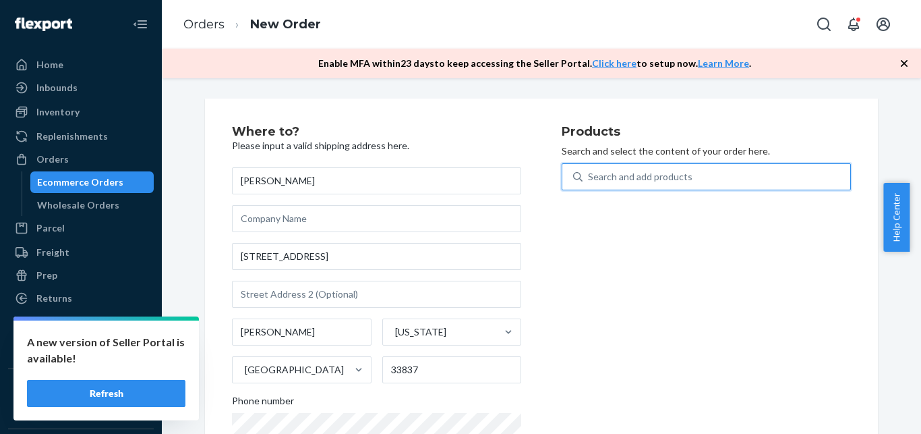
scroll to position [82, 0]
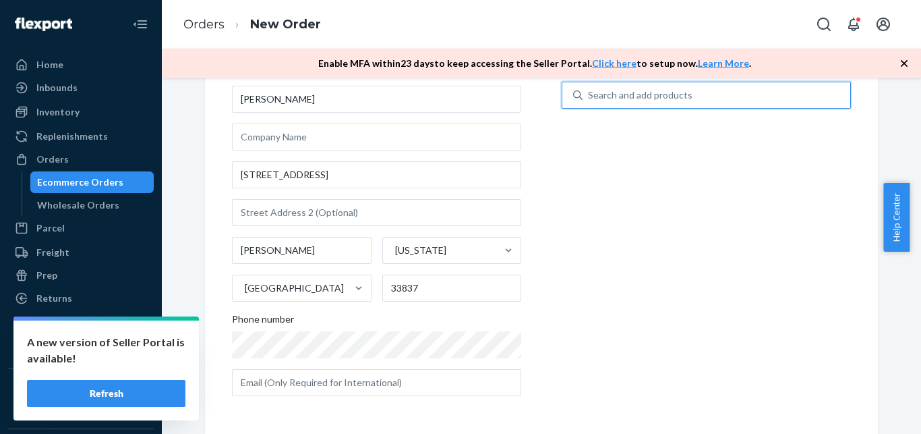
click at [677, 88] on div "Search and add products" at bounding box center [717, 95] width 268 height 24
paste input "GK-KIT-MOIST-1000-DUO"
type input "GK-KIT-MOIST-1000-DUO"
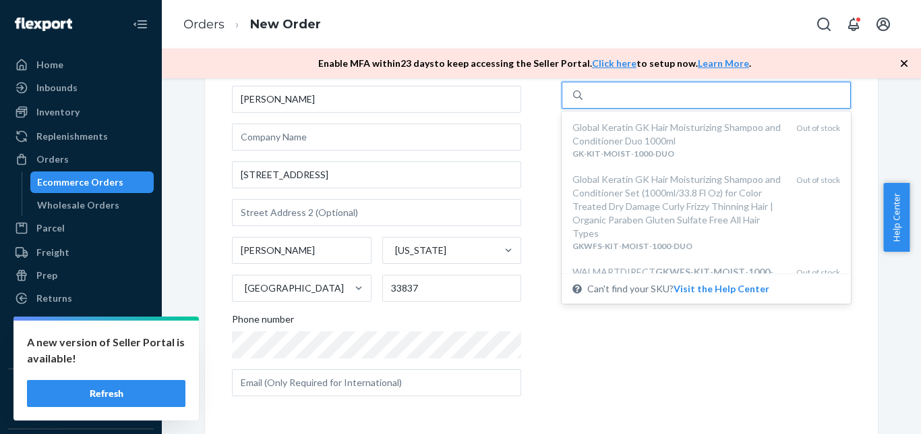
click at [701, 105] on div "GK-KIT-MOIST-1000-DUO" at bounding box center [717, 95] width 268 height 24
click at [701, 102] on input "option undefined focused, 1 of 6. 6 results available for search term GK-KIT-MO…" at bounding box center [645, 94] width 114 height 13
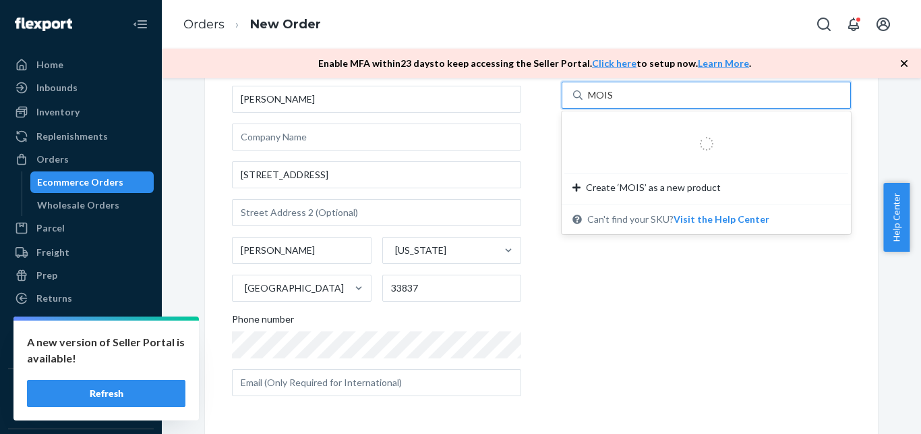
type input "MOIST"
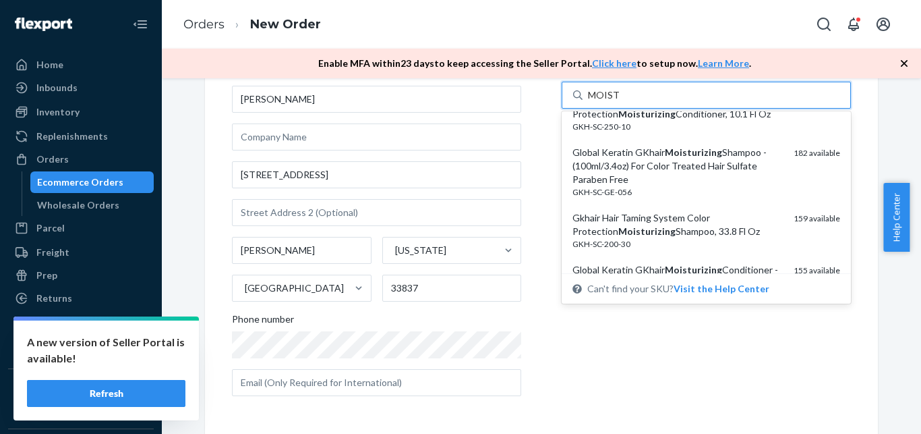
scroll to position [86, 0]
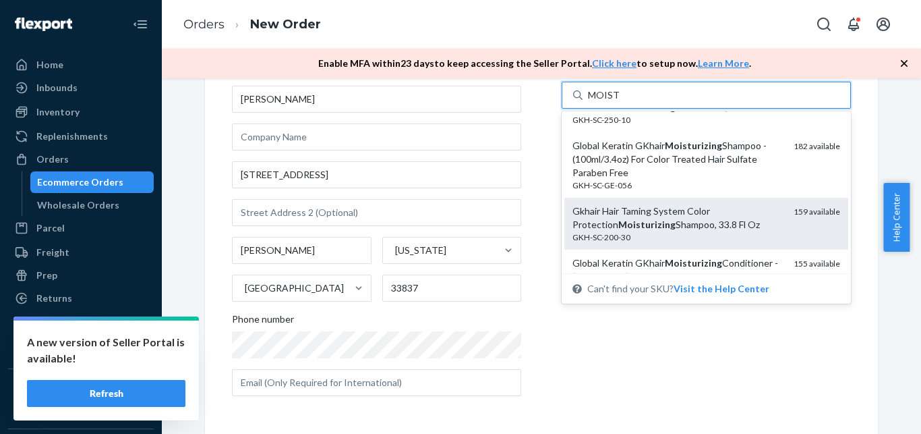
click at [710, 220] on div "Gkhair Hair Taming System Color Protection Moisturizing Shampoo, 33.8 Fl Oz" at bounding box center [678, 217] width 210 height 27
click at [619, 102] on input "MOIST" at bounding box center [603, 94] width 31 height 13
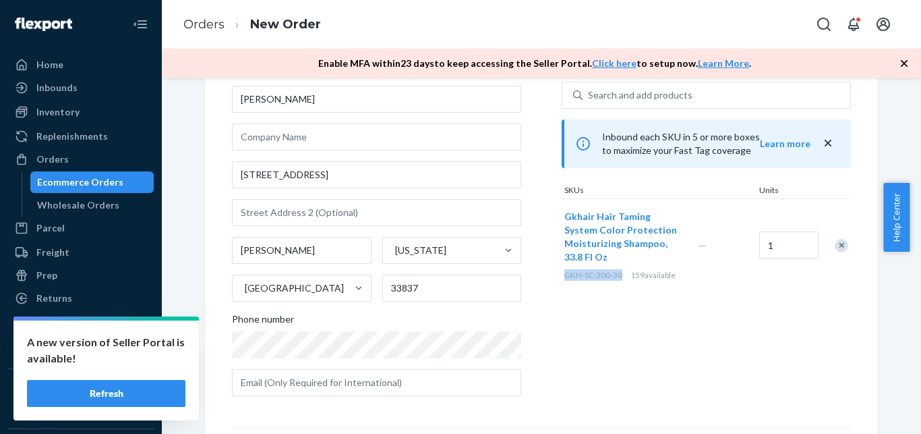
drag, startPoint x: 560, startPoint y: 274, endPoint x: 617, endPoint y: 269, distance: 57.5
click at [617, 269] on div "GKH-SC-200-30 159 available" at bounding box center [629, 274] width 129 height 11
copy span "GKH-SC-200-30"
click at [624, 175] on div "Search and add products Inbound each SKU in 5 or more boxes to maximize your Fa…" at bounding box center [706, 187] width 289 height 210
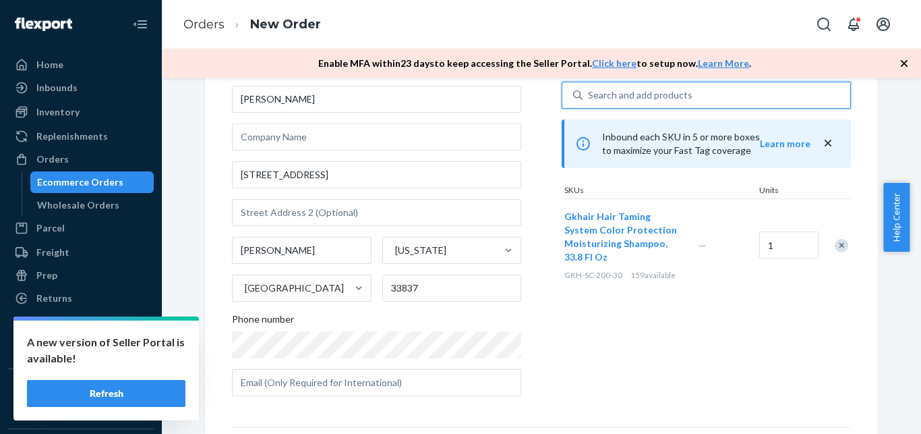
click at [604, 96] on div "Search and add products" at bounding box center [640, 94] width 105 height 13
click at [590, 96] on input "0 results available. Use Up and Down to choose options, press Enter to select t…" at bounding box center [588, 94] width 1 height 13
paste input "GKH-SC-200-30"
type input "GKH-SC-200-30"
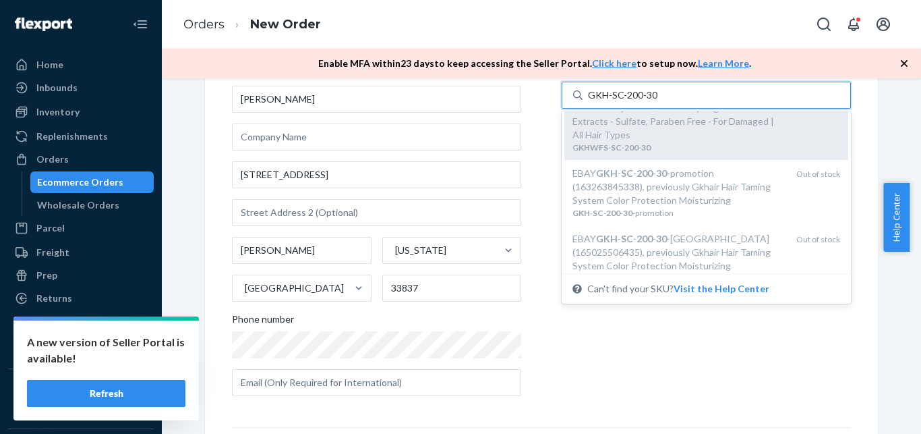
scroll to position [86, 0]
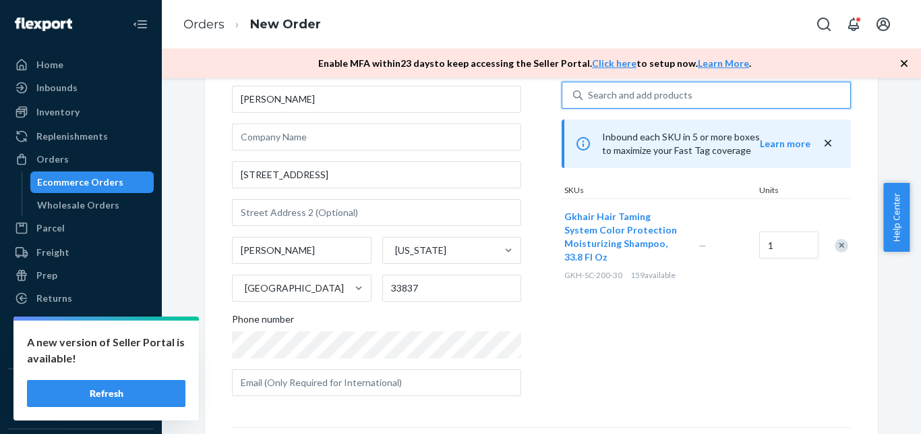
click at [672, 95] on div "Search and add products" at bounding box center [717, 95] width 268 height 24
click at [590, 95] on input "0 results available. Select is focused ,type to refine list, press Down to open…" at bounding box center [588, 94] width 1 height 13
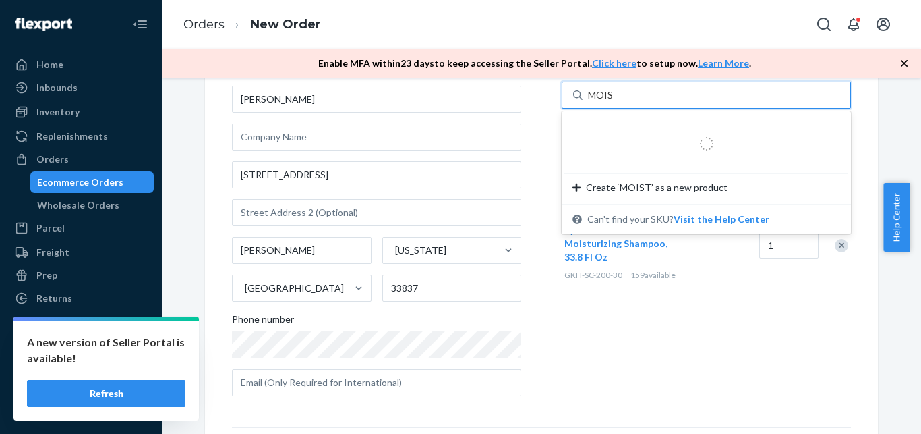
type input "MOIST"
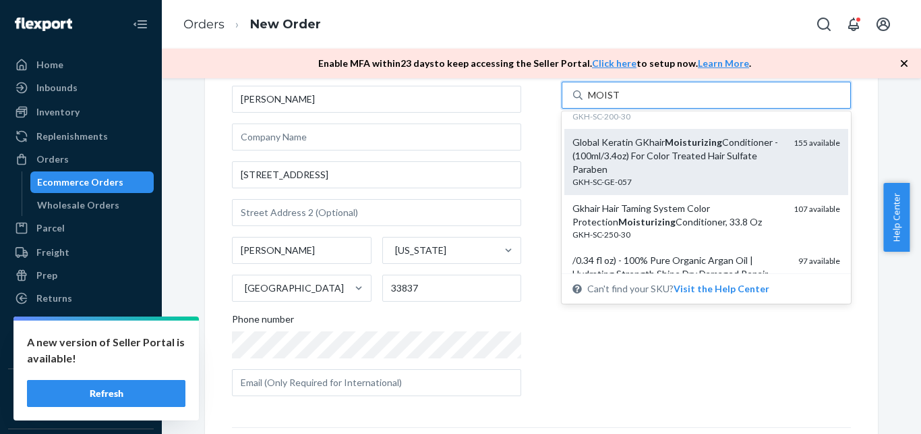
scroll to position [224, 0]
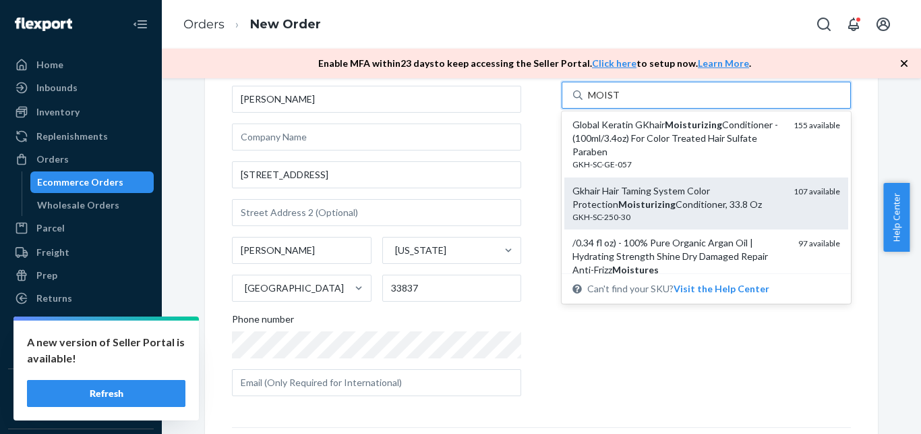
click at [722, 211] on div "Gkhair Hair Taming System Color Protection Moisturizing Conditioner, 33.8 Oz" at bounding box center [678, 197] width 210 height 27
click at [619, 102] on input "MOIST" at bounding box center [603, 94] width 31 height 13
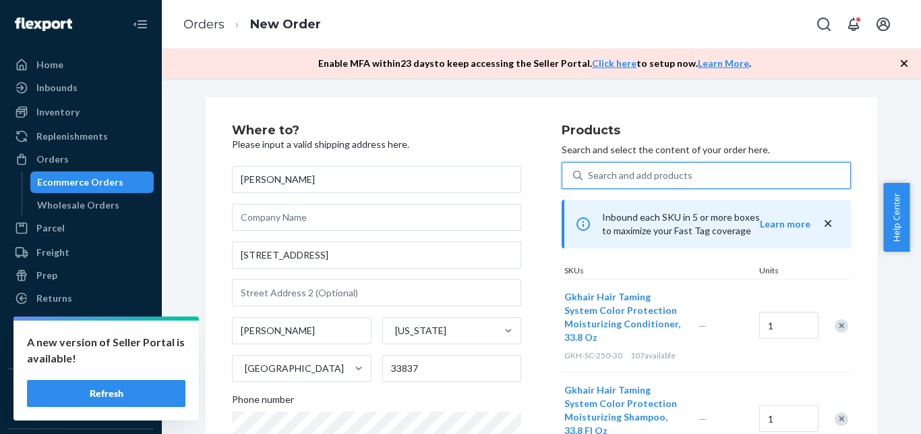
scroll to position [0, 0]
click at [628, 169] on div "Search and add products" at bounding box center [717, 177] width 268 height 24
click at [590, 170] on input "0 results available. Use Up and Down to choose options, press Enter to select t…" at bounding box center [588, 176] width 1 height 13
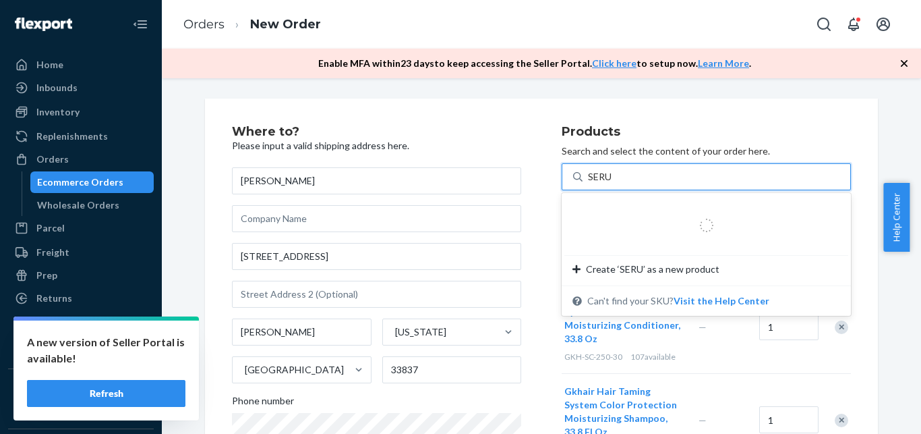
type input "SERUM"
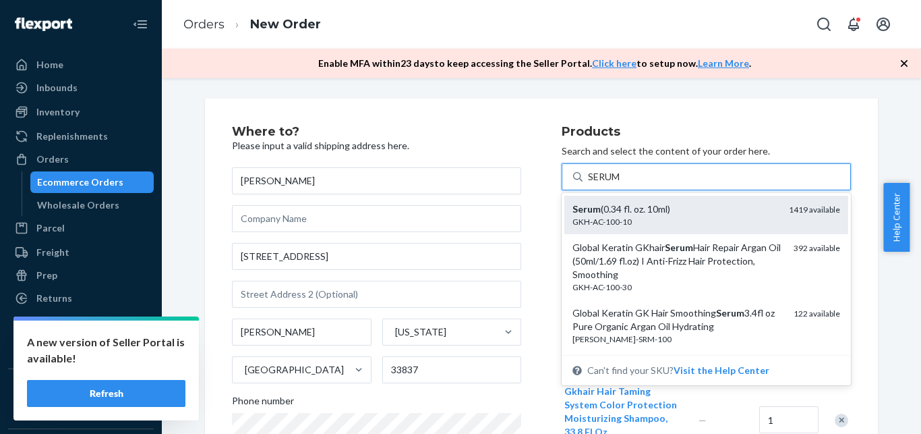
click at [632, 213] on div "Serum (0.34 fl. oz. 10ml)" at bounding box center [676, 208] width 206 height 13
click at [621, 183] on input "SERUM" at bounding box center [604, 176] width 33 height 13
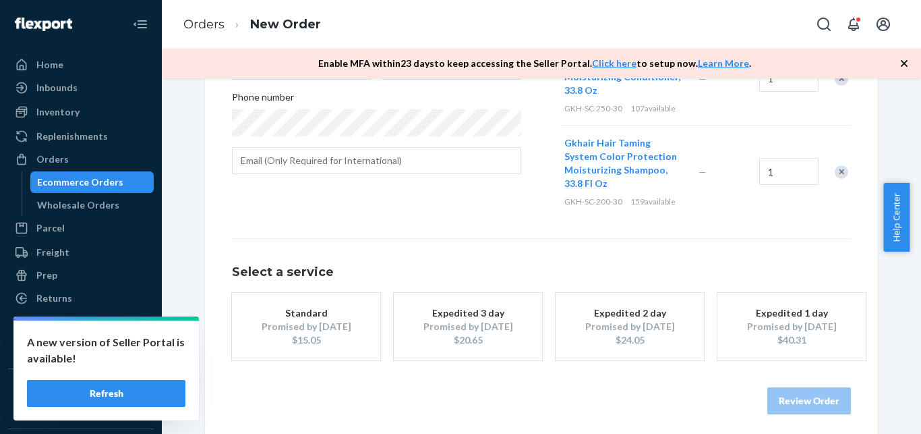
scroll to position [320, 0]
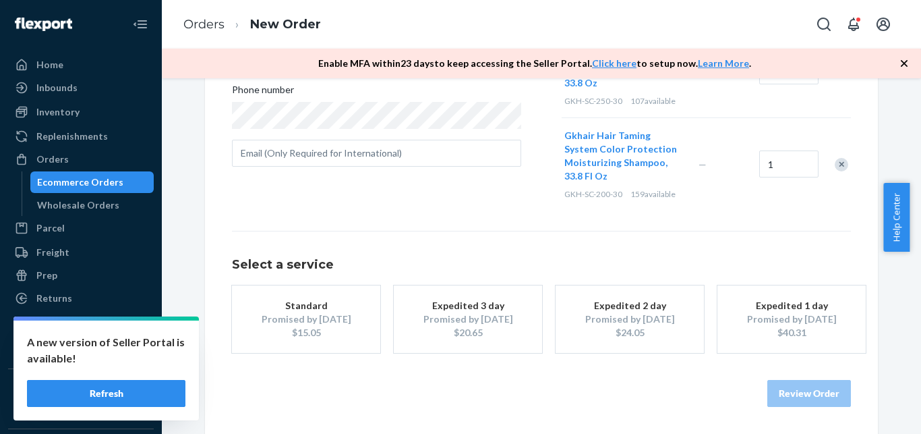
click at [345, 300] on button "Standard Promised by [DATE] $15.05" at bounding box center [306, 318] width 148 height 67
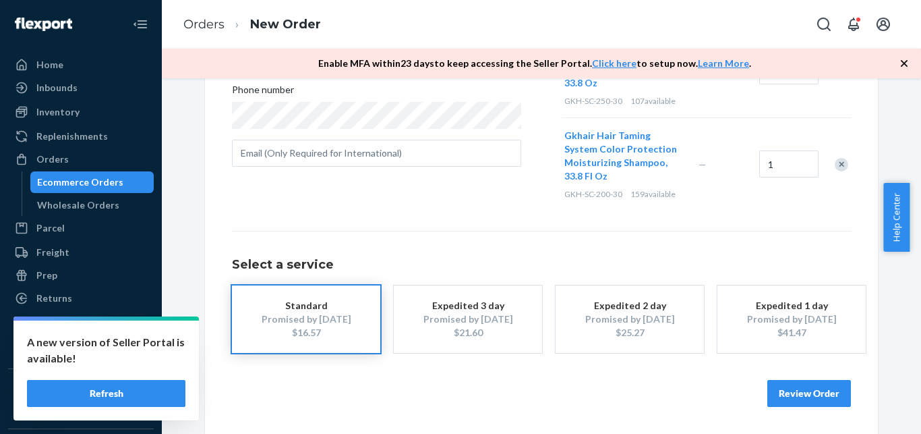
click at [785, 389] on button "Review Order" at bounding box center [810, 393] width 84 height 27
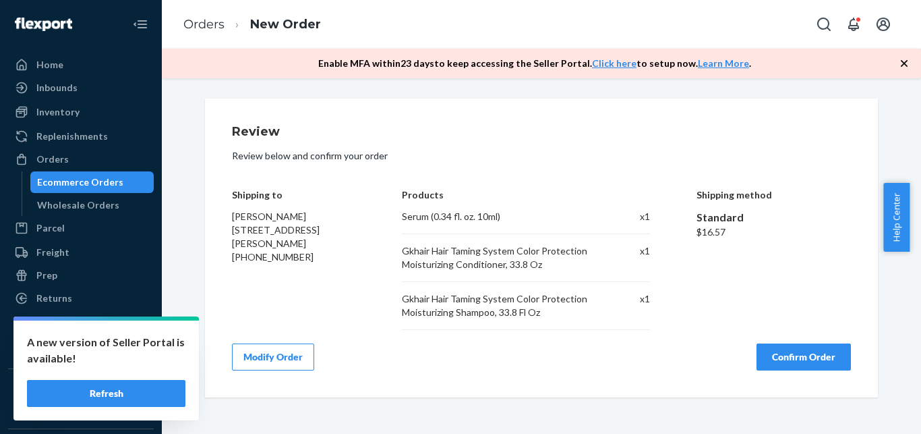
click at [772, 347] on button "Confirm Order" at bounding box center [804, 356] width 94 height 27
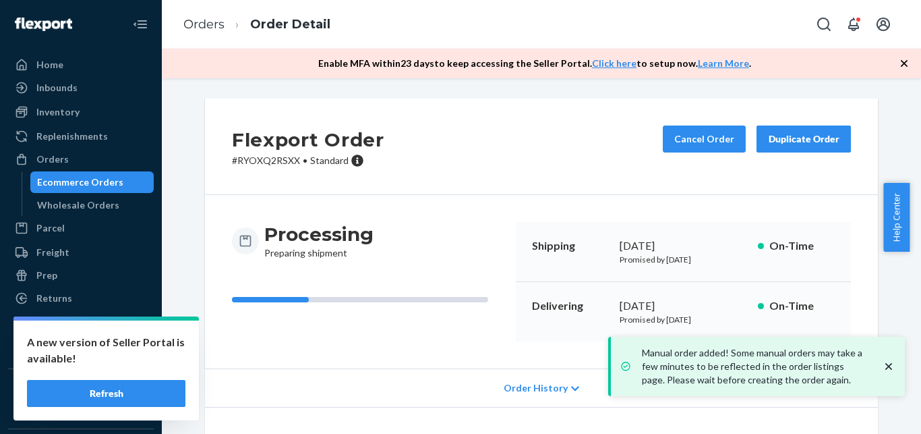
click at [892, 364] on icon "close toast" at bounding box center [889, 366] width 7 height 7
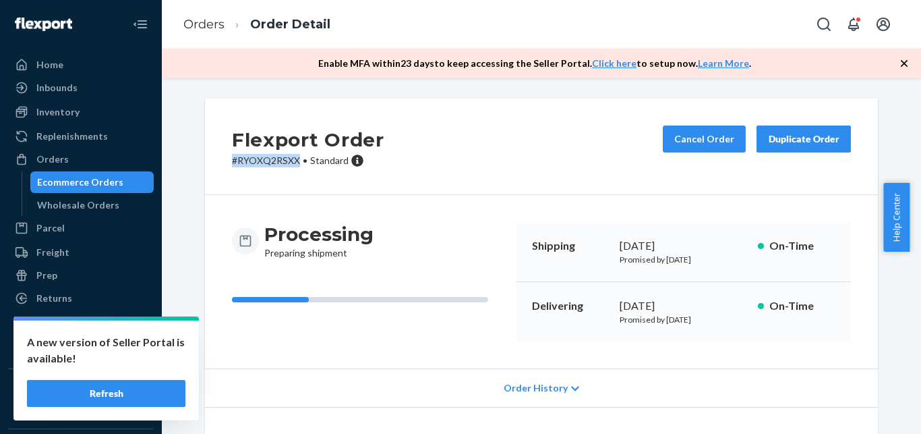
drag, startPoint x: 285, startPoint y: 155, endPoint x: 202, endPoint y: 161, distance: 83.2
click at [205, 160] on div "Flexport Order # RYOXQ2RSXX • Standard Cancel Order Duplicate Order" at bounding box center [541, 146] width 673 height 96
copy p "# RYOXQ2RSXX"
drag, startPoint x: 84, startPoint y: 185, endPoint x: 902, endPoint y: 130, distance: 820.0
click at [84, 185] on div "Ecommerce Orders" at bounding box center [80, 181] width 86 height 13
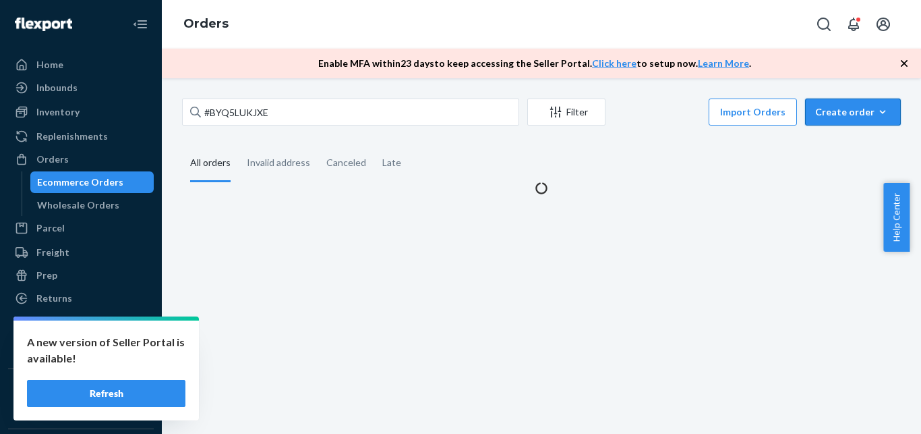
click at [857, 103] on button "Create order Ecommerce order Removal order" at bounding box center [853, 111] width 96 height 27
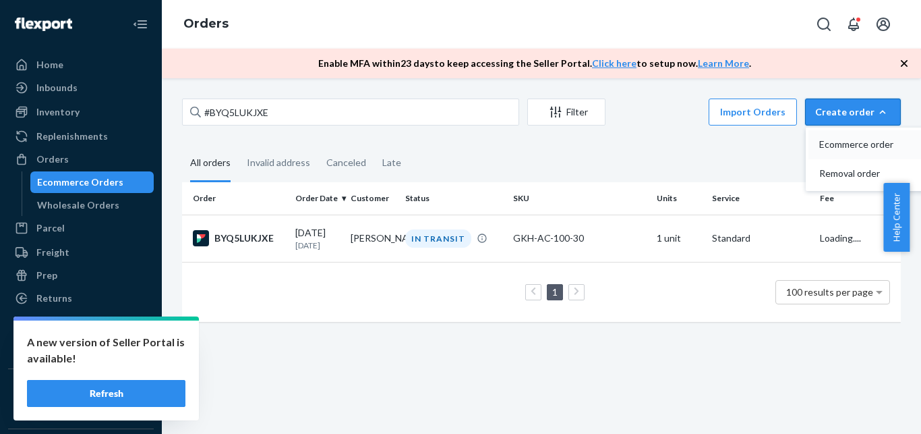
click at [863, 141] on span "Ecommerce order" at bounding box center [862, 144] width 84 height 9
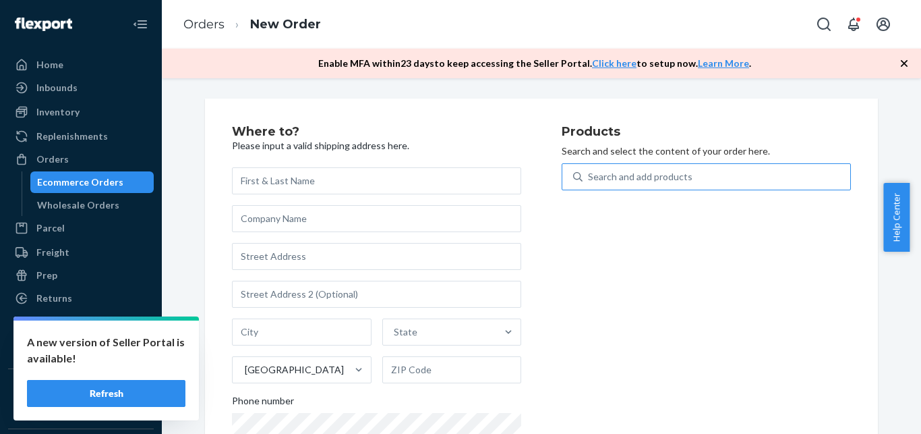
click at [684, 185] on div "Search and add products" at bounding box center [717, 177] width 268 height 24
paste input "[PERSON_NAME]"
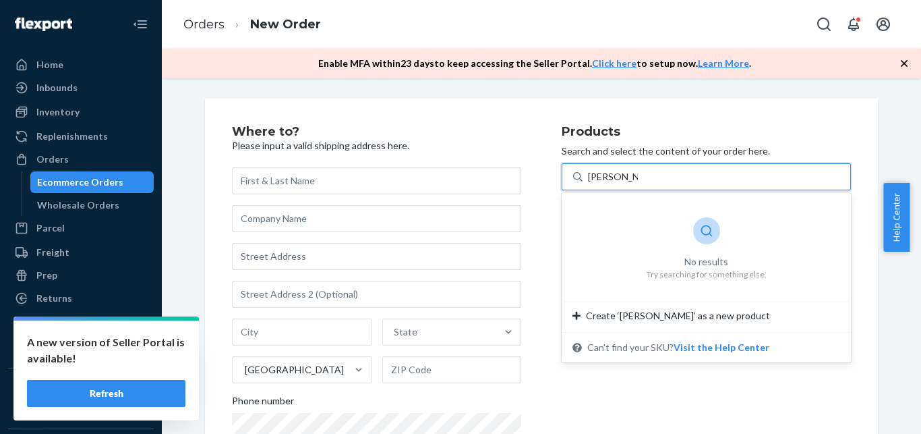
type input "[PERSON_NAME]"
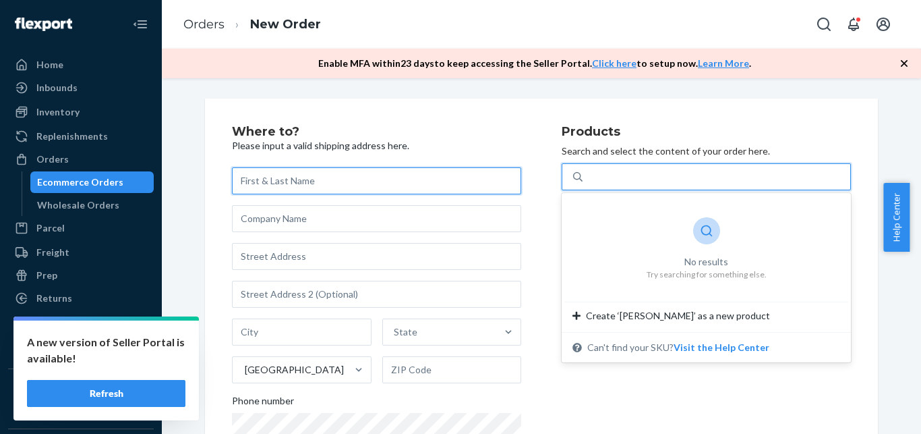
click at [368, 175] on input "text" at bounding box center [376, 180] width 289 height 27
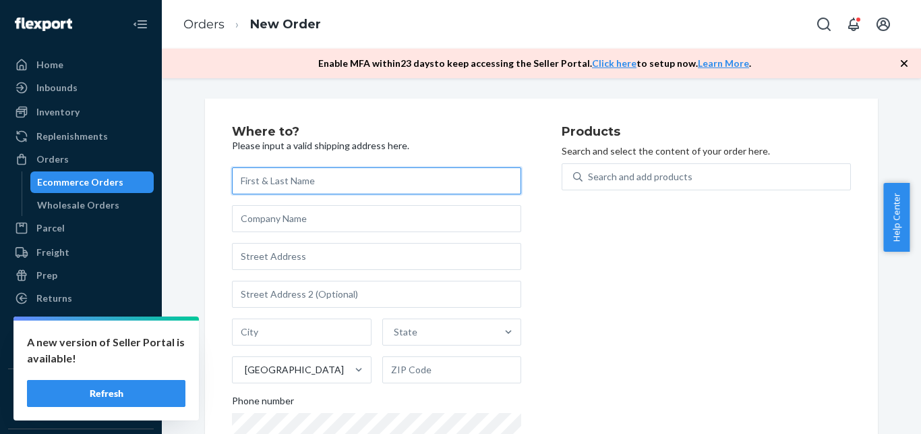
paste input "[PERSON_NAME]"
type input "[PERSON_NAME]"
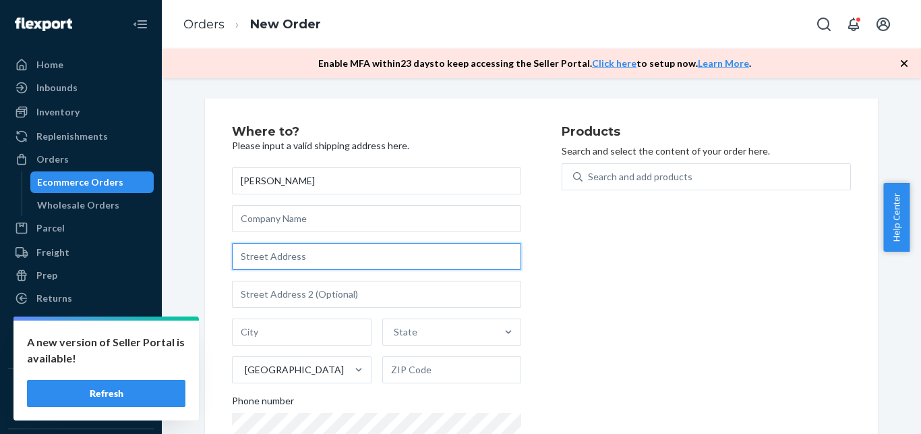
click at [264, 268] on input "text" at bounding box center [376, 256] width 289 height 27
paste input "[STREET_ADDRESS]"
paste input "Murfreesboro"
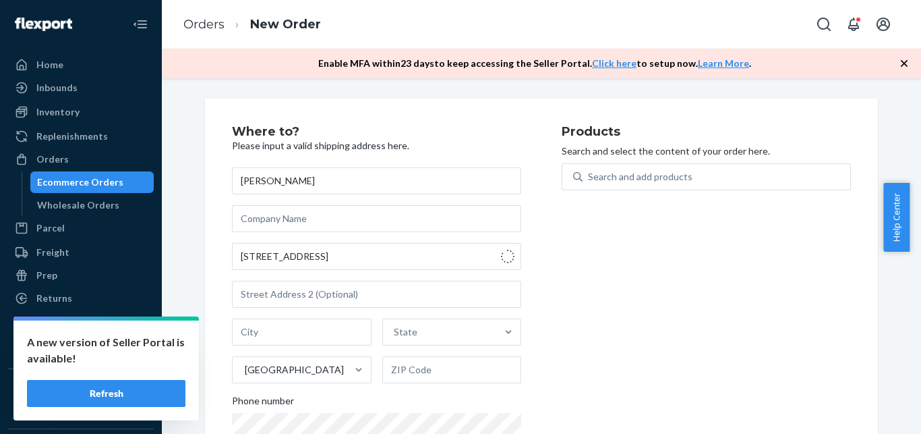
type input "[STREET_ADDRESS]"
type input "Murfreesboro"
type input "37127"
click at [714, 176] on div "Search and add products" at bounding box center [717, 177] width 268 height 24
click at [590, 176] on input "Search and add products" at bounding box center [588, 176] width 1 height 13
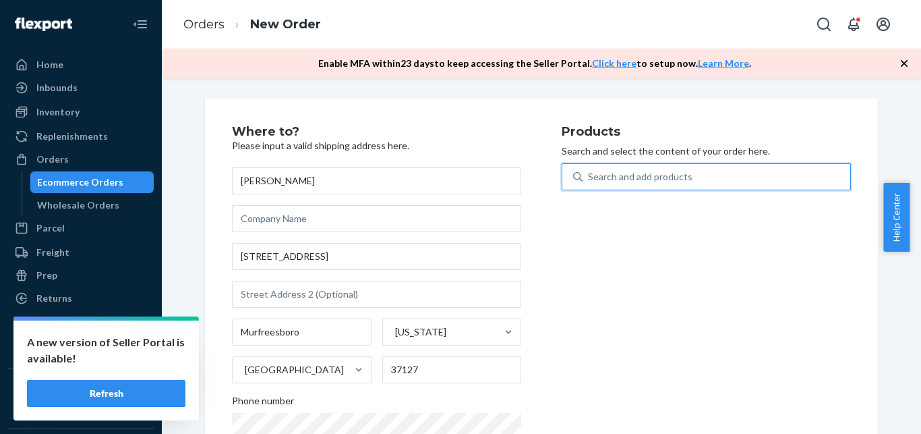
paste input "[PHONE_NUMBER]"
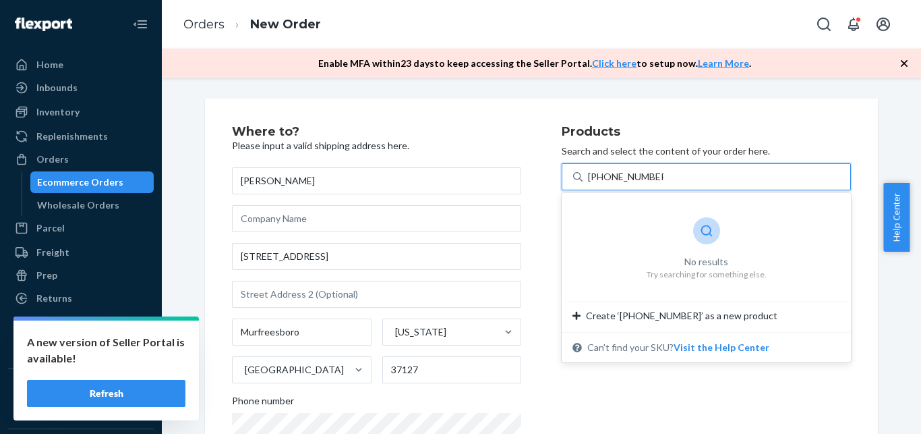
drag, startPoint x: 596, startPoint y: 177, endPoint x: 660, endPoint y: 179, distance: 63.4
click at [660, 179] on input "[PHONE_NUMBER]" at bounding box center [626, 176] width 76 height 13
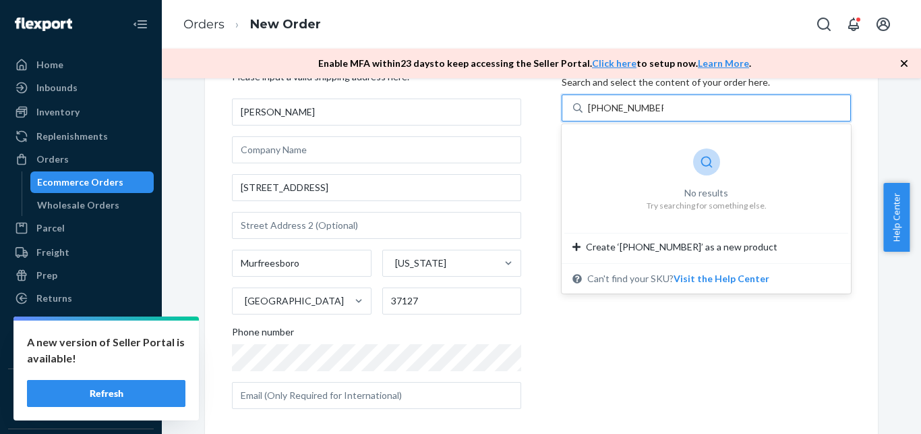
scroll to position [82, 0]
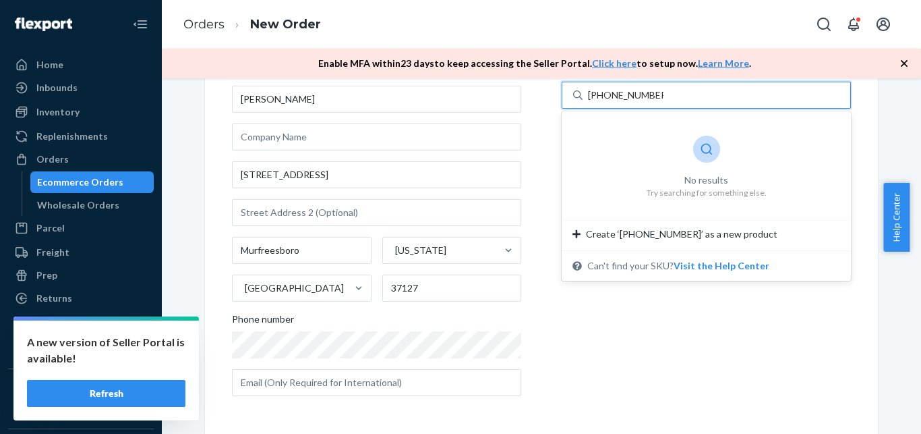
type input "[PHONE_NUMBER]"
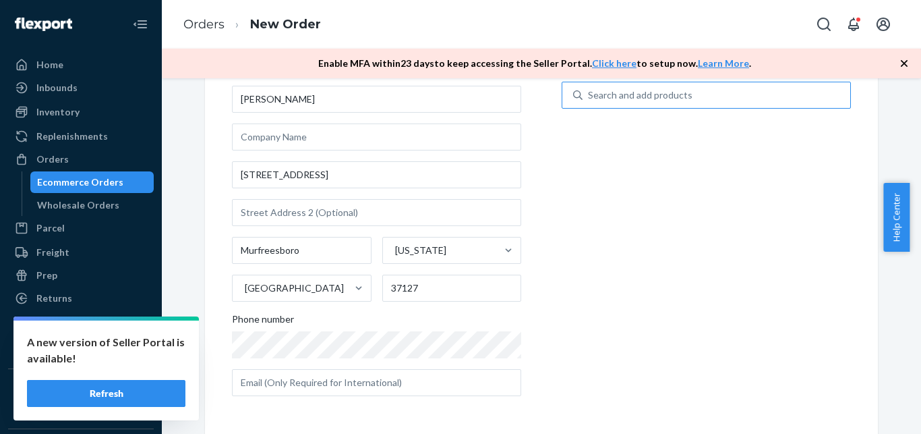
click at [694, 98] on div "Search and add products" at bounding box center [717, 95] width 268 height 24
paste input "GKH-AC-100-30"
type input "GKH-AC-100-30"
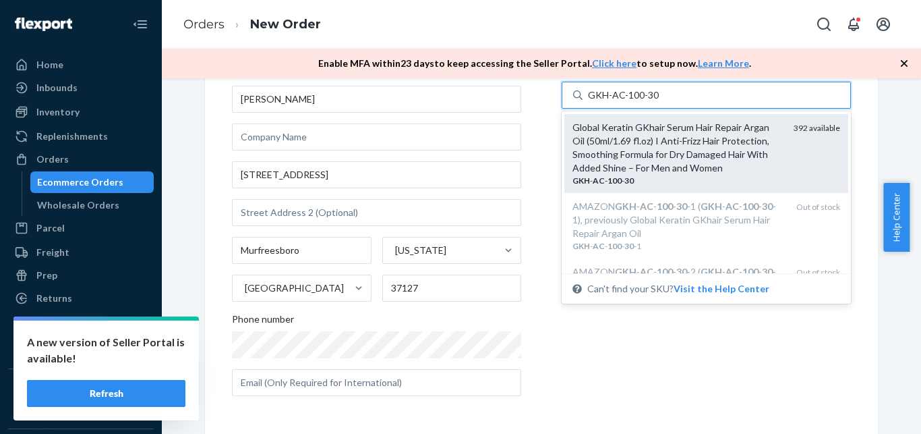
click at [667, 142] on div "Global Keratin GKhair Serum Hair Repair Argan Oil (50ml/1.69 fl.oz) I Anti-Friz…" at bounding box center [678, 148] width 210 height 54
click at [659, 102] on input "GKH-AC-100-30" at bounding box center [623, 94] width 71 height 13
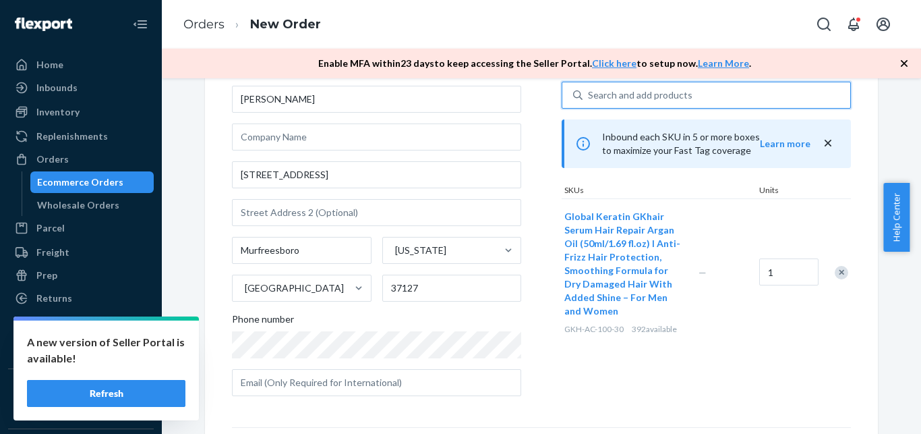
scroll to position [278, 0]
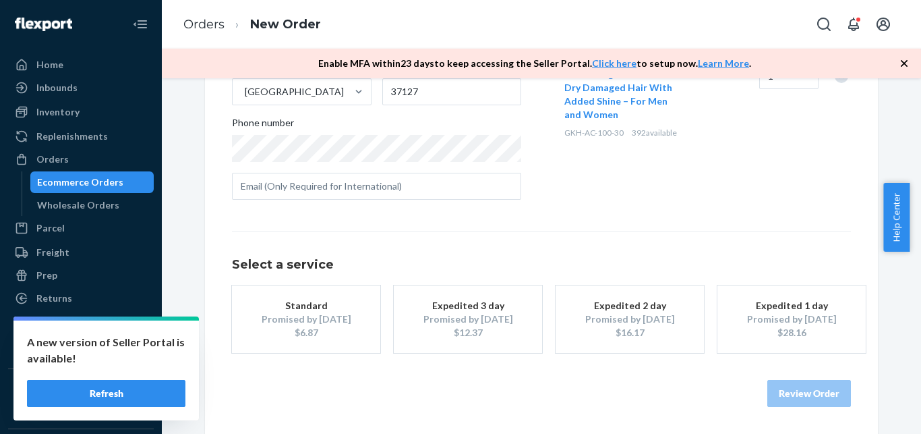
click at [328, 323] on div "Promised by [DATE]" at bounding box center [306, 318] width 108 height 13
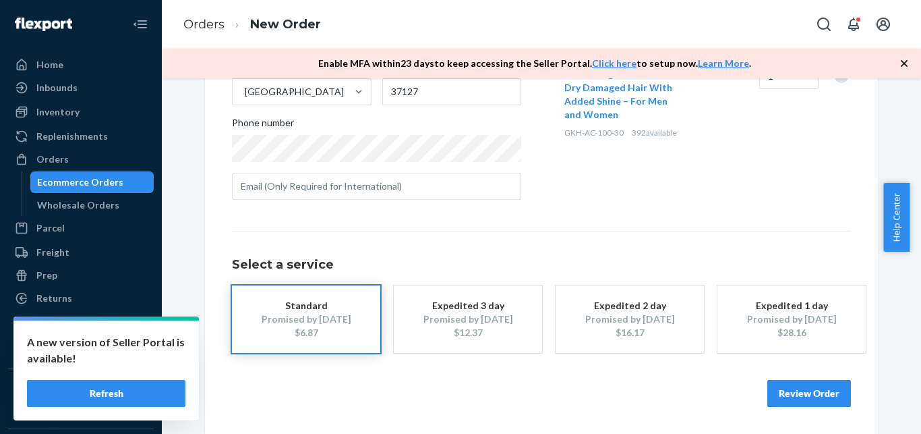
click at [809, 397] on button "Review Order" at bounding box center [810, 393] width 84 height 27
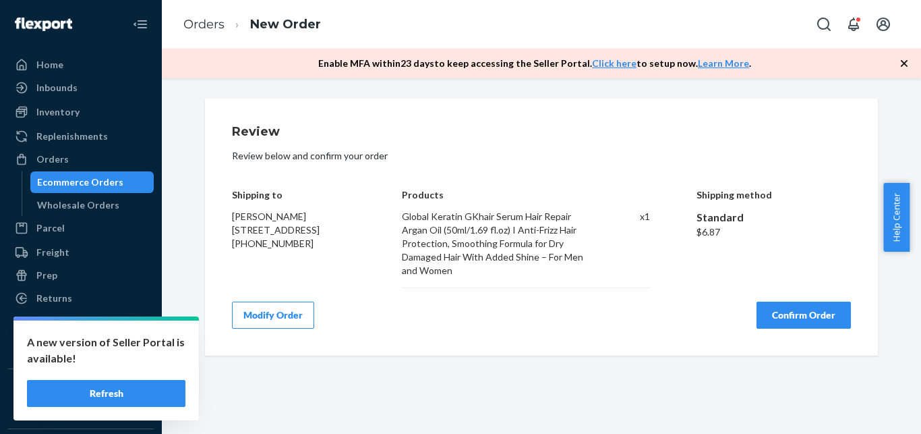
scroll to position [0, 0]
click at [796, 304] on button "Confirm Order" at bounding box center [804, 314] width 94 height 27
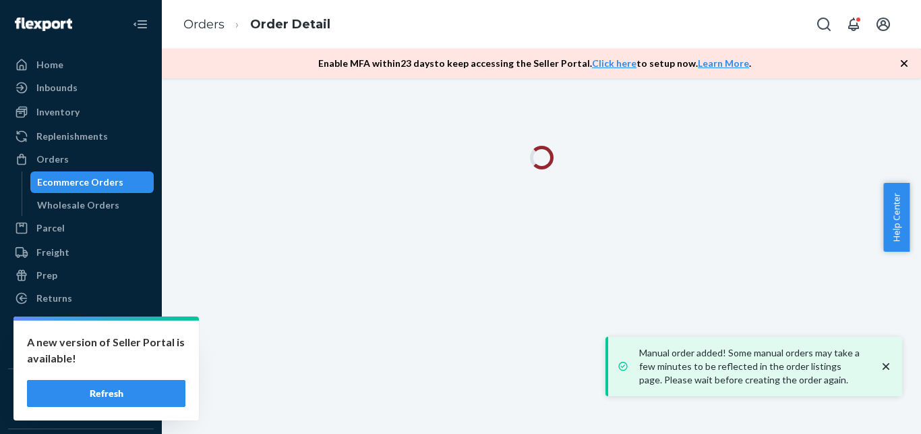
drag, startPoint x: 888, startPoint y: 366, endPoint x: 724, endPoint y: 110, distance: 303.7
click at [884, 366] on icon "close toast" at bounding box center [886, 366] width 7 height 7
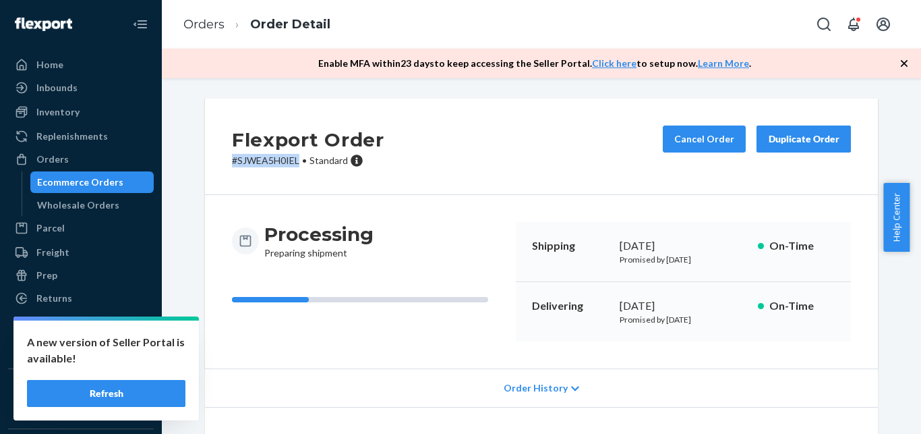
drag, startPoint x: 296, startPoint y: 165, endPoint x: 222, endPoint y: 159, distance: 74.4
click at [222, 159] on div "Flexport Order # SJWEA5H0IEL • Standard Cancel Order Duplicate Order" at bounding box center [541, 146] width 673 height 96
copy p "# SJWEA5H0IEL"
click at [99, 183] on div "Ecommerce Orders" at bounding box center [80, 181] width 86 height 13
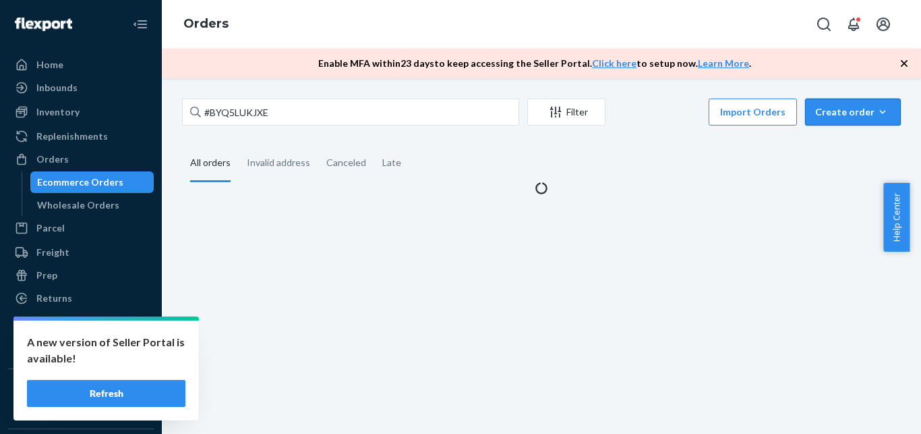
click at [820, 123] on button "Create order Ecommerce order Removal order" at bounding box center [853, 111] width 96 height 27
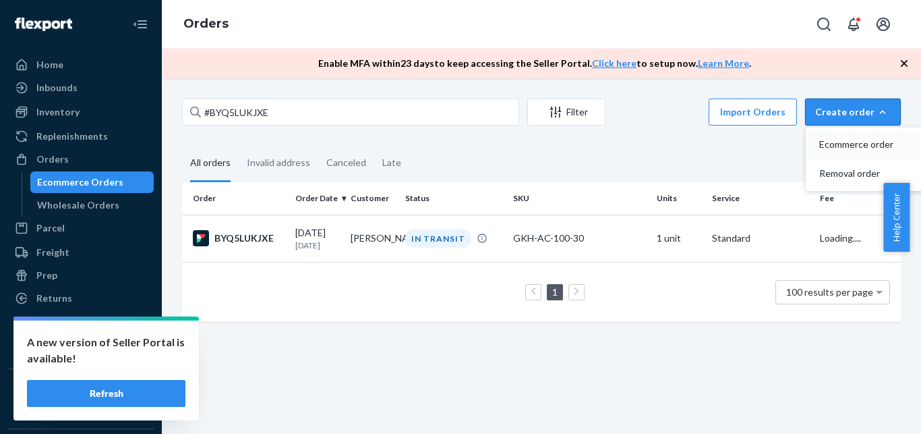
click at [832, 146] on span "Ecommerce order" at bounding box center [862, 144] width 84 height 9
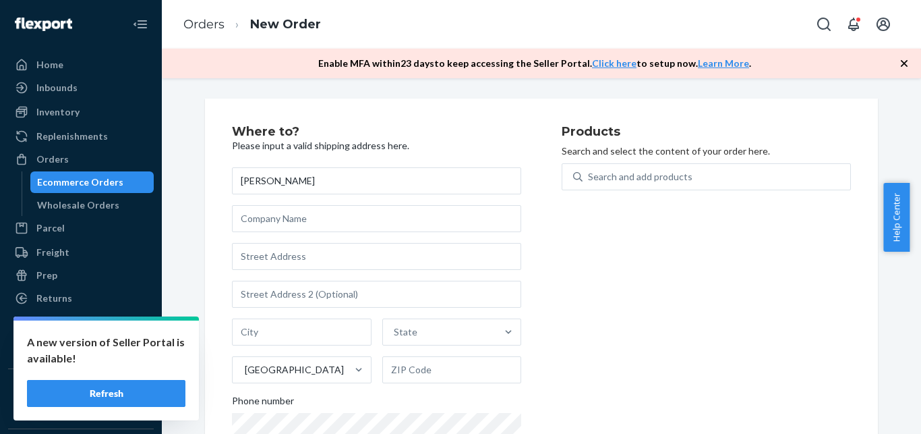
type input "[PERSON_NAME]"
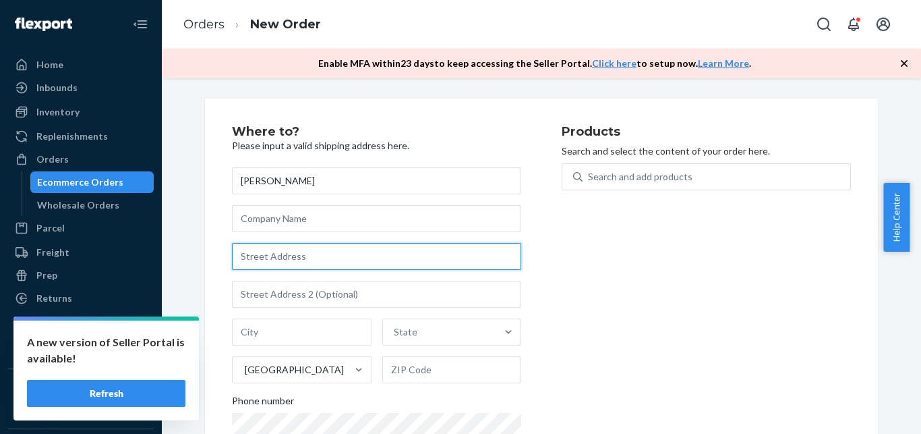
paste input "[STREET_ADDRESS]"
click at [296, 256] on input "text" at bounding box center [376, 256] width 289 height 27
paste input "[GEOGRAPHIC_DATA]"
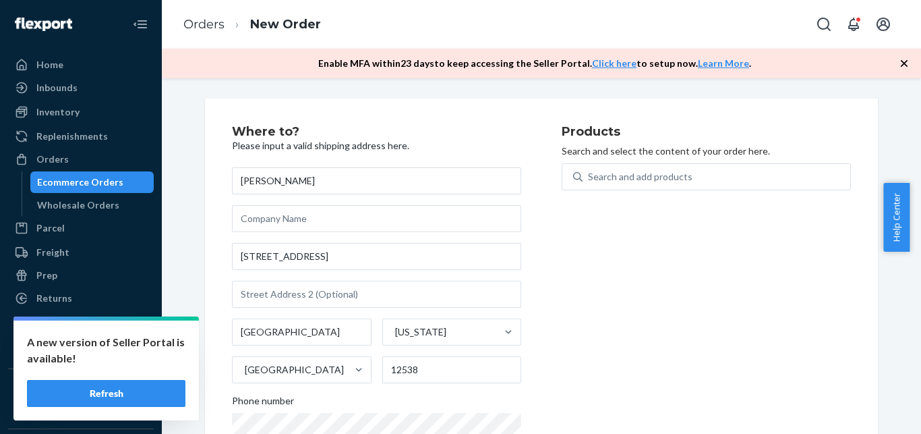
type input "[STREET_ADDRESS]"
type input "[GEOGRAPHIC_DATA]"
type input "12538"
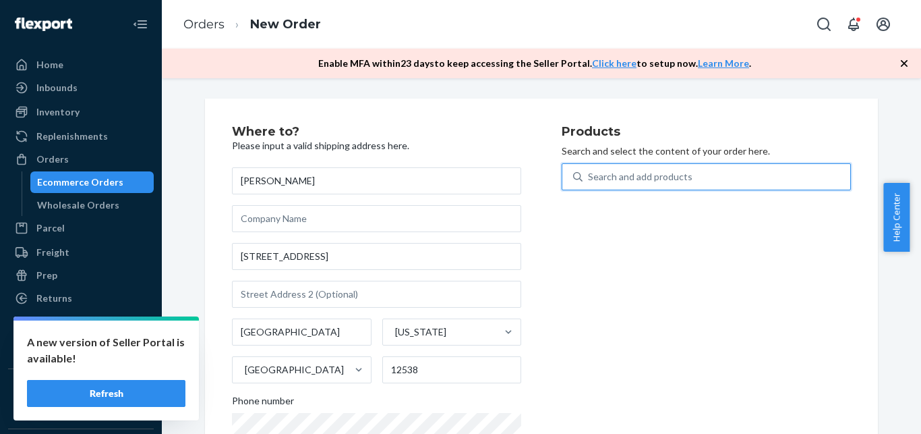
click at [689, 176] on div "Search and add products" at bounding box center [717, 177] width 268 height 24
click at [590, 176] on input "0 results available. Use Up and Down to choose options, press Enter to select t…" at bounding box center [588, 176] width 1 height 13
paste input "[PHONE_NUMBER]"
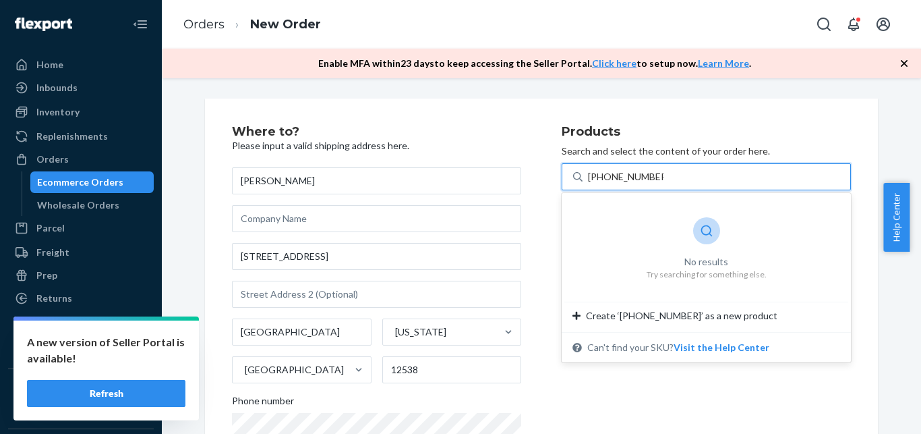
drag, startPoint x: 596, startPoint y: 177, endPoint x: 679, endPoint y: 181, distance: 83.7
click at [664, 181] on input "[PHONE_NUMBER]" at bounding box center [626, 176] width 76 height 13
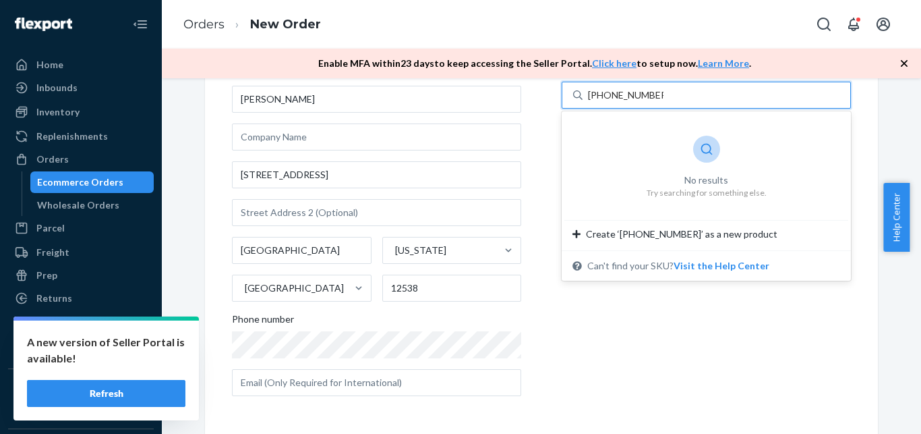
type input "[PHONE_NUMBER]"
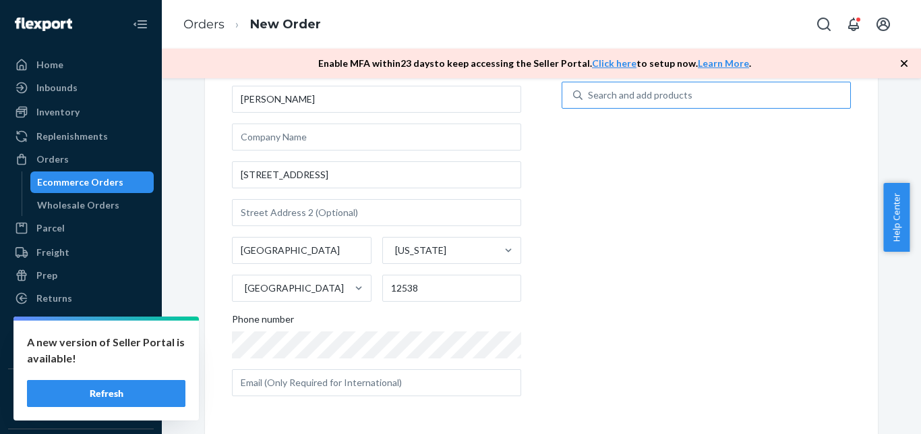
click at [650, 103] on div "Search and add products" at bounding box center [717, 95] width 268 height 24
paste input "GK-TB-X-1000-S"
type input "GK-TB-X-1000-S"
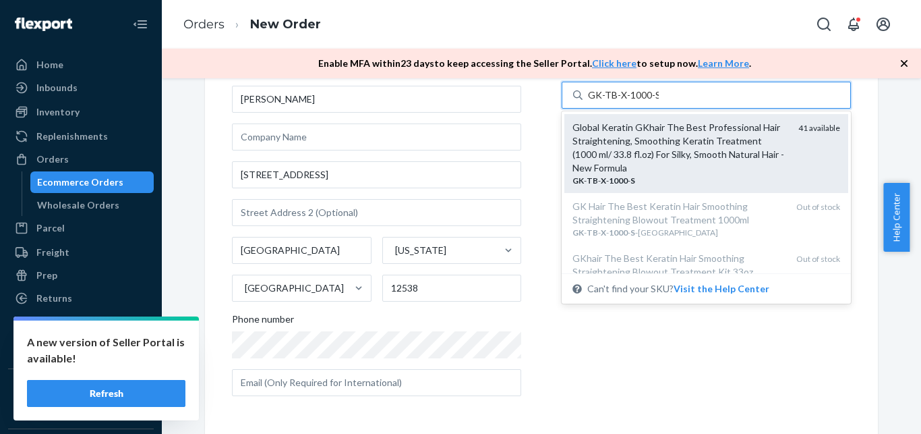
click at [709, 132] on div "Global Keratin GKhair The Best Professional Hair Straightening, Smoothing Kerat…" at bounding box center [680, 148] width 215 height 54
click at [659, 102] on input "GK-TB-X-1000-S" at bounding box center [623, 94] width 71 height 13
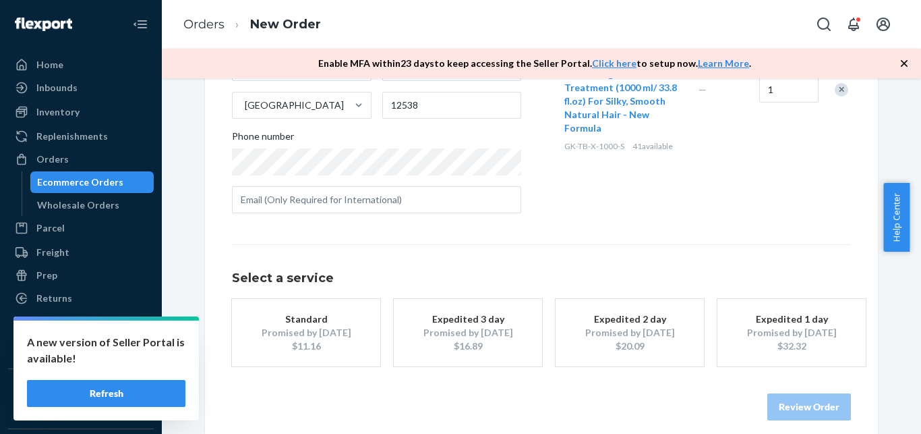
click at [345, 308] on button "Standard Promised by [DATE] $11.16" at bounding box center [306, 332] width 148 height 67
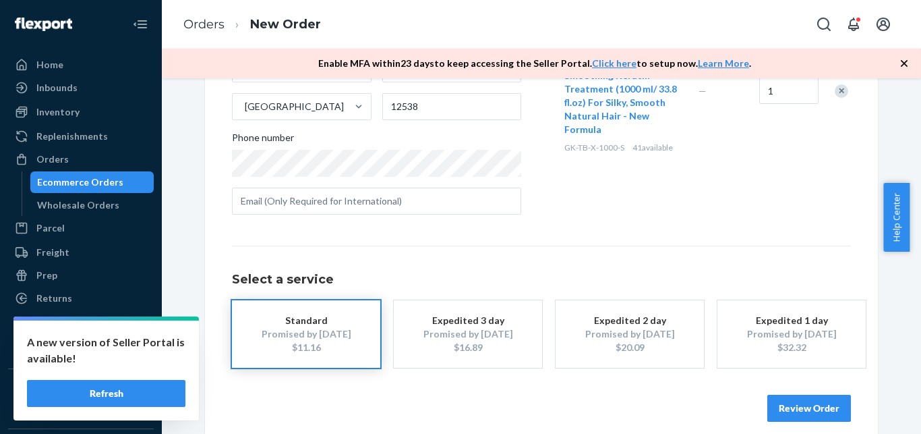
scroll to position [278, 0]
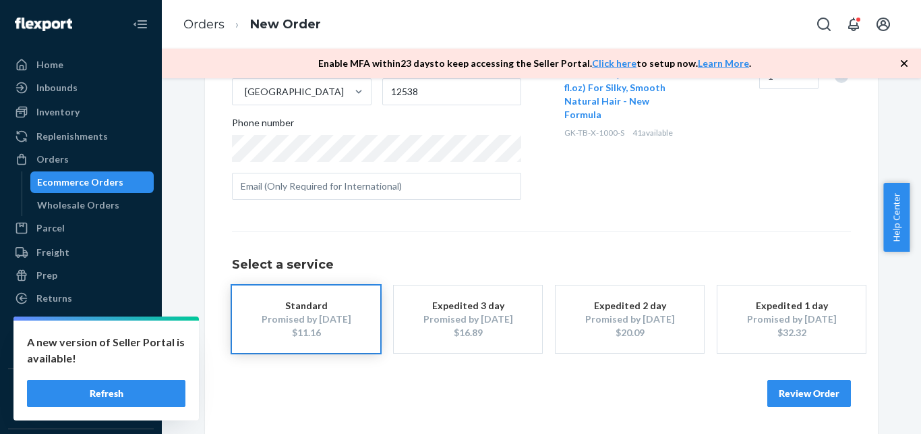
click at [803, 386] on button "Review Order" at bounding box center [810, 393] width 84 height 27
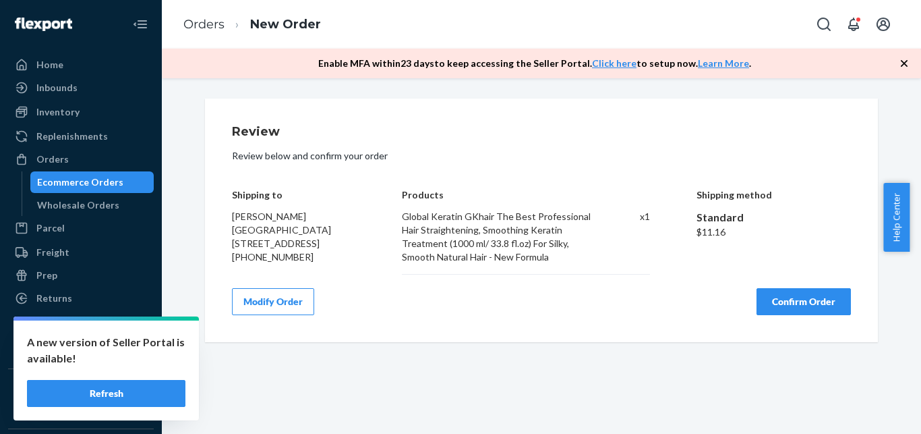
scroll to position [0, 0]
click at [805, 283] on div "Review Review below and confirm your order Shipping to [PERSON_NAME] [STREET_AD…" at bounding box center [541, 220] width 619 height 190
click at [805, 300] on button "Confirm Order" at bounding box center [804, 301] width 94 height 27
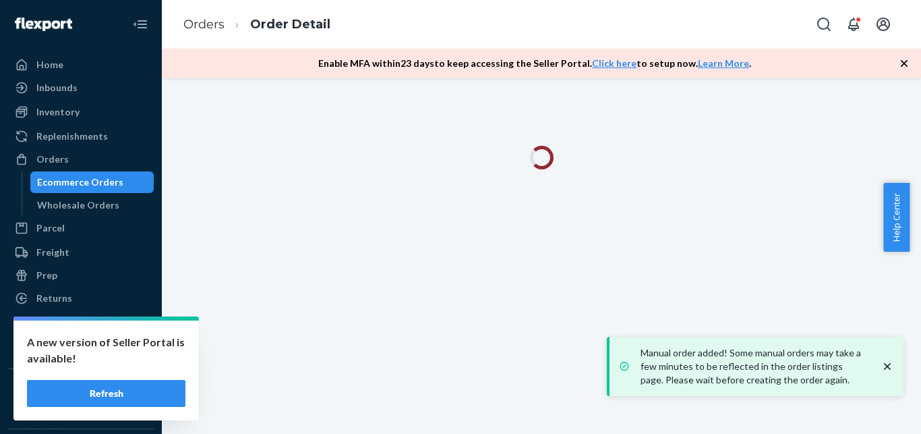
click at [892, 369] on icon "close toast" at bounding box center [887, 366] width 13 height 13
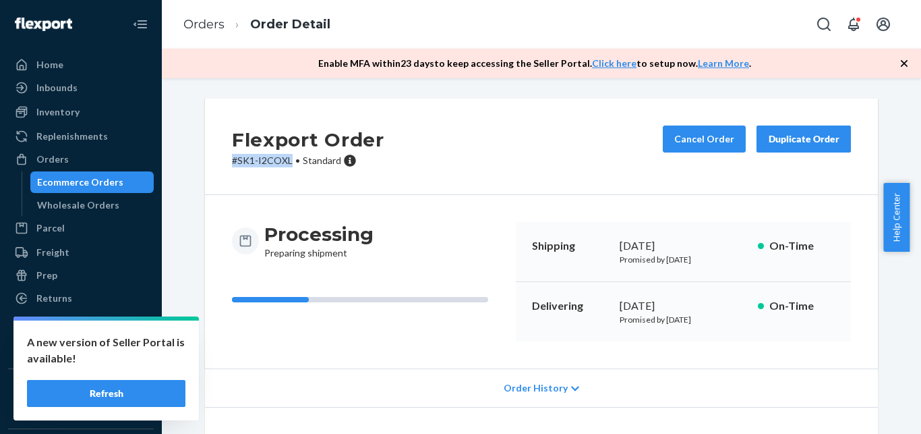
drag, startPoint x: 223, startPoint y: 161, endPoint x: 283, endPoint y: 169, distance: 61.2
click at [284, 169] on div "Flexport Order # SK1-I2COXL • Standard Cancel Order Duplicate Order" at bounding box center [541, 146] width 673 height 96
copy p "# SK1-I2COXL"
drag, startPoint x: 74, startPoint y: 192, endPoint x: 97, endPoint y: 185, distance: 24.7
click at [74, 192] on link "Ecommerce Orders" at bounding box center [92, 182] width 124 height 22
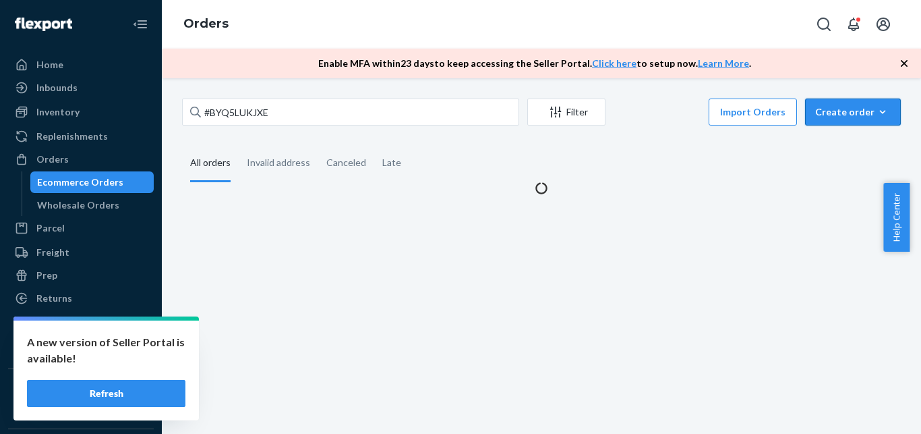
click at [834, 113] on div "Create order" at bounding box center [853, 111] width 76 height 13
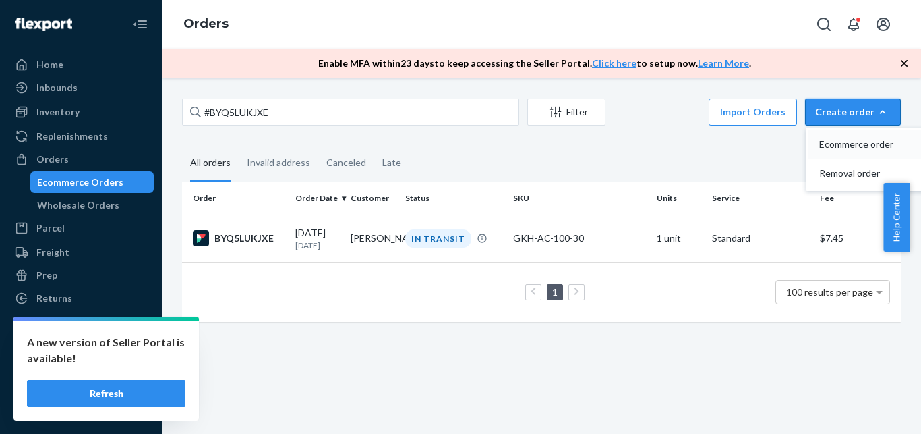
click at [820, 140] on span "Ecommerce order" at bounding box center [862, 144] width 84 height 9
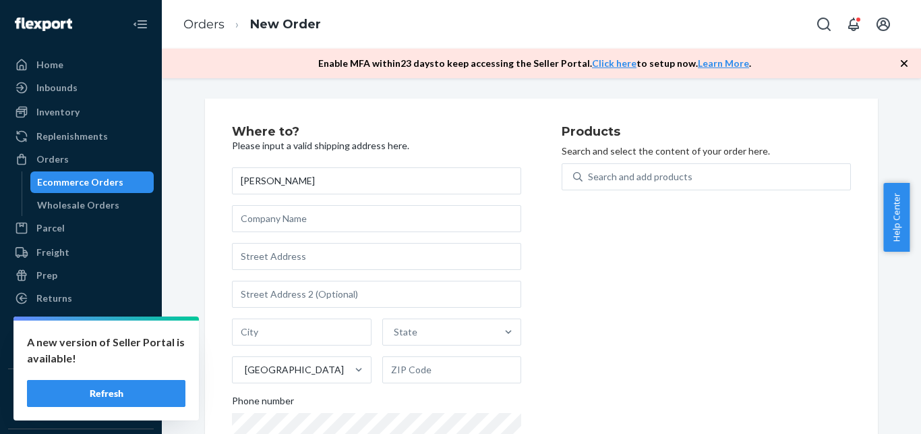
type input "[PERSON_NAME]"
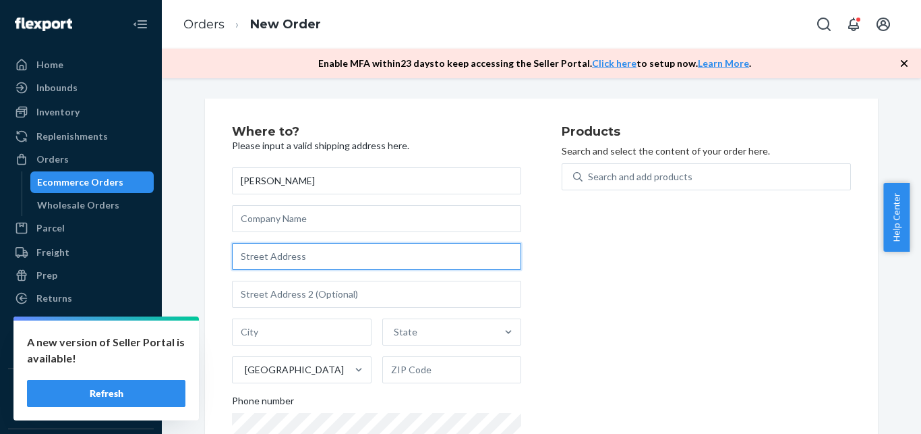
drag, startPoint x: 345, startPoint y: 252, endPoint x: 393, endPoint y: 209, distance: 64.0
click at [345, 252] on input "text" at bounding box center [376, 256] width 289 height 27
paste input "[STREET_ADDRESS][PERSON_NAME]"
paste input "somerville"
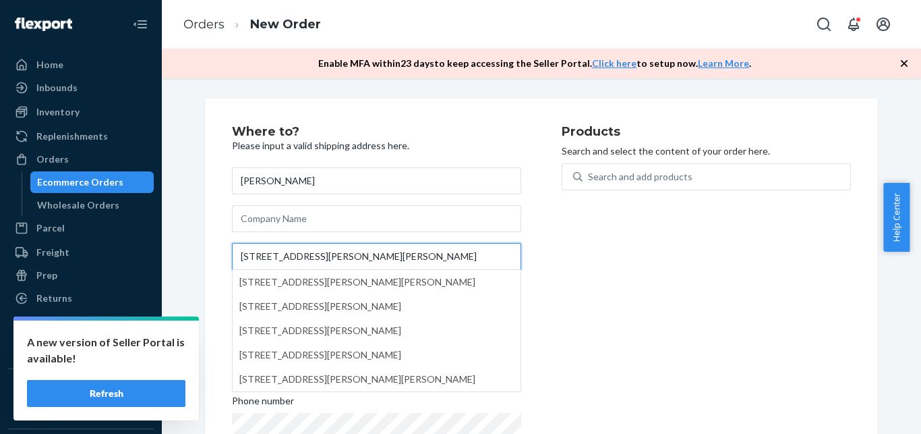
paste input "MA"
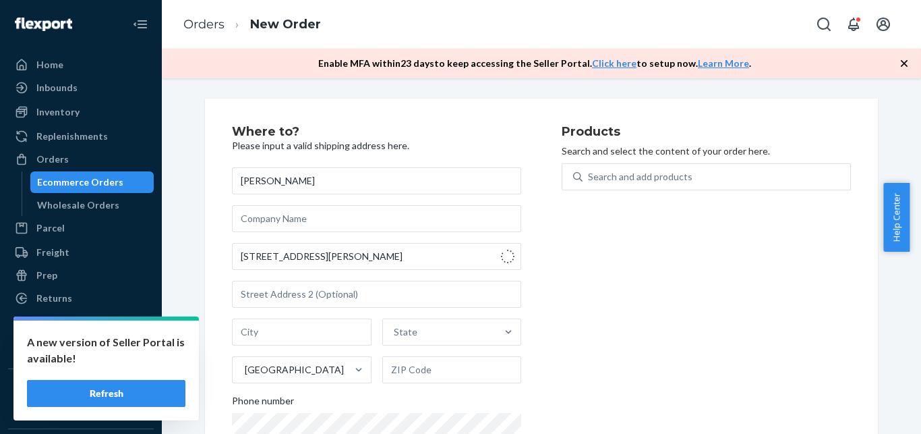
type input "[STREET_ADDRESS][PERSON_NAME]"
type input "Somerville"
type input "02144"
click at [680, 177] on div "Search and add products" at bounding box center [717, 177] width 268 height 24
click at [590, 177] on input "Search and add products" at bounding box center [588, 176] width 1 height 13
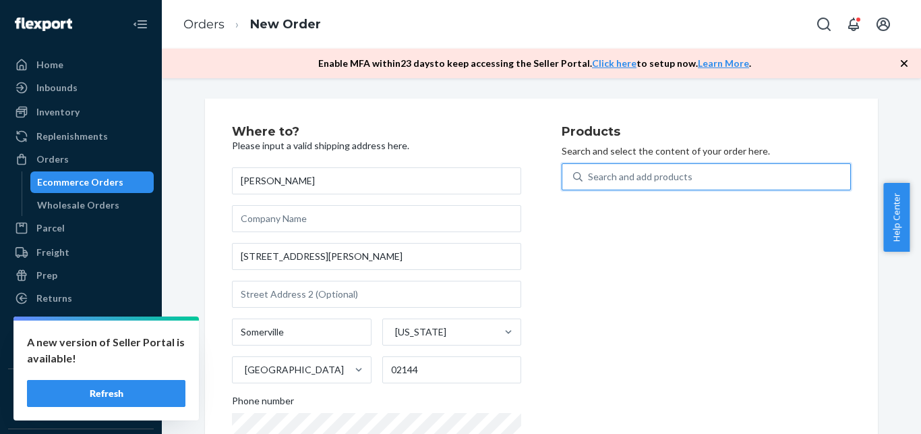
paste input "[PHONE_NUMBER]"
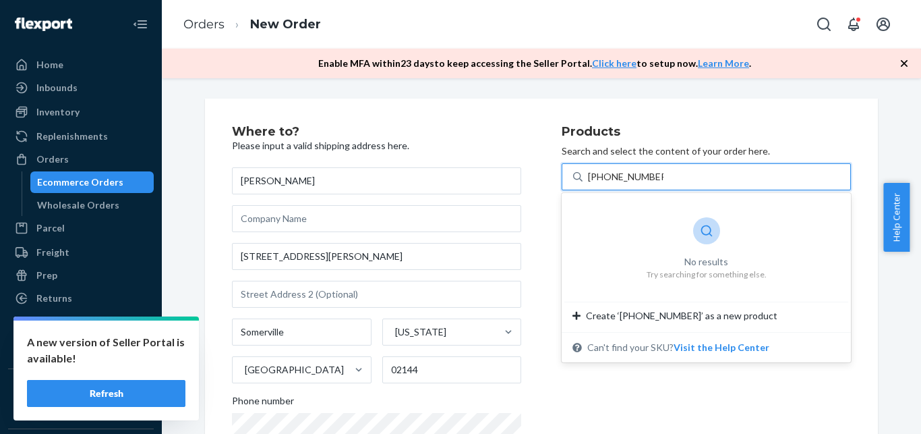
drag, startPoint x: 598, startPoint y: 175, endPoint x: 661, endPoint y: 177, distance: 63.4
click at [662, 177] on input "[PHONE_NUMBER]" at bounding box center [626, 176] width 76 height 13
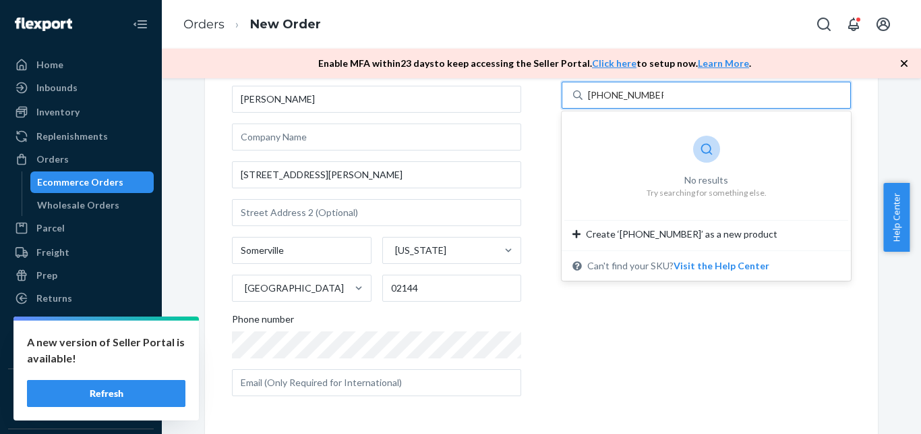
type input "[PHONE_NUMBER]"
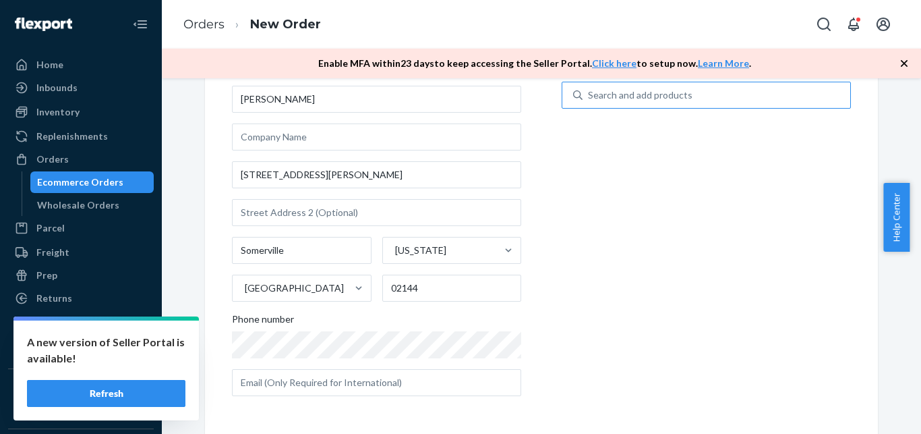
click at [652, 92] on div "Search and add products" at bounding box center [640, 94] width 105 height 13
paste input "GKH-AC-100-30"
type input "GKH-AC-100-30"
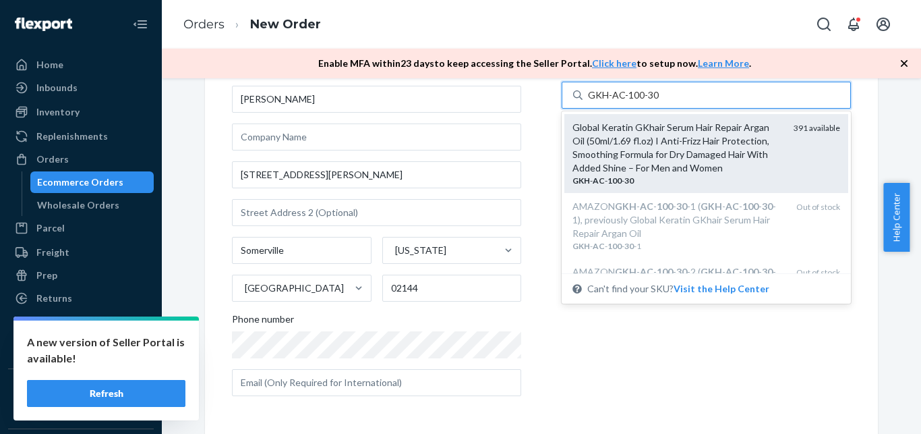
click at [674, 131] on div "Global Keratin GKhair Serum Hair Repair Argan Oil (50ml/1.69 fl.oz) I Anti-Friz…" at bounding box center [678, 148] width 210 height 54
click at [659, 102] on input "GKH-AC-100-30" at bounding box center [623, 94] width 71 height 13
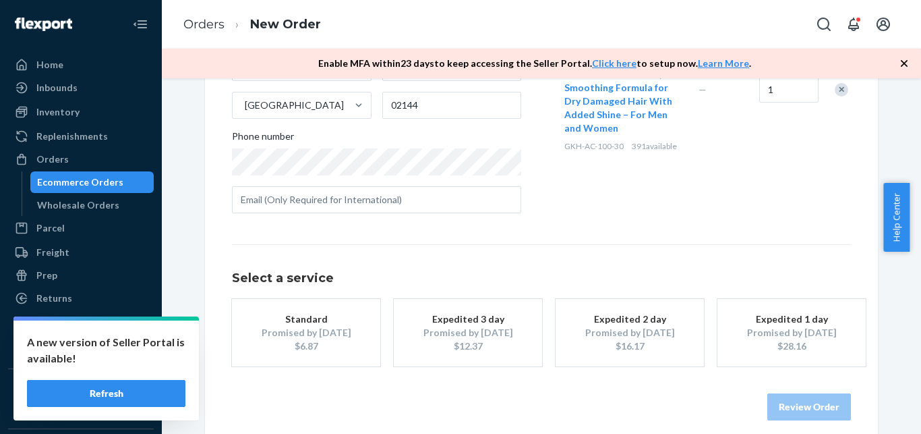
click at [314, 315] on div "Standard" at bounding box center [306, 318] width 108 height 13
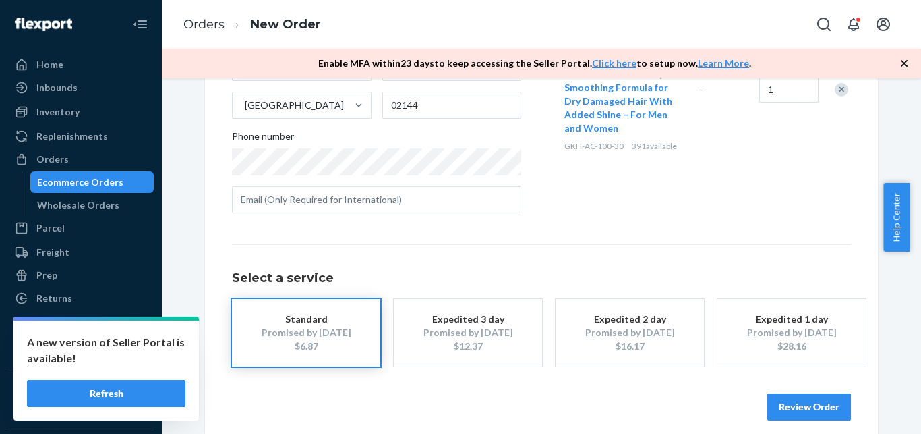
scroll to position [278, 0]
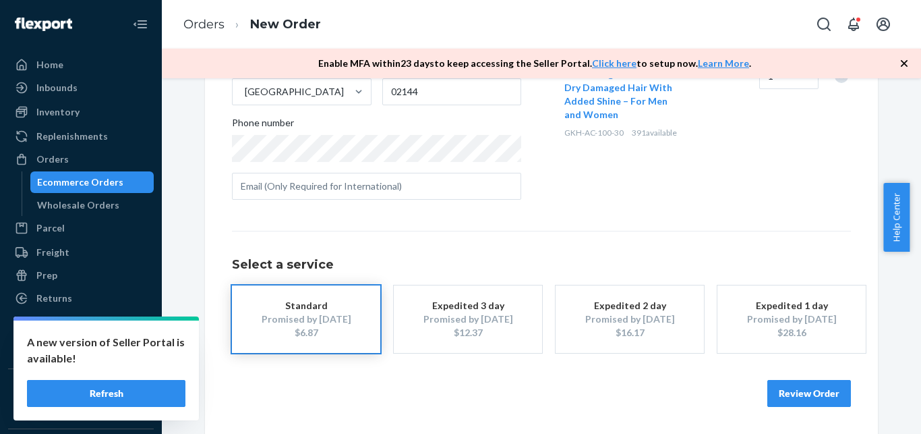
click at [818, 393] on button "Review Order" at bounding box center [810, 393] width 84 height 27
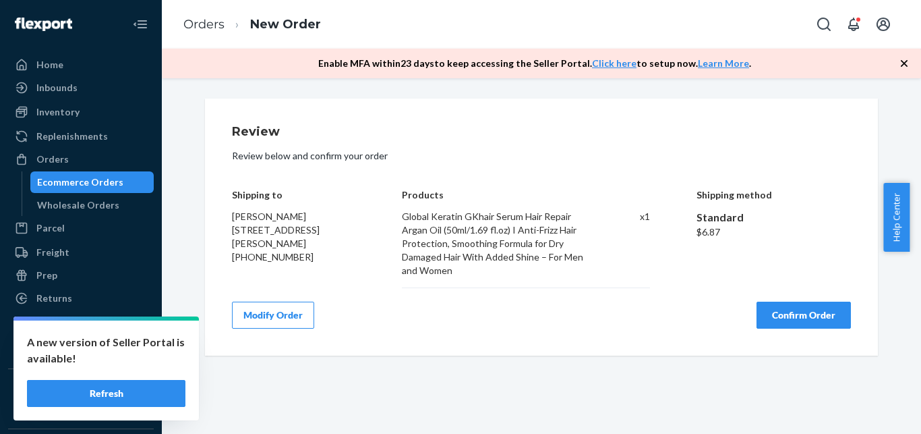
click at [806, 316] on button "Confirm Order" at bounding box center [804, 314] width 94 height 27
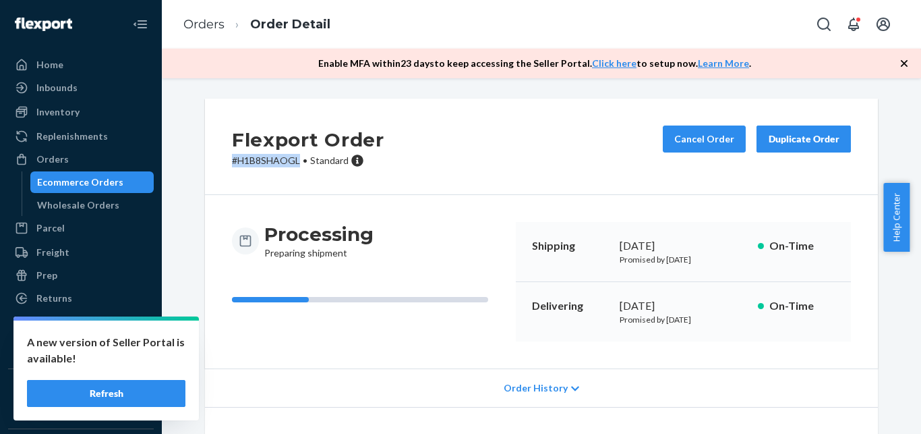
drag, startPoint x: 225, startPoint y: 161, endPoint x: 291, endPoint y: 160, distance: 66.1
click at [292, 160] on div "Flexport Order # H1B8SHAOGL • Standard Cancel Order Duplicate Order" at bounding box center [541, 146] width 673 height 96
copy p "# H1B8SHAOGL"
click at [703, 137] on button "Cancel Order" at bounding box center [704, 138] width 83 height 27
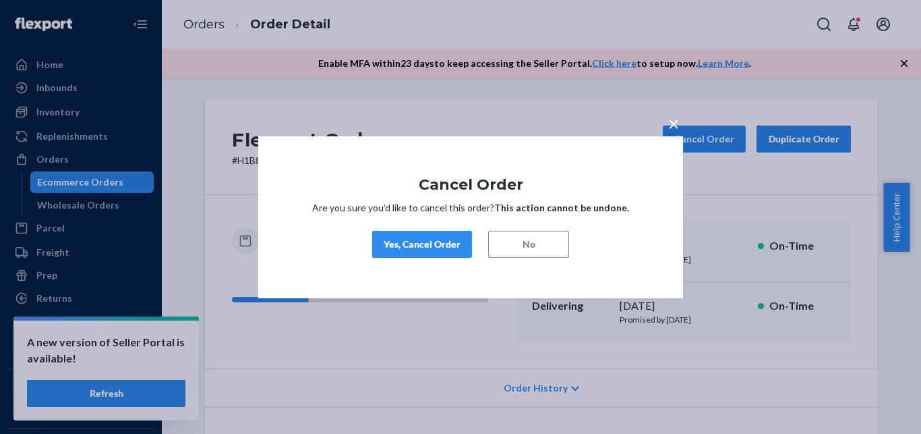
click at [412, 246] on div "Yes, Cancel Order" at bounding box center [422, 243] width 77 height 13
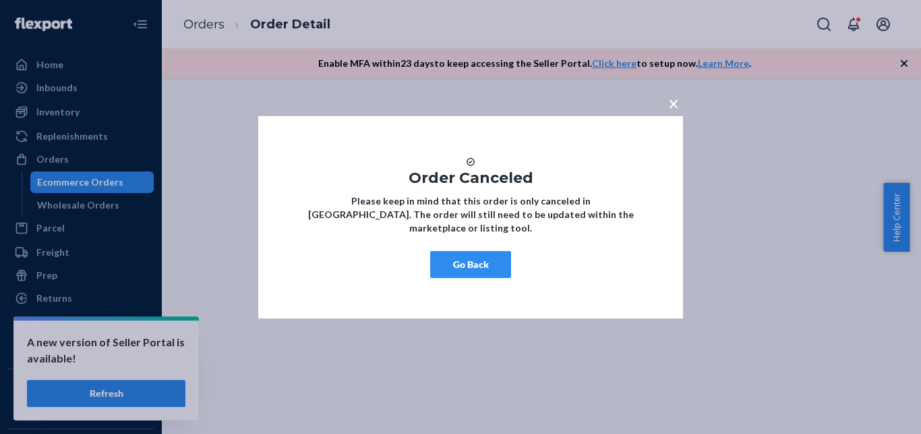
click at [475, 275] on button "Go Back" at bounding box center [470, 264] width 81 height 27
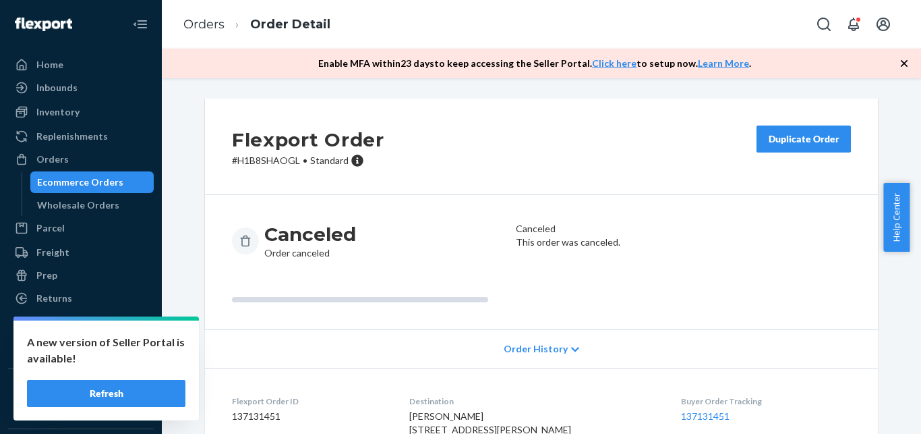
click at [779, 142] on div "Duplicate Order" at bounding box center [803, 138] width 71 height 13
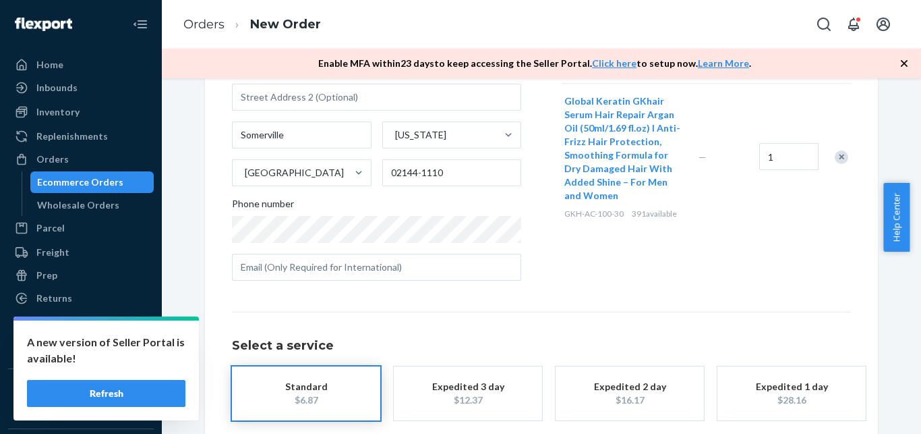
scroll to position [206, 0]
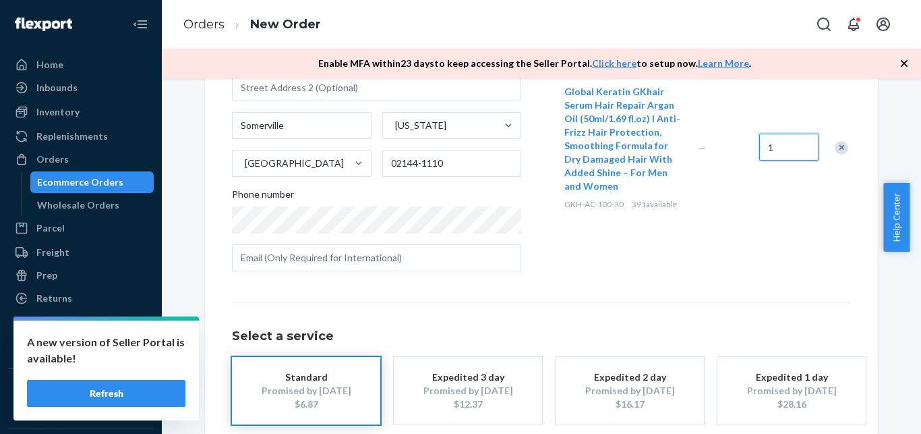
drag, startPoint x: 758, startPoint y: 149, endPoint x: 745, endPoint y: 149, distance: 13.5
click at [759, 149] on input "1" at bounding box center [788, 147] width 59 height 27
drag, startPoint x: 777, startPoint y: 145, endPoint x: 741, endPoint y: 142, distance: 35.8
click at [759, 145] on input "1" at bounding box center [788, 147] width 59 height 27
type input "2"
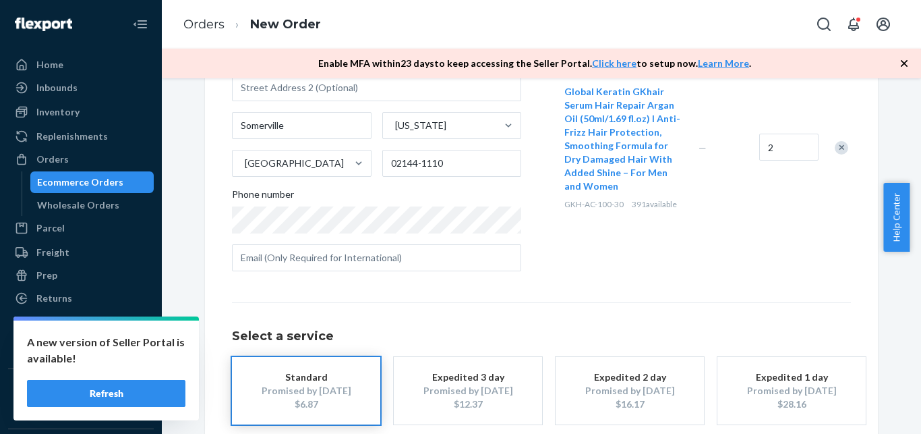
click at [764, 171] on div "2" at bounding box center [787, 147] width 61 height 55
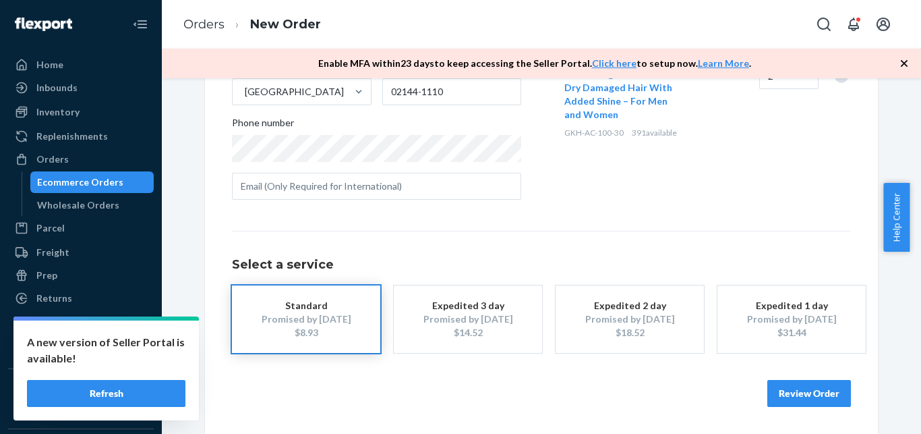
click at [349, 320] on div "Promised by [DATE]" at bounding box center [306, 318] width 108 height 13
click at [795, 394] on button "Review Order" at bounding box center [810, 393] width 84 height 27
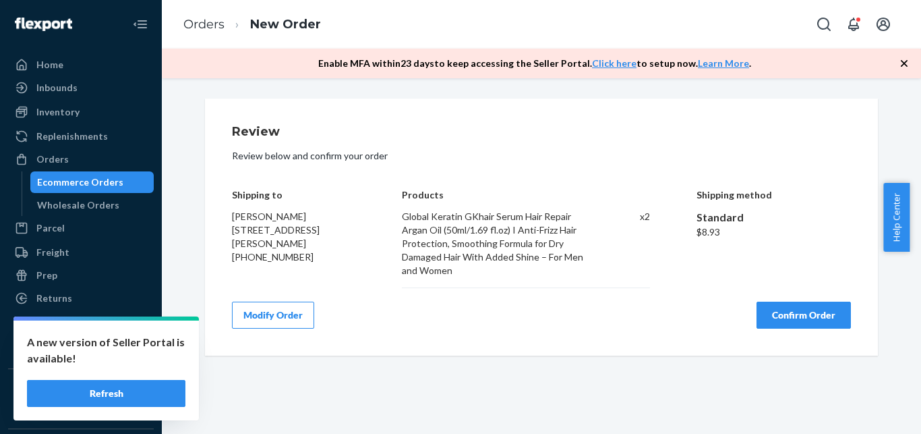
scroll to position [0, 0]
click at [806, 316] on button "Confirm Order" at bounding box center [804, 314] width 94 height 27
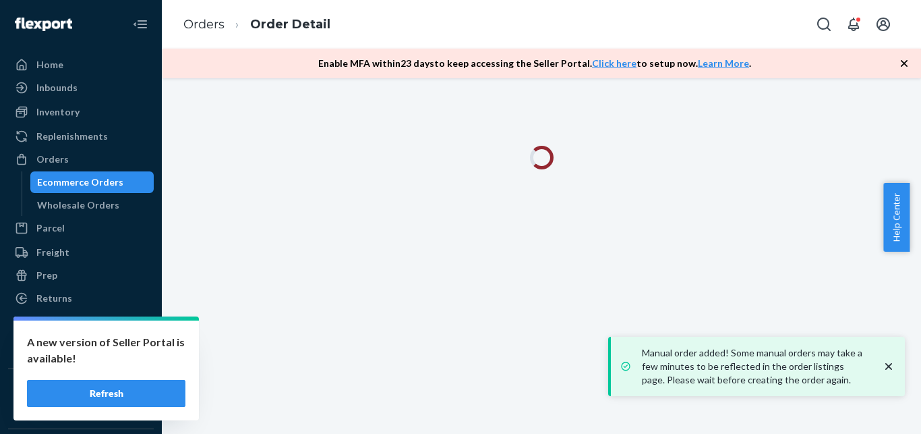
click at [888, 364] on icon "close toast" at bounding box center [888, 366] width 13 height 13
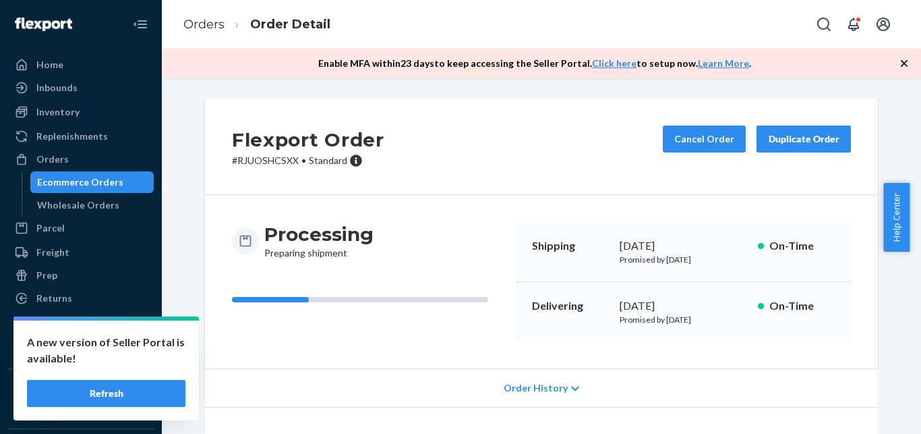
click at [900, 65] on icon "button" at bounding box center [904, 63] width 13 height 13
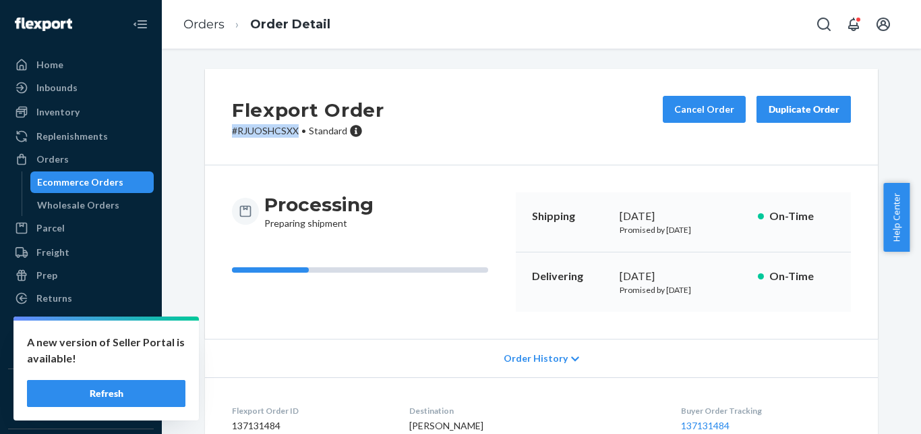
drag, startPoint x: 225, startPoint y: 128, endPoint x: 292, endPoint y: 133, distance: 66.9
click at [293, 132] on div "Flexport Order # RJUOSHCSXX • Standard Cancel Order Duplicate Order" at bounding box center [541, 117] width 673 height 96
copy p "# RJUOSHCSXX"
click at [111, 188] on div "Ecommerce Orders" at bounding box center [80, 181] width 86 height 13
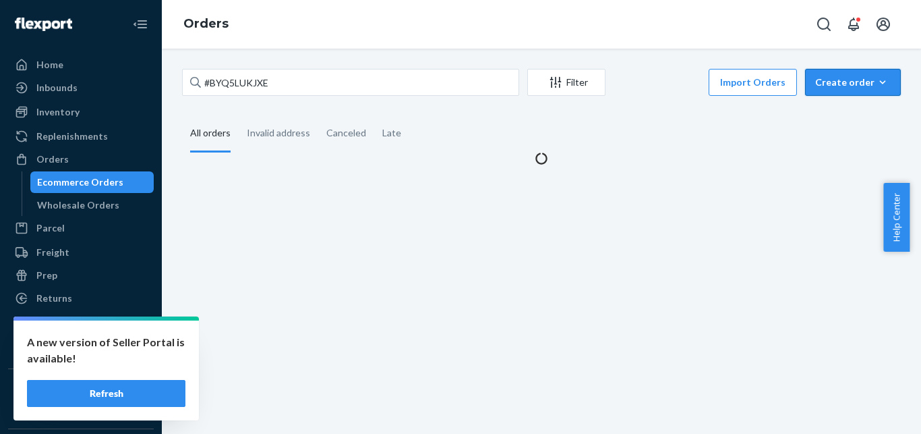
click at [822, 78] on div "Create order" at bounding box center [853, 82] width 76 height 13
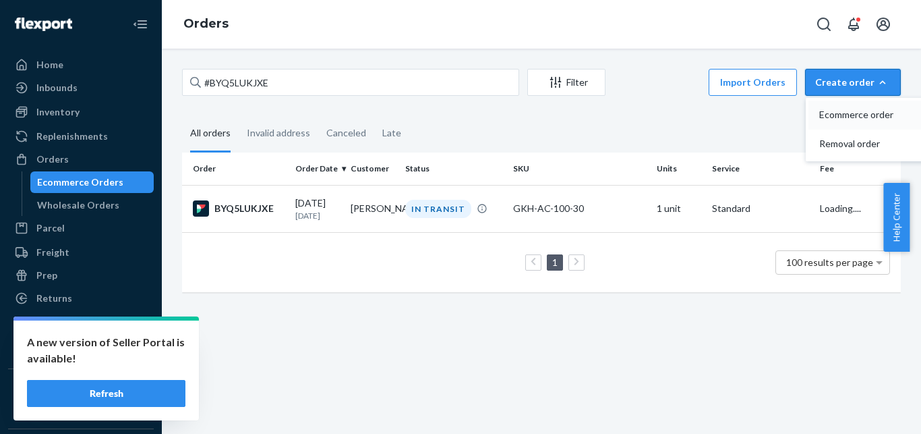
click at [827, 107] on button "Ecommerce order" at bounding box center [874, 114] width 130 height 29
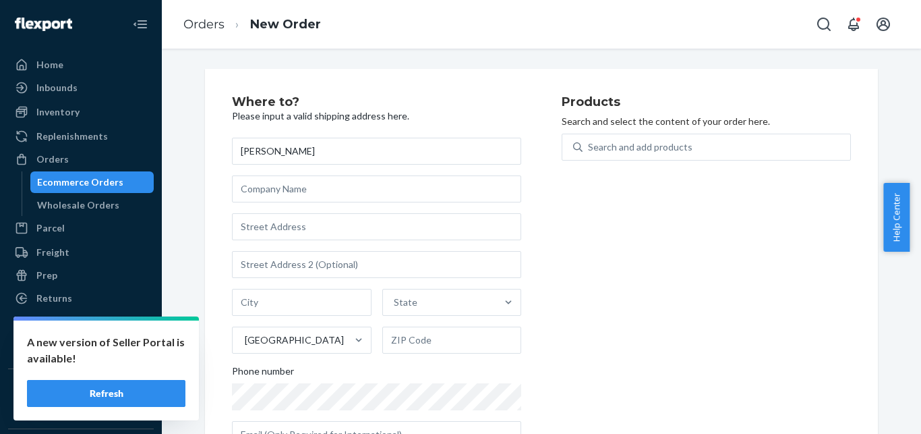
type input "[PERSON_NAME]"
click at [320, 225] on input "text" at bounding box center [376, 226] width 289 height 27
paste input "[STREET_ADDRESS]"
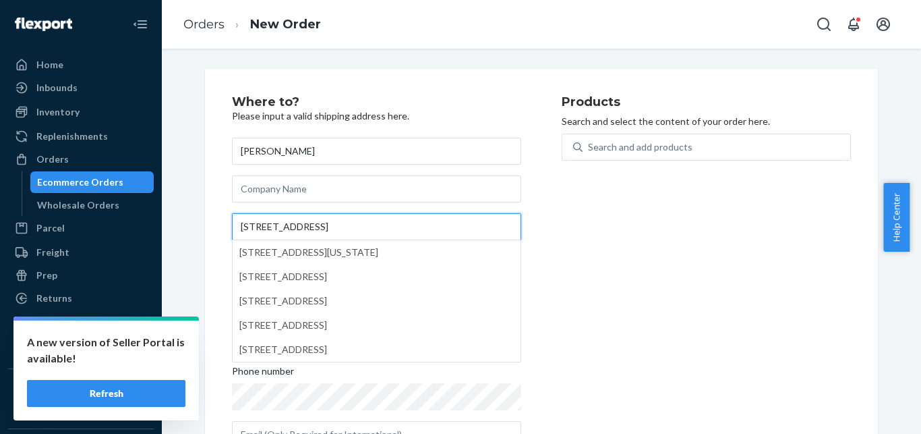
paste input "Isabela"
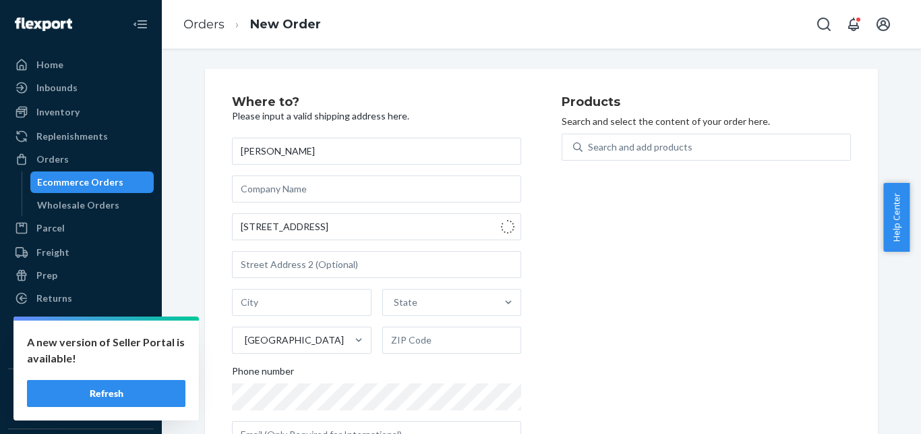
type input "[STREET_ADDRESS]"
type input "Isabela"
type input "00662"
click at [314, 344] on div "[US_STATE]" at bounding box center [288, 339] width 111 height 27
click at [245, 344] on input "[US_STATE]" at bounding box center [243, 339] width 1 height 13
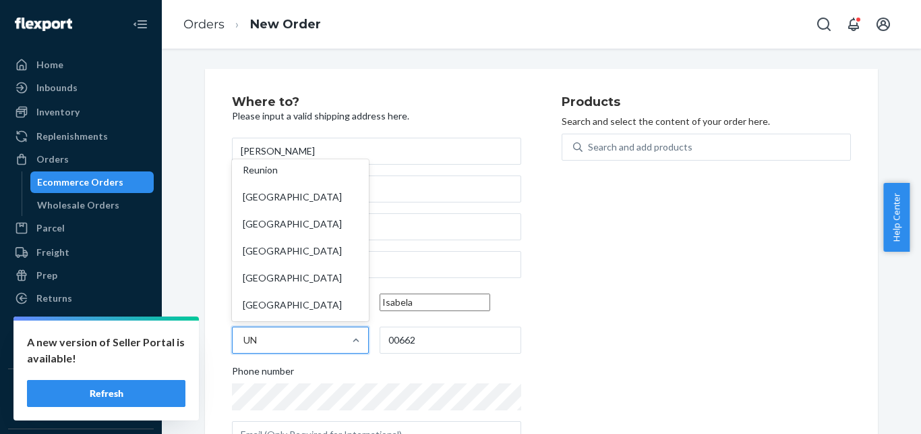
scroll to position [38, 0]
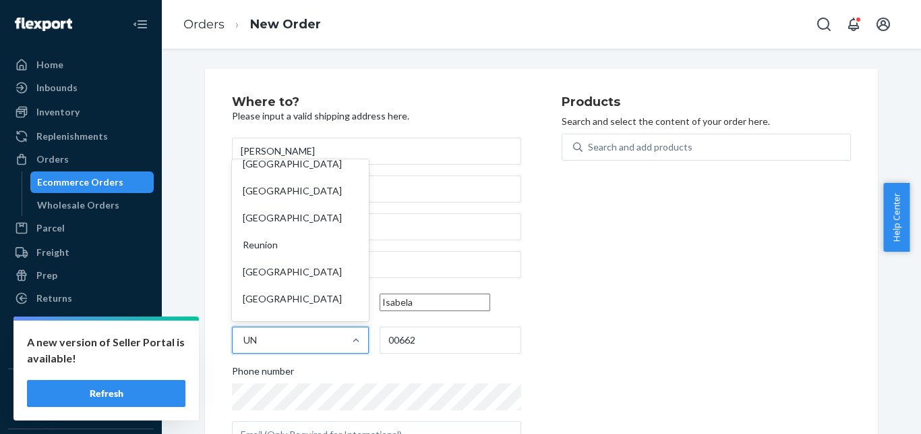
type input "UNI"
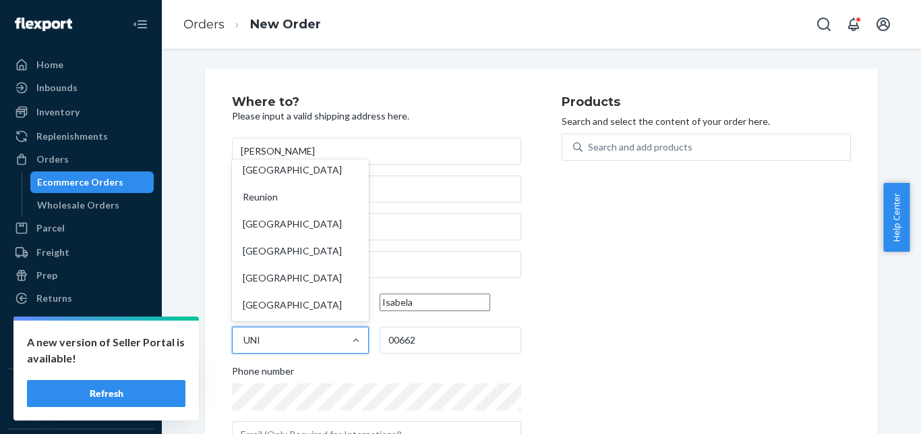
scroll to position [0, 0]
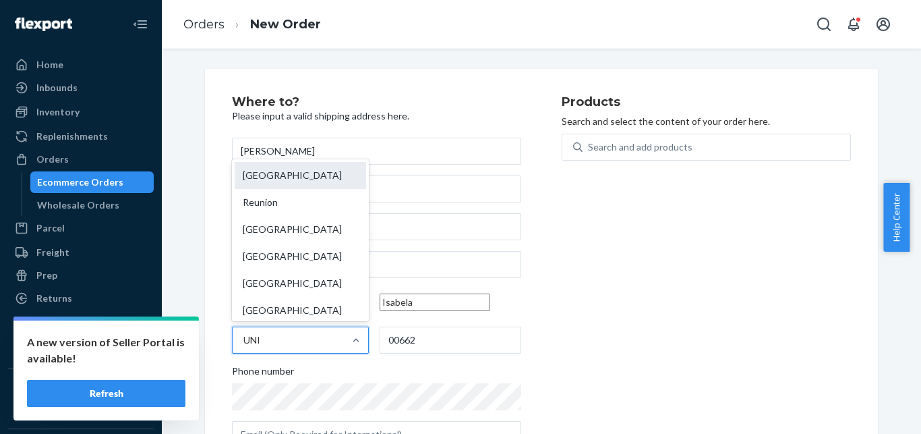
click at [316, 183] on div "[GEOGRAPHIC_DATA]" at bounding box center [301, 175] width 132 height 27
click at [262, 333] on input "UNI" at bounding box center [252, 339] width 18 height 13
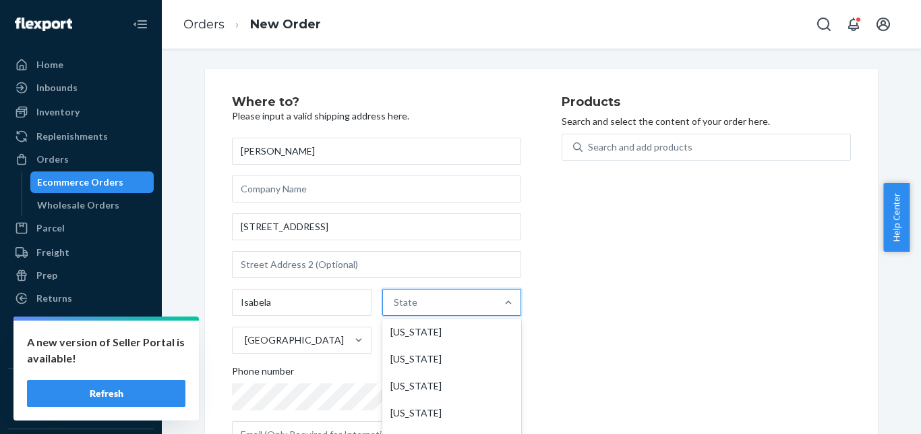
click at [407, 309] on div "State" at bounding box center [440, 302] width 114 height 27
click at [395, 309] on input "option [US_STATE] focused, 1 of 59. 59 results available. Use Up and Down to ch…" at bounding box center [394, 301] width 1 height 13
type input "PR"
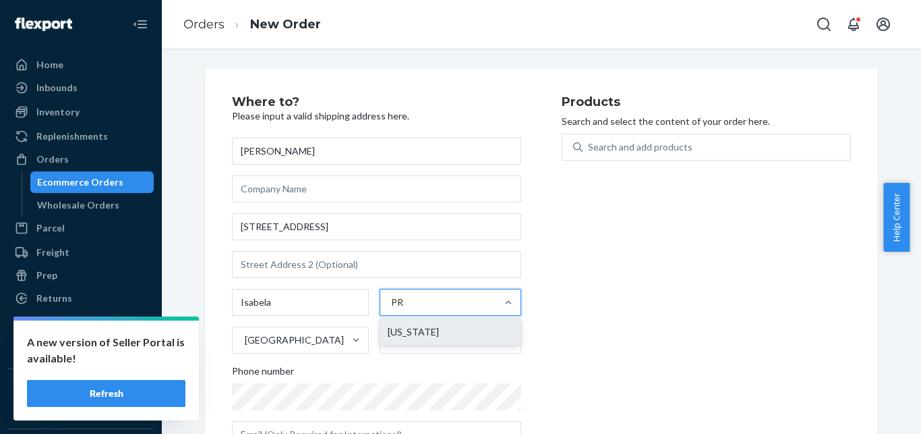
click at [407, 339] on div "[US_STATE]" at bounding box center [451, 331] width 142 height 27
click at [405, 309] on input "PR" at bounding box center [397, 301] width 13 height 13
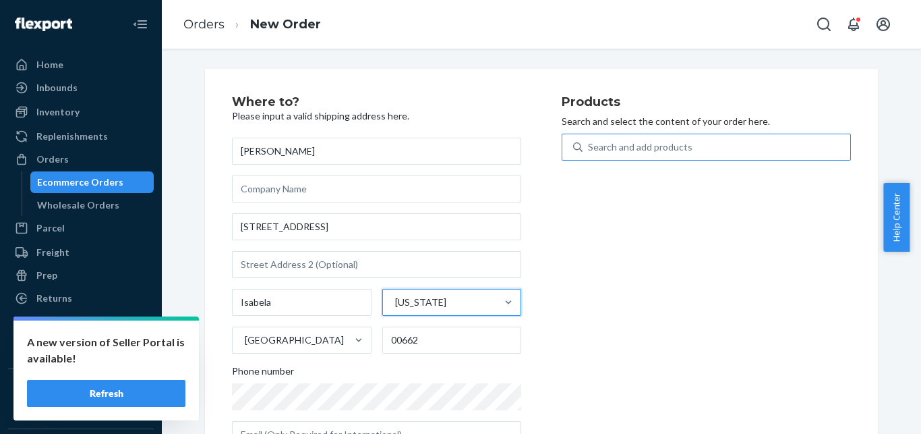
click at [702, 152] on div "Search and add products" at bounding box center [717, 147] width 268 height 24
click at [590, 152] on input "Search and add products" at bounding box center [588, 146] width 1 height 13
paste input "[PHONE_NUMBER]"
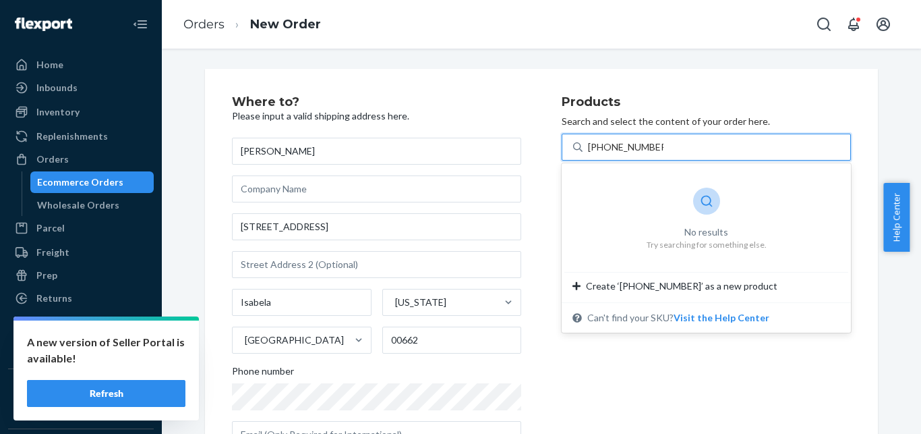
drag, startPoint x: 605, startPoint y: 146, endPoint x: 656, endPoint y: 146, distance: 51.3
click at [656, 146] on input "[PHONE_NUMBER]" at bounding box center [626, 146] width 76 height 13
type input "[PHONE_NUMBER]"
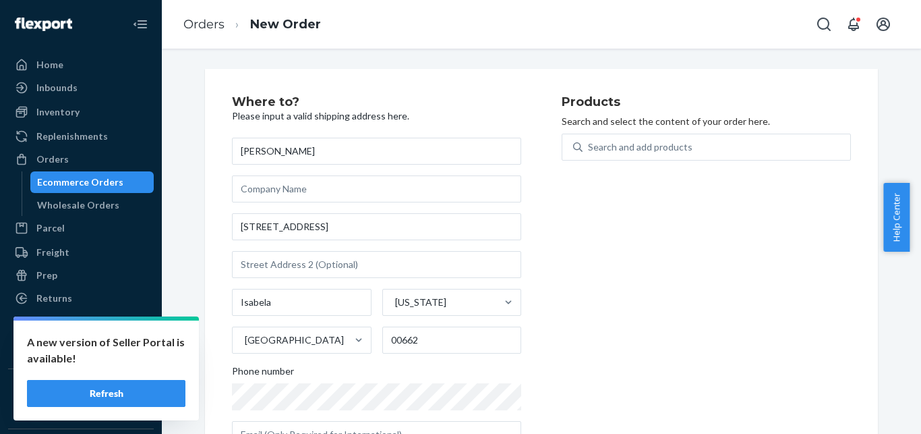
click at [546, 374] on div "Where to? Please input a valid shipping address here. [PERSON_NAME] [STREET_ADD…" at bounding box center [397, 277] width 330 height 363
click at [695, 145] on div "Search and add products" at bounding box center [717, 147] width 268 height 24
paste input "GK-KIT-MOIST-100-DUO"
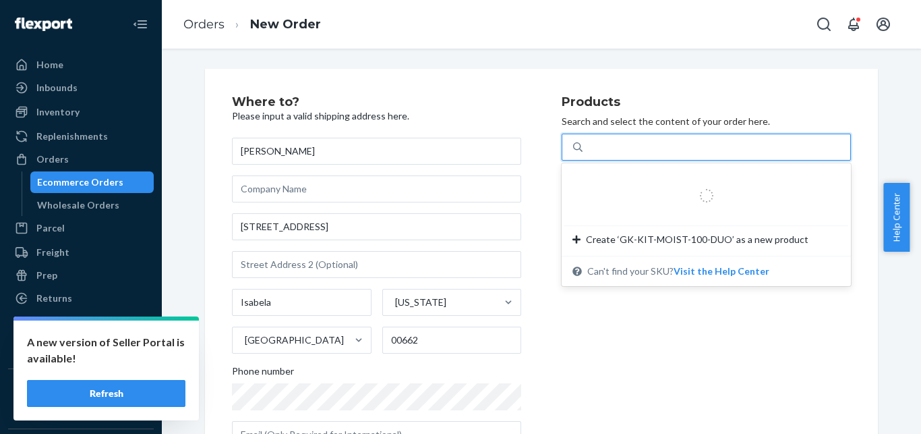
type input "GK-KIT-MOIST-100-DUO"
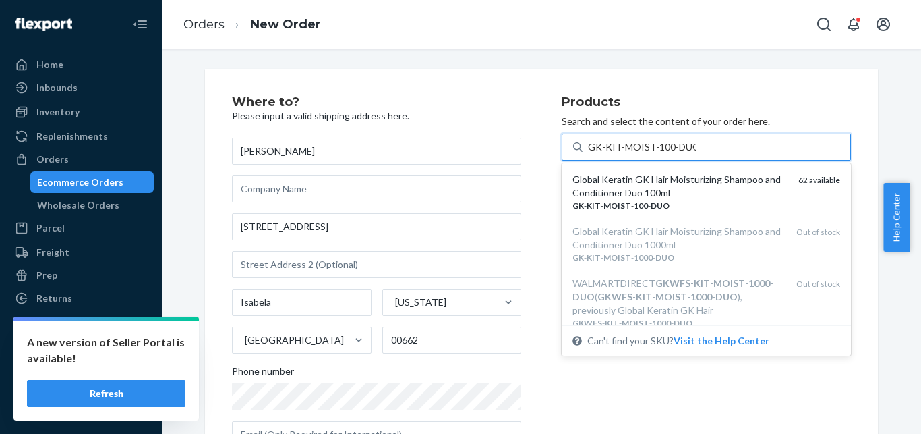
click at [697, 181] on div "Global Keratin GK Hair Moisturizing Shampoo and Conditioner Duo 100ml" at bounding box center [680, 186] width 215 height 27
click at [697, 154] on input "GK-KIT-MOIST-100-DUO" at bounding box center [642, 146] width 109 height 13
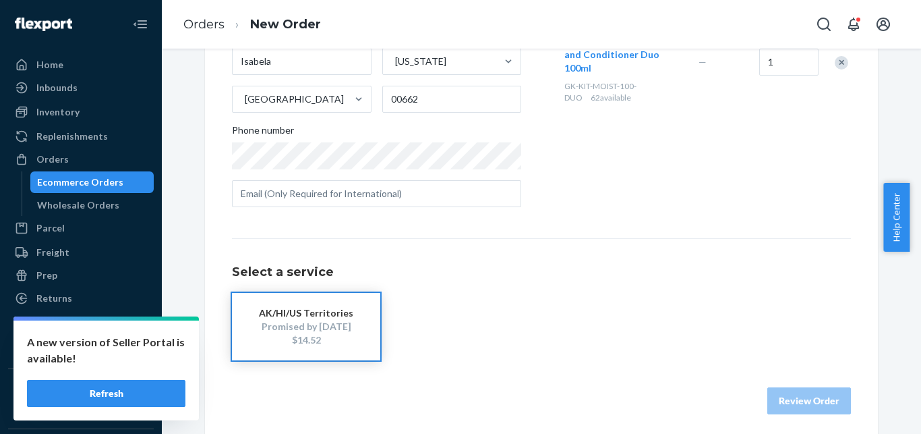
click at [297, 316] on div "AK/HI/US Territories" at bounding box center [306, 312] width 108 height 13
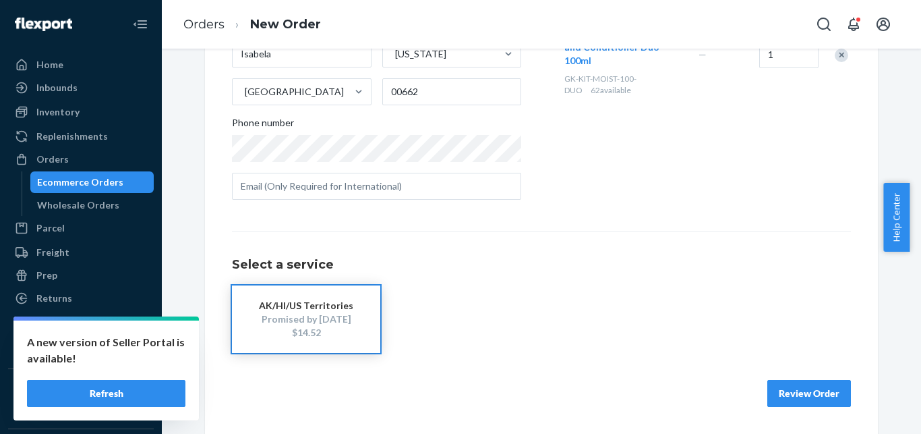
click at [795, 390] on button "Review Order" at bounding box center [810, 393] width 84 height 27
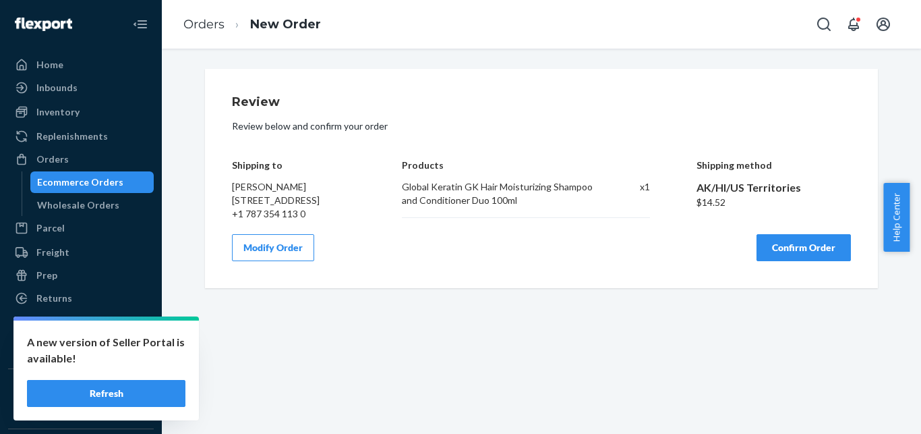
scroll to position [0, 0]
click at [807, 254] on button "Confirm Order" at bounding box center [804, 247] width 94 height 27
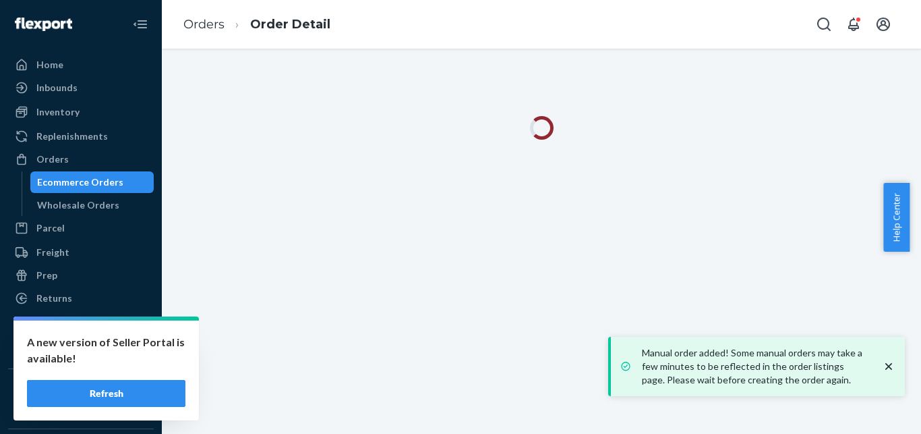
click at [888, 366] on icon "close toast" at bounding box center [889, 366] width 7 height 7
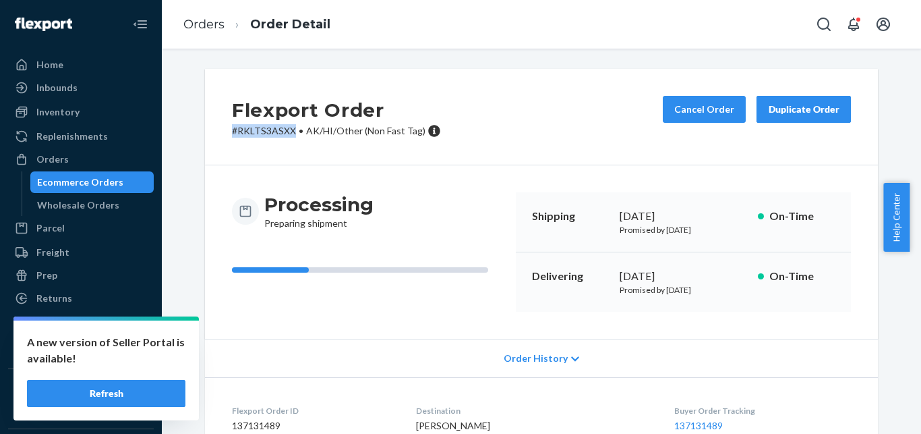
drag, startPoint x: 289, startPoint y: 131, endPoint x: 221, endPoint y: 132, distance: 68.1
click at [221, 132] on div "Flexport Order # RKLTS3ASXX • AK/HI/Other (Non Fast Tag) Cancel Order Duplicate…" at bounding box center [541, 117] width 673 height 96
copy p "# RKLTS3ASXX"
click at [76, 186] on div "Ecommerce Orders" at bounding box center [80, 181] width 86 height 13
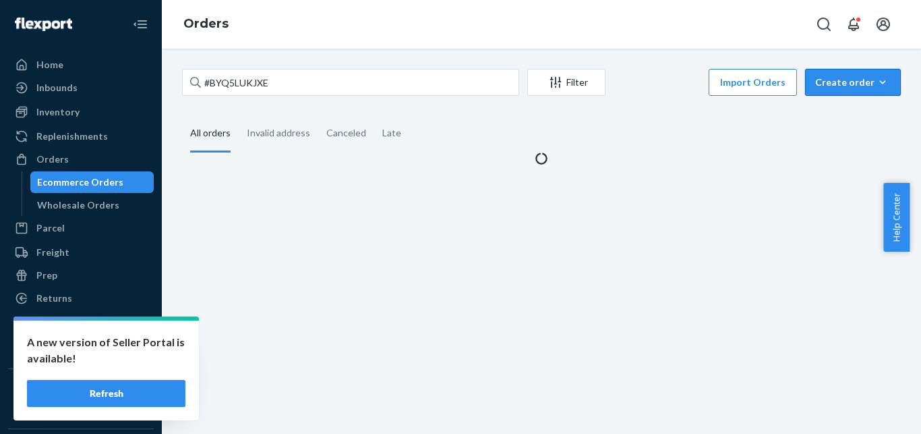
click at [829, 86] on div "Create order" at bounding box center [853, 82] width 76 height 13
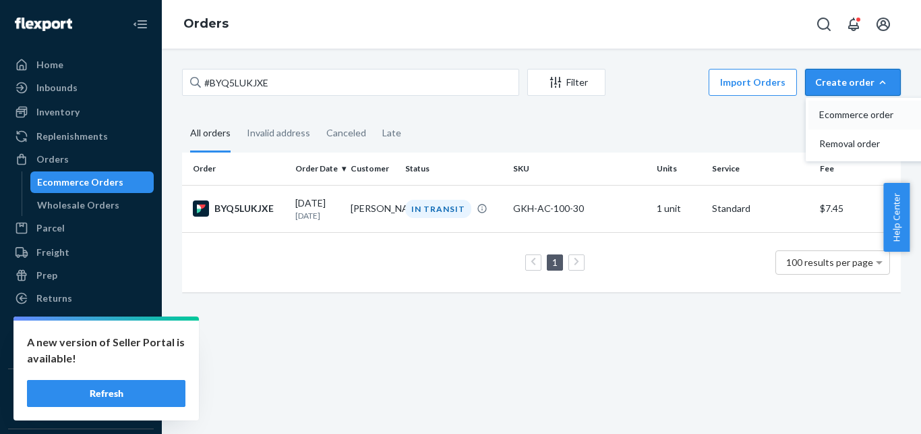
click at [823, 115] on span "Ecommerce order" at bounding box center [862, 114] width 84 height 9
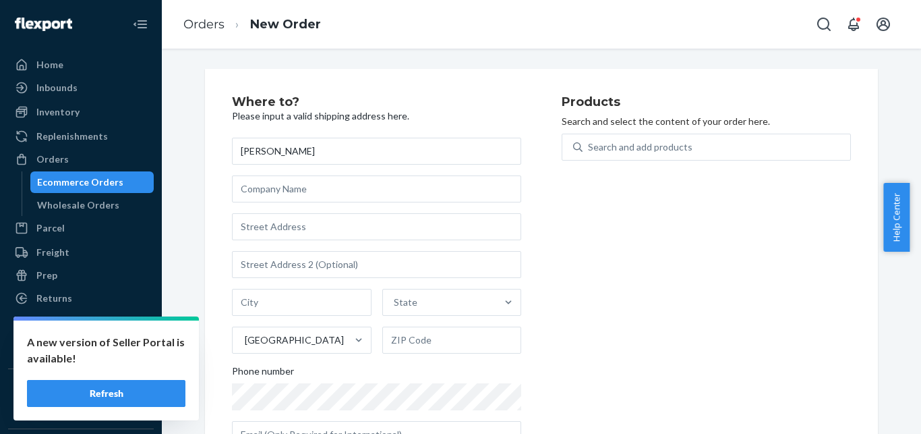
type input "[PERSON_NAME]"
click at [367, 215] on input "text" at bounding box center [376, 226] width 289 height 27
paste input "2904 W [GEOGRAPHIC_DATA]"
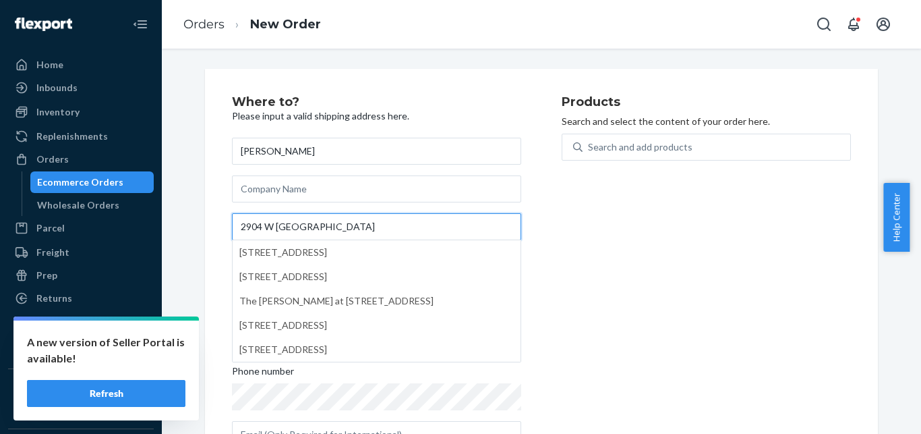
paste input "Apt 405"
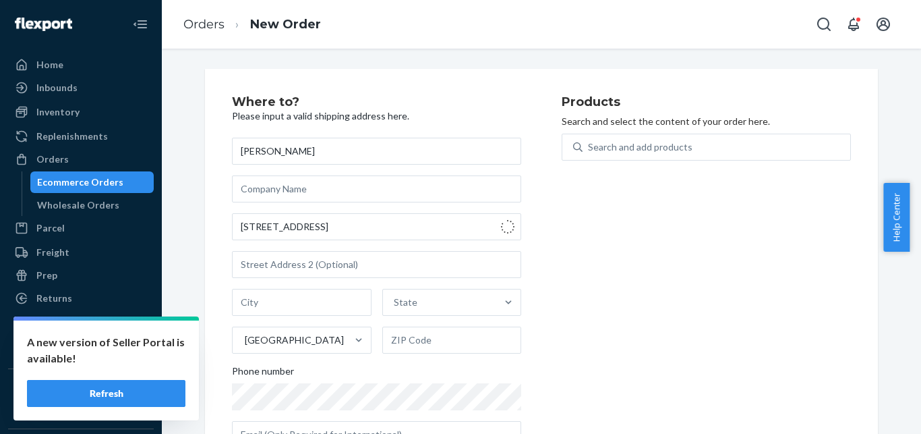
type input "[STREET_ADDRESS]"
type input "405"
type input "[GEOGRAPHIC_DATA]"
type input "60618"
click at [639, 128] on div "Products Search and select the content of your order here. Search and add produ…" at bounding box center [706, 277] width 289 height 363
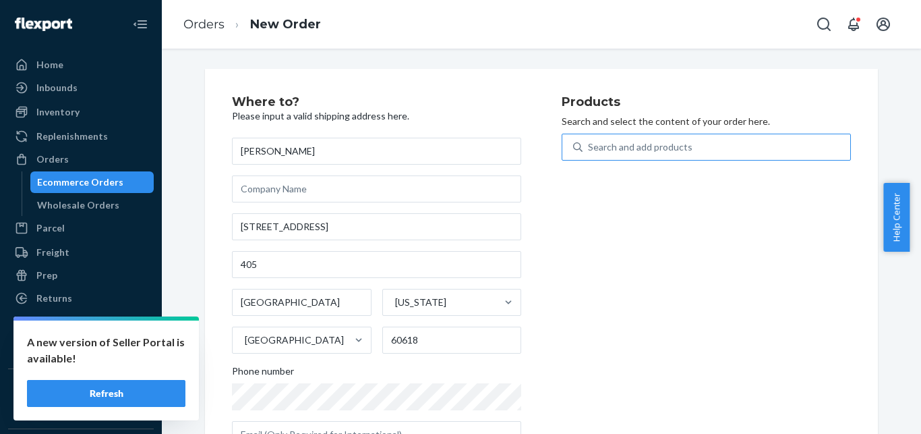
click at [635, 147] on div "Search and add products" at bounding box center [640, 146] width 105 height 13
paste input "[PHONE_NUMBER]"
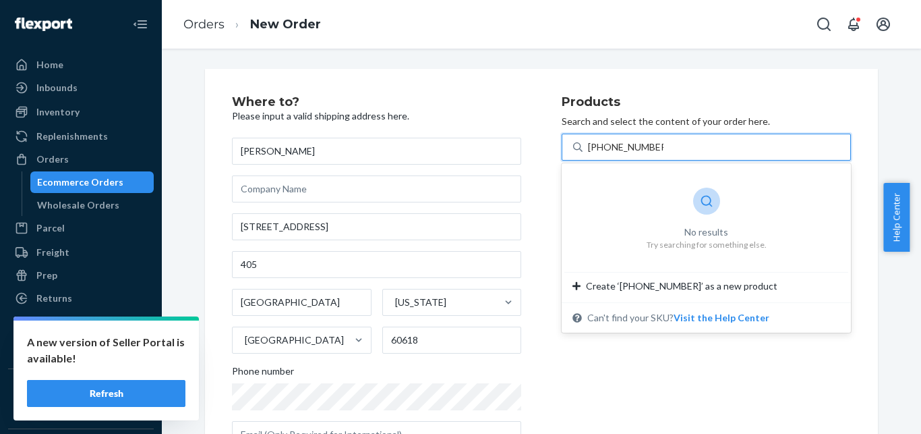
click at [623, 146] on input "[PHONE_NUMBER]" at bounding box center [626, 146] width 76 height 13
click at [602, 146] on input "[PHONE_NUMBER]" at bounding box center [626, 146] width 76 height 13
drag, startPoint x: 596, startPoint y: 146, endPoint x: 656, endPoint y: 149, distance: 59.5
click at [656, 149] on input "[PHONE_NUMBER]" at bounding box center [626, 146] width 76 height 13
type input "[PHONE_NUMBER]"
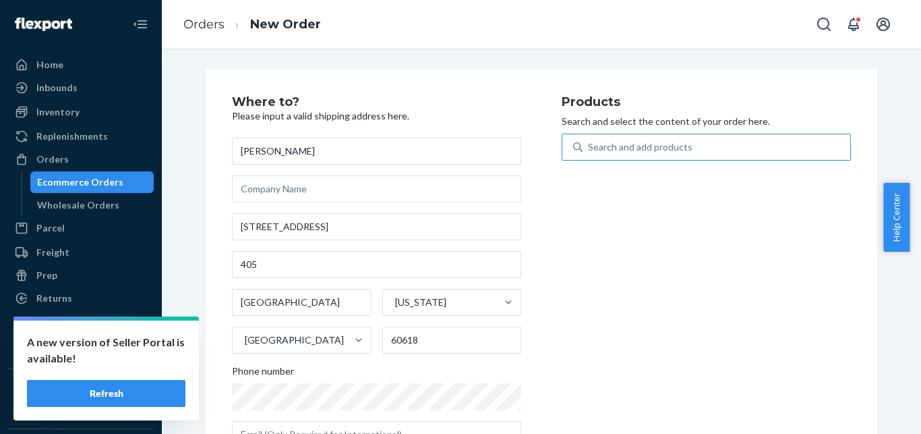
click at [664, 160] on div "Search and add products" at bounding box center [706, 147] width 289 height 27
paste input "GKH-[PERSON_NAME]-250"
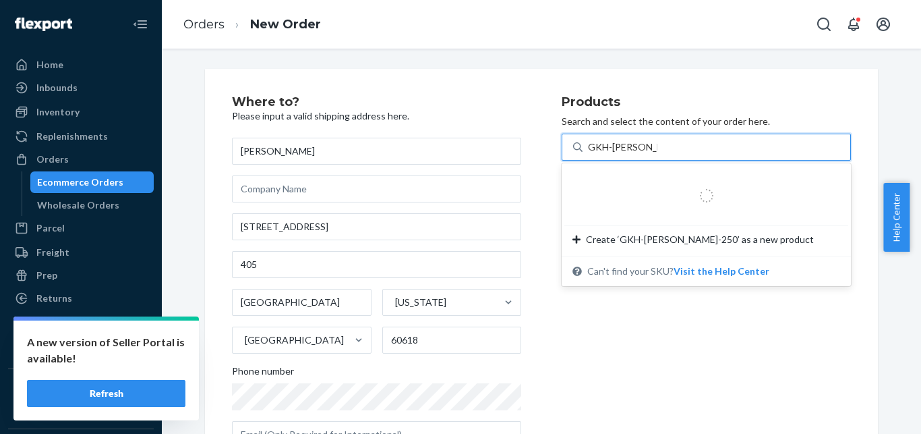
type input "GKH-[PERSON_NAME]-250"
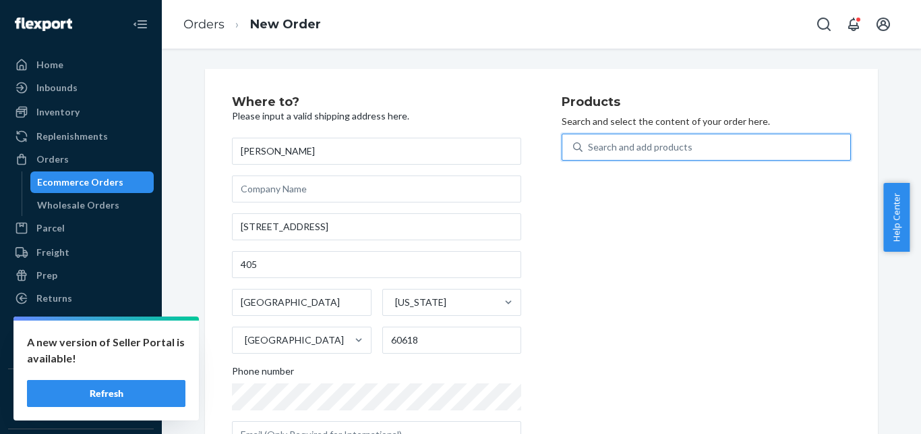
scroll to position [52, 0]
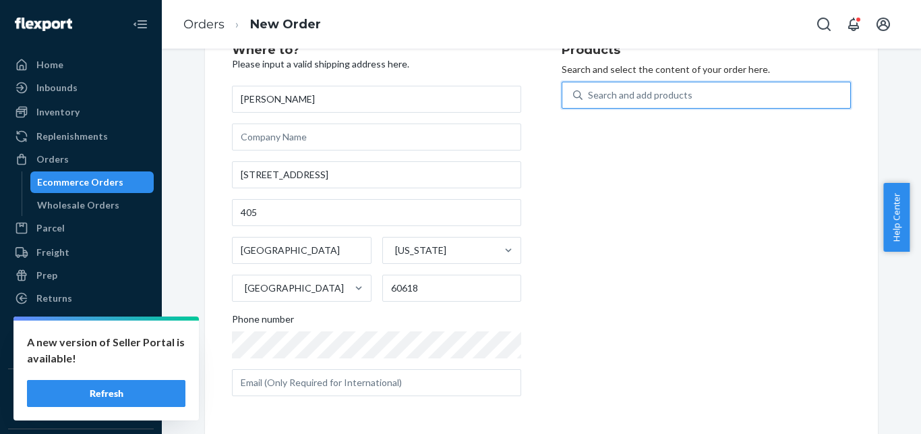
click at [670, 96] on div "Search and add products" at bounding box center [640, 94] width 105 height 13
paste input "GKH-[PERSON_NAME]-250"
type input "GKH-[PERSON_NAME]-250"
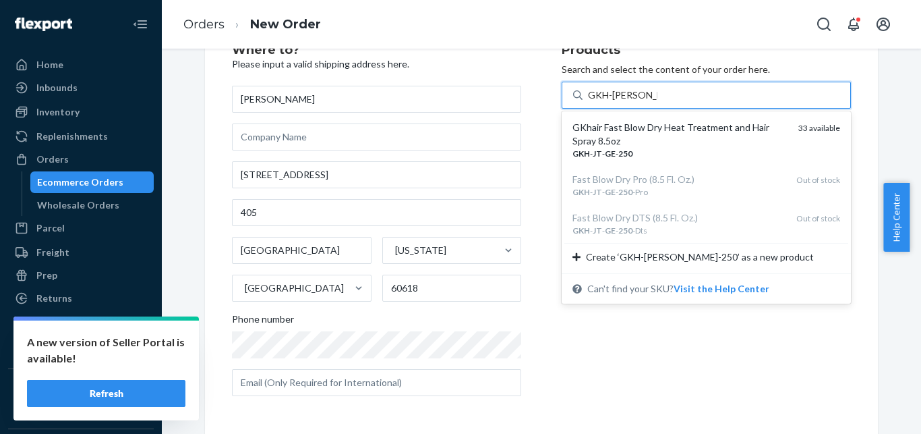
click at [650, 134] on div "GKhair Fast Blow Dry Heat Treatment and Hair Spray 8.5oz" at bounding box center [680, 134] width 215 height 27
click at [650, 102] on input "GKH-[PERSON_NAME]-250" at bounding box center [622, 94] width 69 height 13
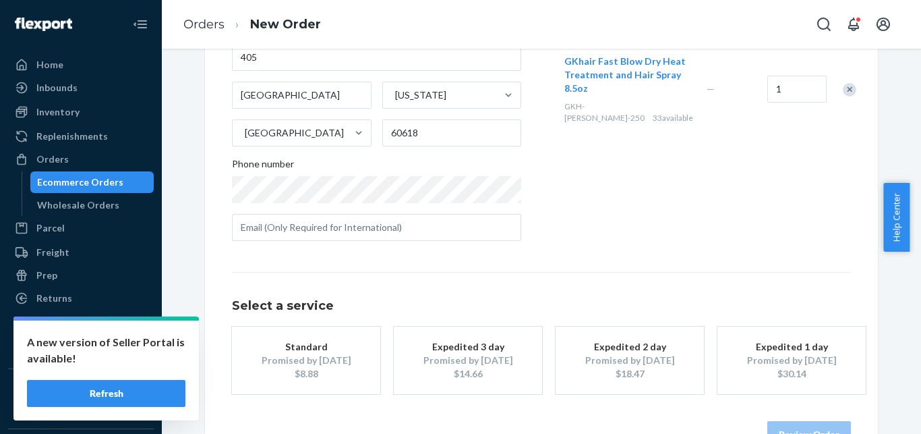
click at [330, 353] on div "Standard" at bounding box center [306, 346] width 108 height 13
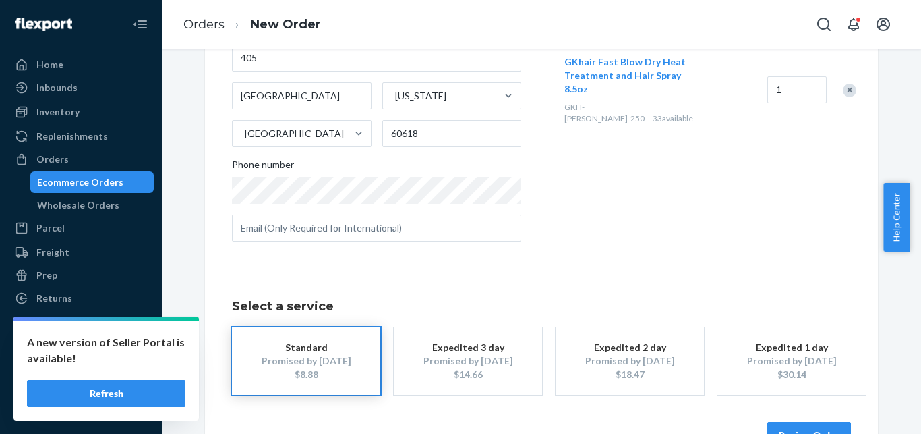
click at [798, 430] on button "Review Order" at bounding box center [810, 435] width 84 height 27
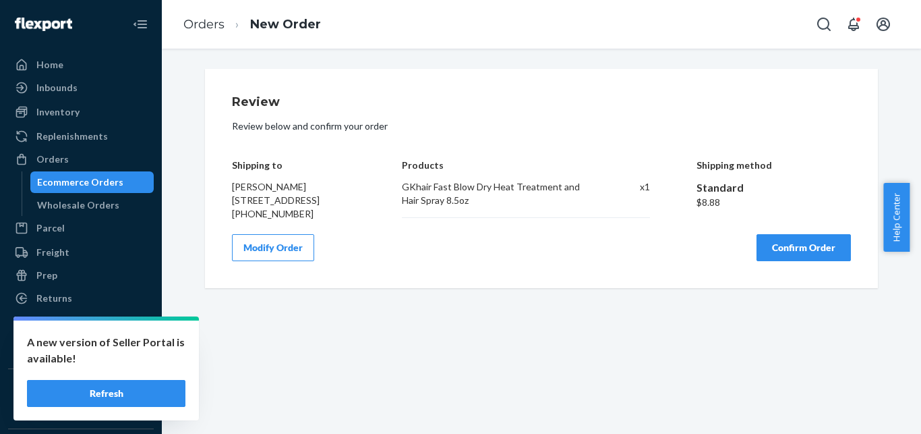
click at [814, 261] on button "Confirm Order" at bounding box center [804, 247] width 94 height 27
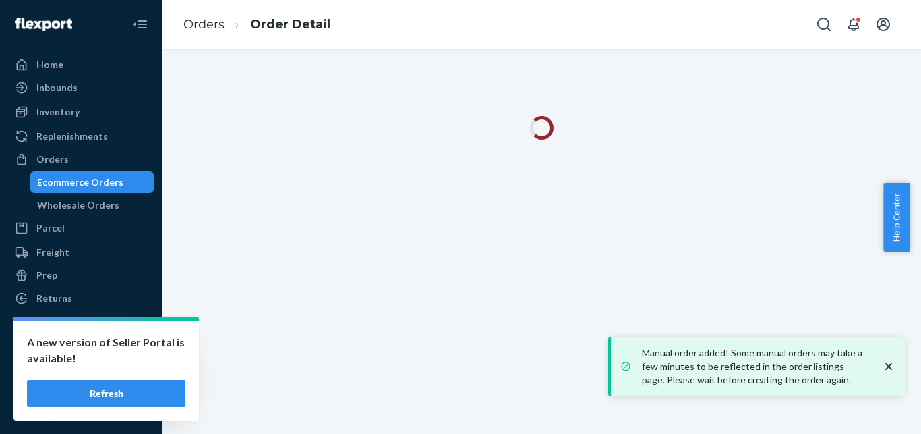
click at [885, 364] on icon "close toast" at bounding box center [888, 366] width 13 height 13
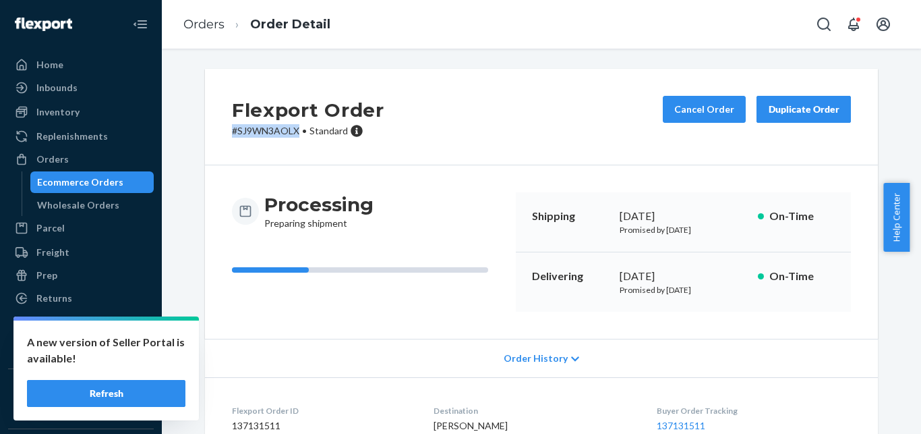
drag, startPoint x: 224, startPoint y: 133, endPoint x: 291, endPoint y: 136, distance: 67.5
click at [291, 136] on div "Flexport Order # SJ9WN3AOLX • Standard Cancel Order Duplicate Order" at bounding box center [541, 117] width 673 height 96
copy p "# SJ9WN3AOLX"
click at [106, 177] on div "Ecommerce Orders" at bounding box center [80, 181] width 86 height 13
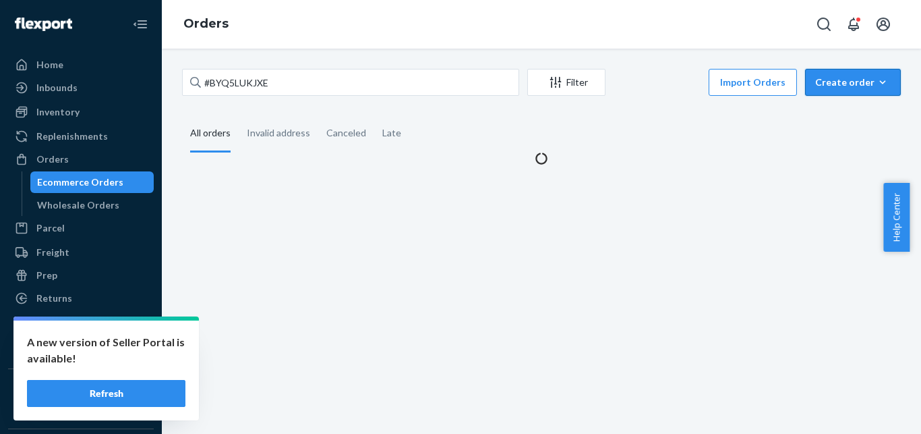
click at [840, 88] on div "Create order" at bounding box center [853, 82] width 76 height 13
click at [846, 113] on span "Ecommerce order" at bounding box center [862, 114] width 84 height 9
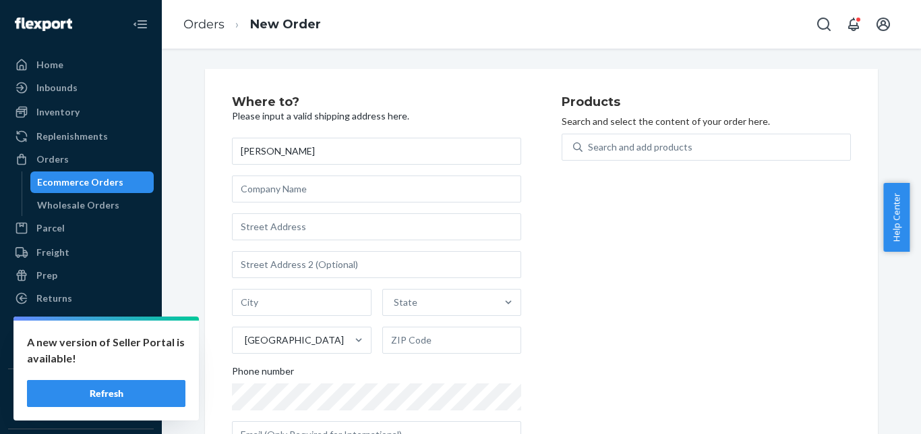
type input "[PERSON_NAME]"
click at [359, 225] on input "text" at bounding box center [376, 226] width 289 height 27
paste input "[STREET_ADDRESS]"
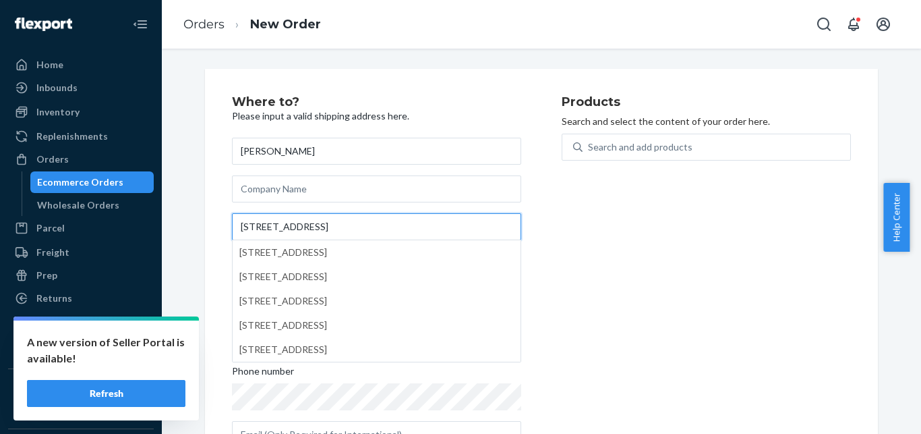
paste input "La Mesa"
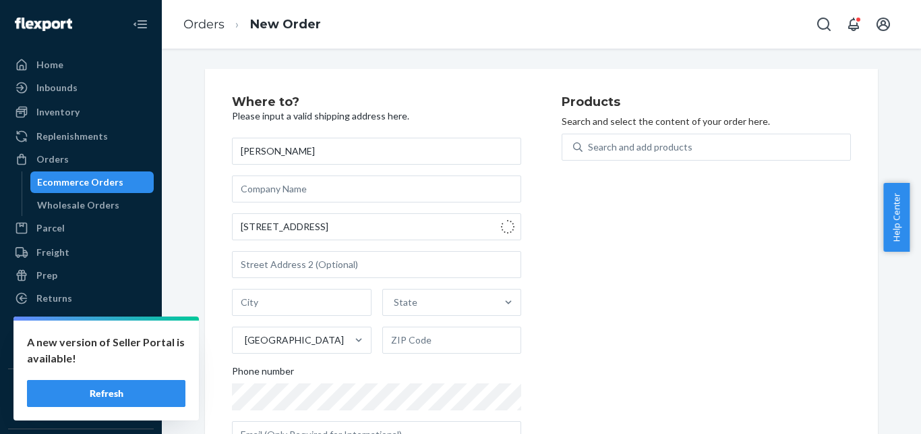
type input "[STREET_ADDRESS]"
type input "La Mesa"
type input "91941"
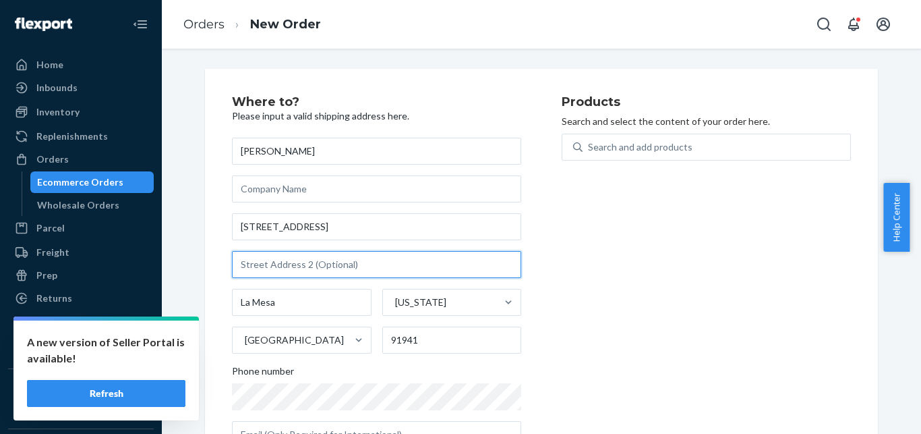
click at [378, 262] on input "text" at bounding box center [376, 264] width 289 height 27
paste input "Unit 178"
type input "Unit 178"
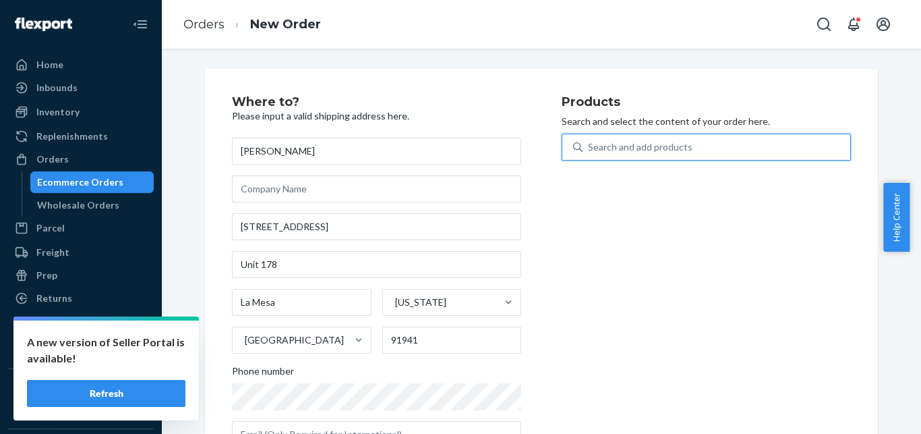
click at [698, 144] on div "Search and add products" at bounding box center [717, 147] width 268 height 24
paste input "[PHONE_NUMBER]"
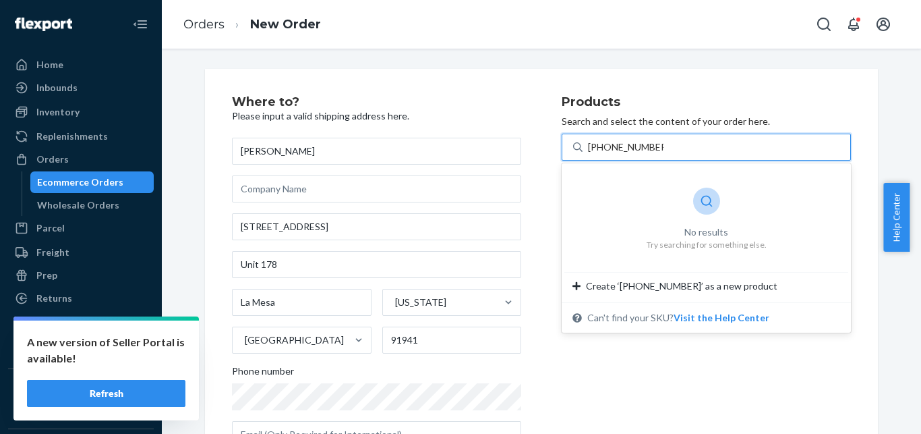
drag, startPoint x: 597, startPoint y: 145, endPoint x: 658, endPoint y: 146, distance: 60.7
click at [657, 145] on input "[PHONE_NUMBER]" at bounding box center [626, 146] width 76 height 13
type input "[PHONE_NUMBER]"
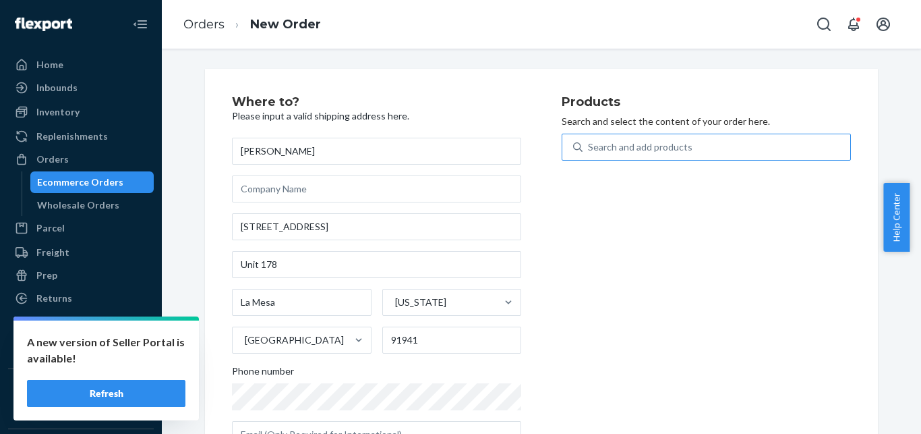
click at [685, 157] on div "Search and add products" at bounding box center [717, 147] width 268 height 24
paste input "GK-AC-BC-100-S"
type input "GK-AC-BC-100-S"
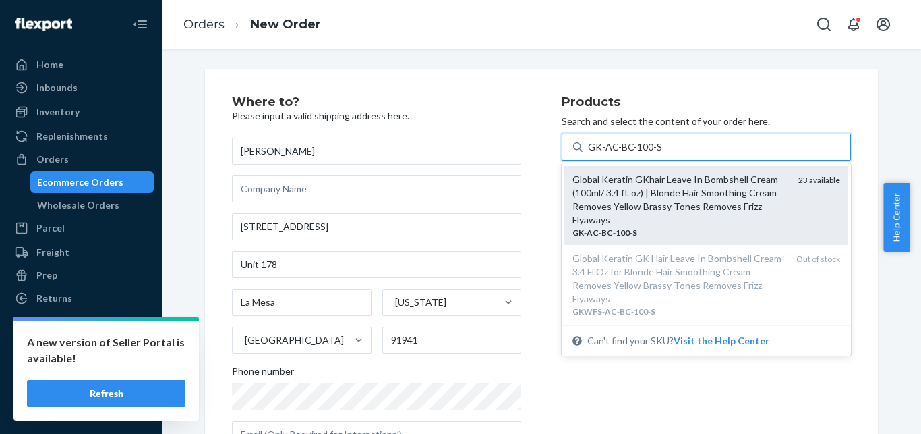
click at [687, 192] on div "Global Keratin GKhair Leave In Bombshell Cream (100ml/ 3.4 fl. oz) | Blonde Hai…" at bounding box center [680, 200] width 215 height 54
click at [661, 154] on input "GK-AC-BC-100-S" at bounding box center [624, 146] width 73 height 13
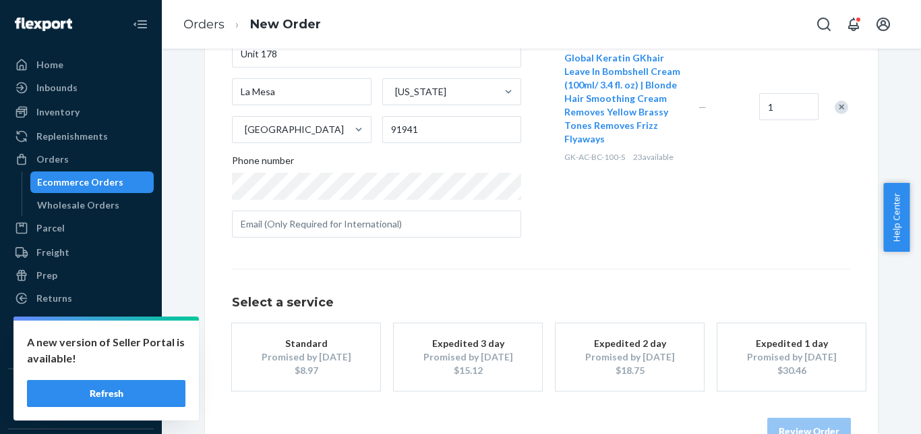
scroll to position [224, 0]
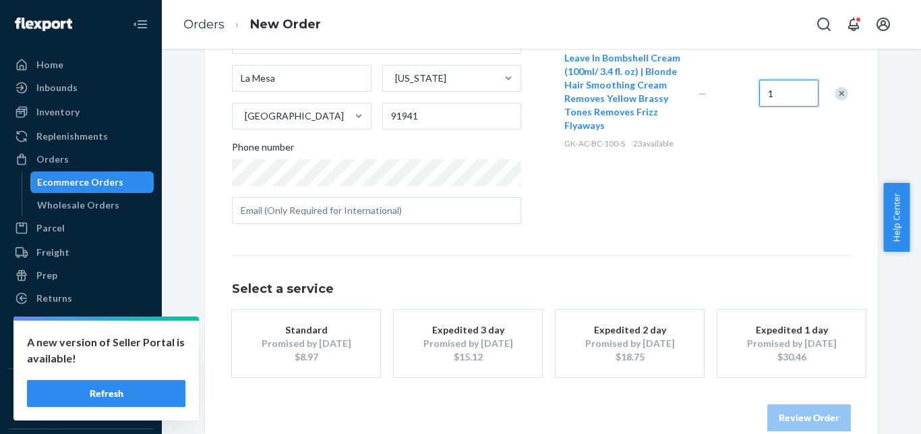
click at [759, 92] on input "1" at bounding box center [788, 93] width 59 height 27
drag, startPoint x: 768, startPoint y: 97, endPoint x: 748, endPoint y: 96, distance: 19.6
click at [759, 96] on input "1" at bounding box center [788, 93] width 59 height 27
type input "3"
click at [764, 125] on div "Global Keratin GKhair Leave In Bombshell Cream (100ml/ 3.4 fl. oz) | Blonde Hai…" at bounding box center [706, 93] width 289 height 134
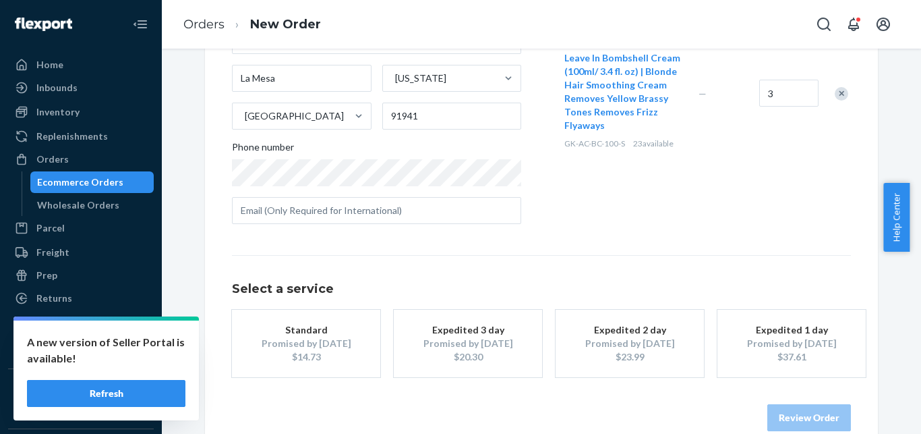
click at [304, 317] on button "Standard Promised by [DATE] $14.73" at bounding box center [306, 343] width 148 height 67
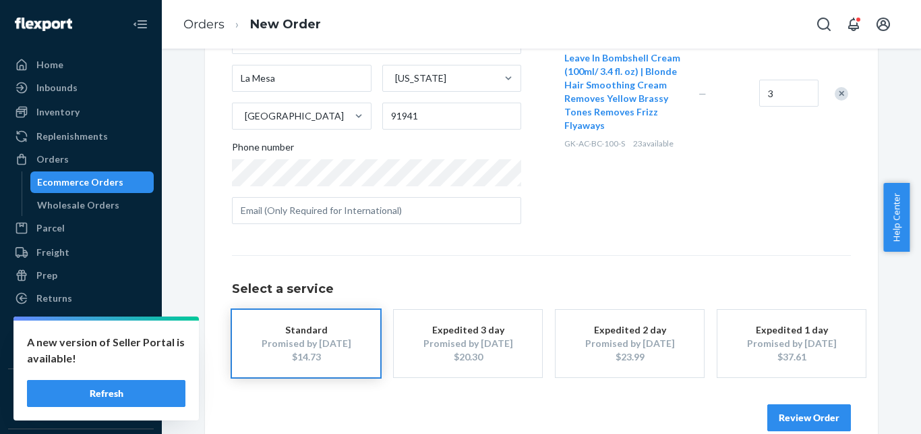
scroll to position [248, 0]
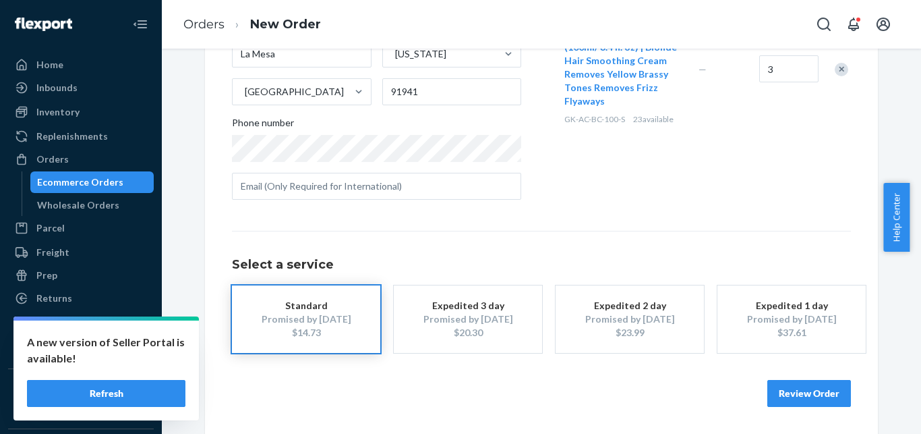
click at [810, 399] on button "Review Order" at bounding box center [810, 393] width 84 height 27
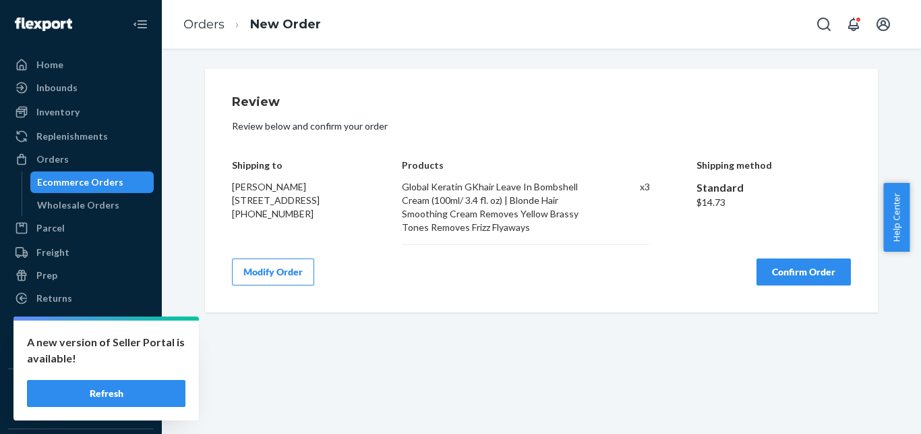
click at [805, 264] on button "Confirm Order" at bounding box center [804, 271] width 94 height 27
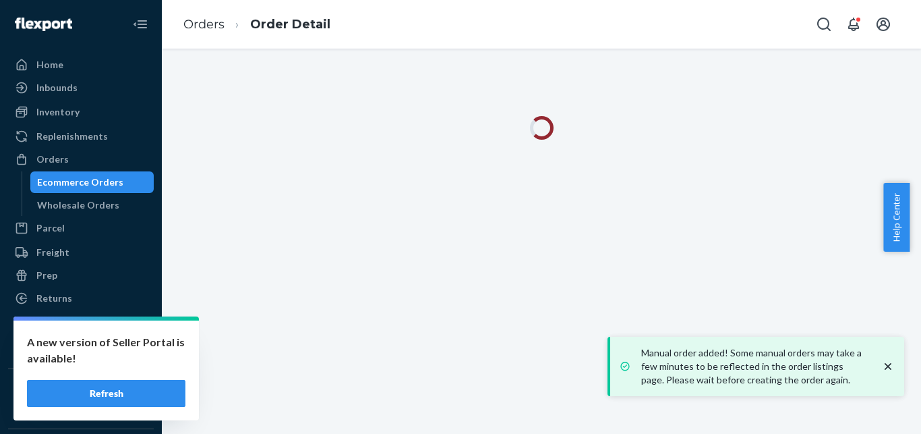
click at [889, 366] on icon "close toast" at bounding box center [888, 366] width 7 height 7
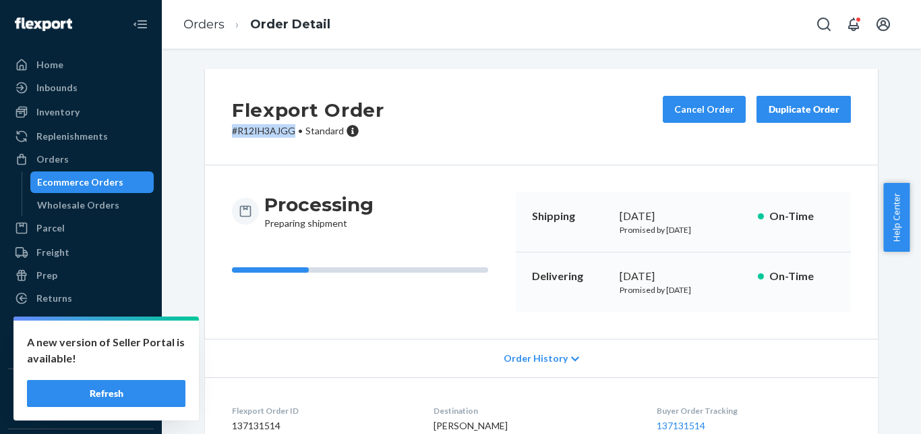
drag, startPoint x: 291, startPoint y: 133, endPoint x: 221, endPoint y: 140, distance: 70.5
click at [221, 140] on div "Flexport Order # R12IH3AJGG • Standard Cancel Order Duplicate Order" at bounding box center [541, 117] width 673 height 96
copy p "# R12IH3AJGG"
drag, startPoint x: 113, startPoint y: 180, endPoint x: 832, endPoint y: 49, distance: 731.5
click at [112, 180] on div "Ecommerce Orders" at bounding box center [80, 181] width 86 height 13
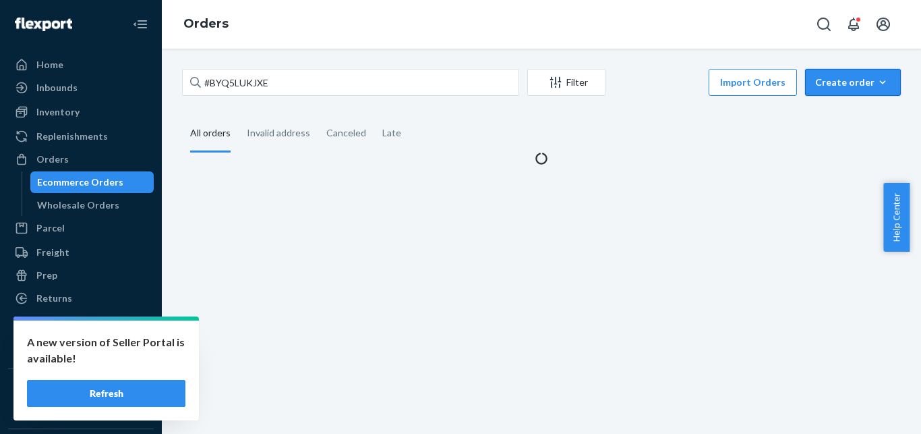
click at [815, 80] on div "Create order" at bounding box center [853, 82] width 76 height 13
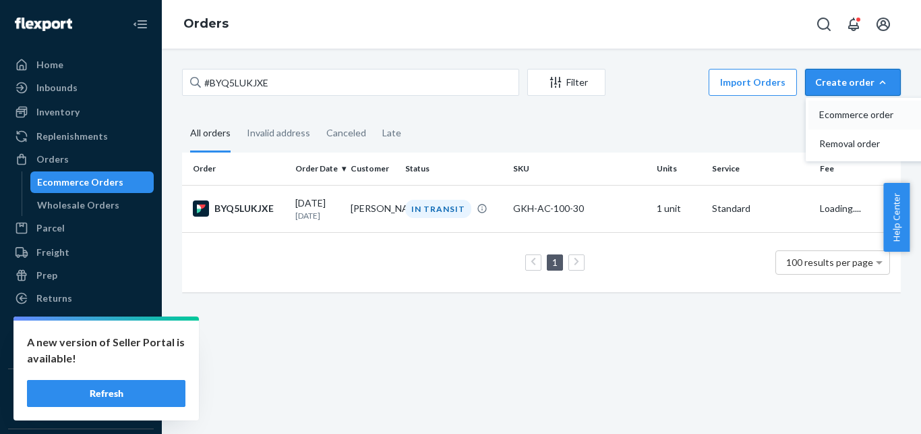
click at [826, 119] on span "Ecommerce order" at bounding box center [862, 114] width 84 height 9
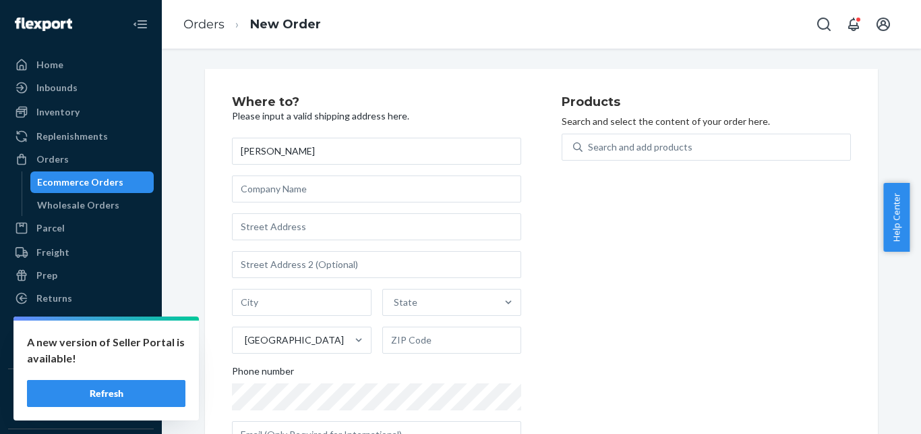
type input "[PERSON_NAME]"
click at [441, 220] on input "text" at bounding box center [376, 226] width 289 height 27
paste input "calle 17 Z-1 Alturas de Flamboyan"
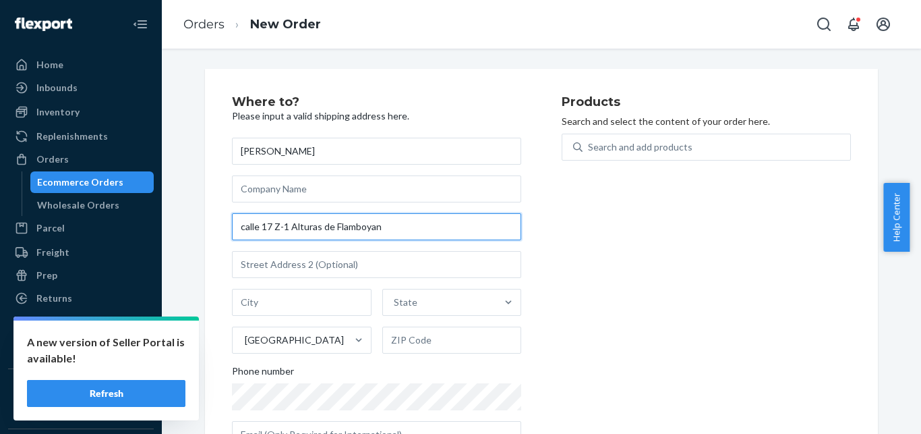
paste input "Bayamon"
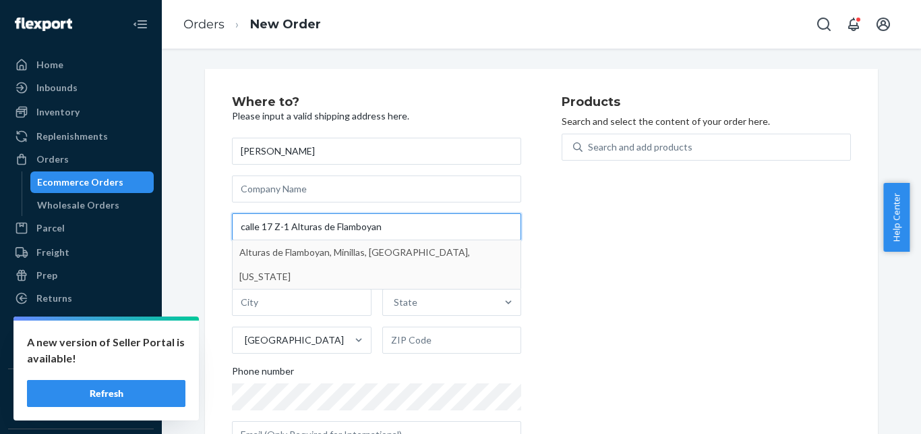
type input "calle 17 Z-1 Alturas de Flamboyan"
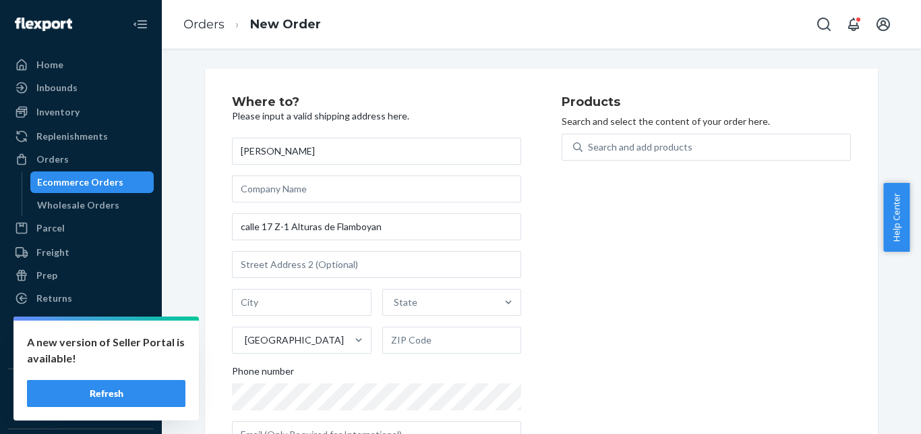
click at [563, 258] on div "Products Search and select the content of your order here. Search and add produ…" at bounding box center [706, 277] width 289 height 363
click at [293, 310] on input "text" at bounding box center [302, 302] width 140 height 27
paste input "Bayamon"
type input "Bayamon"
click at [415, 302] on div "State" at bounding box center [440, 302] width 114 height 27
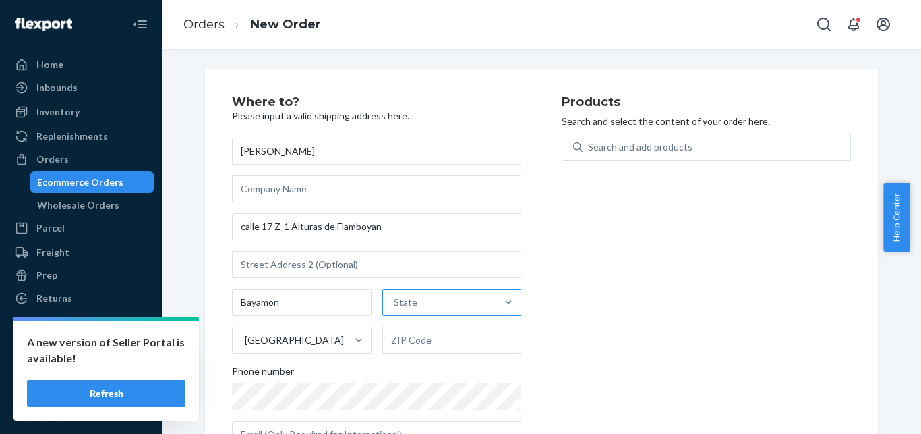
click at [395, 302] on input "State" at bounding box center [394, 301] width 1 height 13
type input "PR"
drag, startPoint x: 409, startPoint y: 339, endPoint x: 576, endPoint y: 296, distance: 172.8
click at [409, 340] on div "[US_STATE]" at bounding box center [451, 331] width 142 height 27
click at [405, 309] on input "PR" at bounding box center [397, 301] width 13 height 13
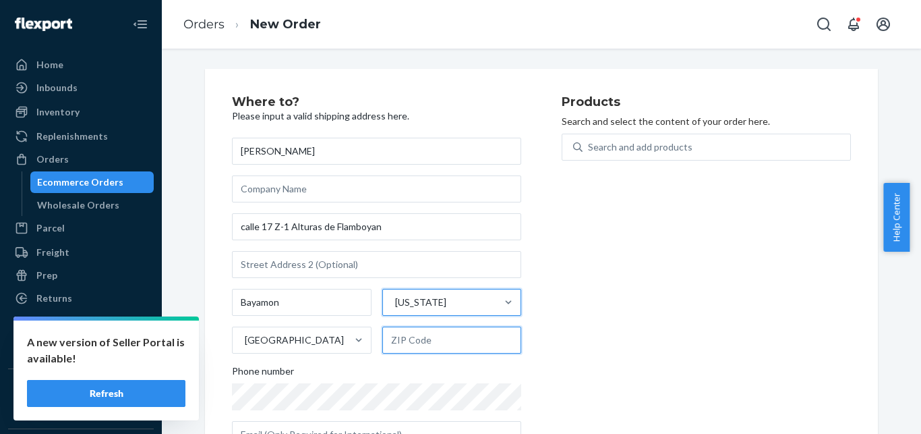
click at [478, 337] on input "text" at bounding box center [452, 339] width 140 height 27
paste input "00959"
type input "00959"
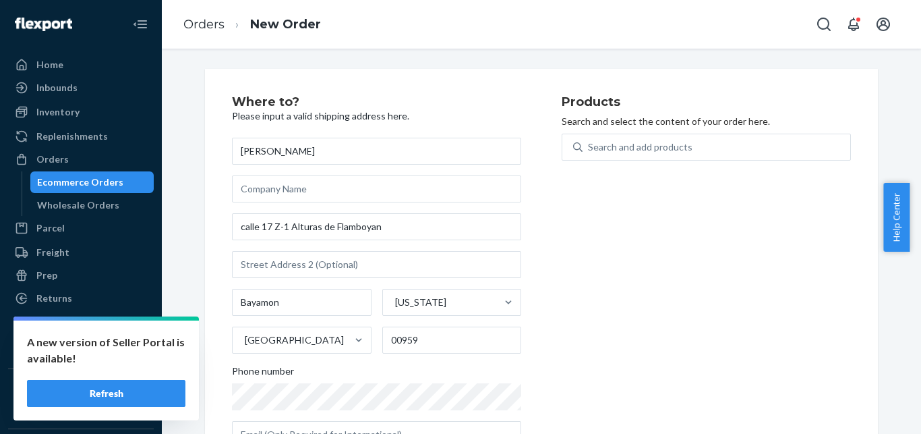
click at [634, 285] on div "Products Search and select the content of your order here. Search and add produ…" at bounding box center [706, 277] width 289 height 363
click at [671, 154] on div "Search and add products" at bounding box center [717, 147] width 268 height 24
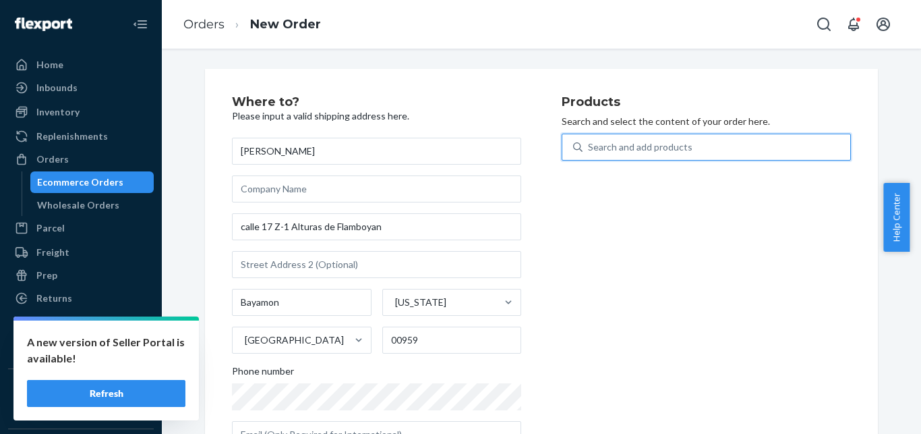
paste input "[PHONE_NUMBER]"
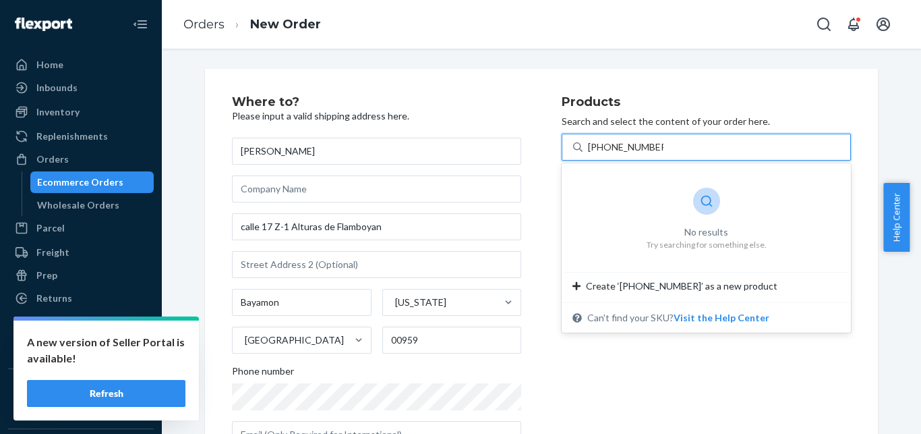
drag, startPoint x: 594, startPoint y: 146, endPoint x: 638, endPoint y: 146, distance: 43.8
click at [638, 146] on input "[PHONE_NUMBER]" at bounding box center [626, 146] width 76 height 13
click at [632, 146] on input "[PHONE_NUMBER]" at bounding box center [626, 146] width 76 height 13
drag, startPoint x: 596, startPoint y: 147, endPoint x: 664, endPoint y: 148, distance: 67.5
click at [664, 148] on input "[PHONE_NUMBER]" at bounding box center [626, 146] width 76 height 13
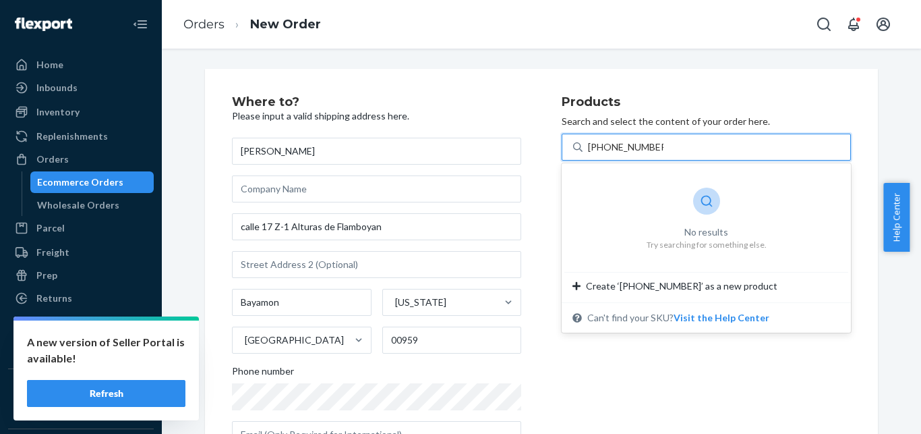
type input "[PHONE_NUMBER]"
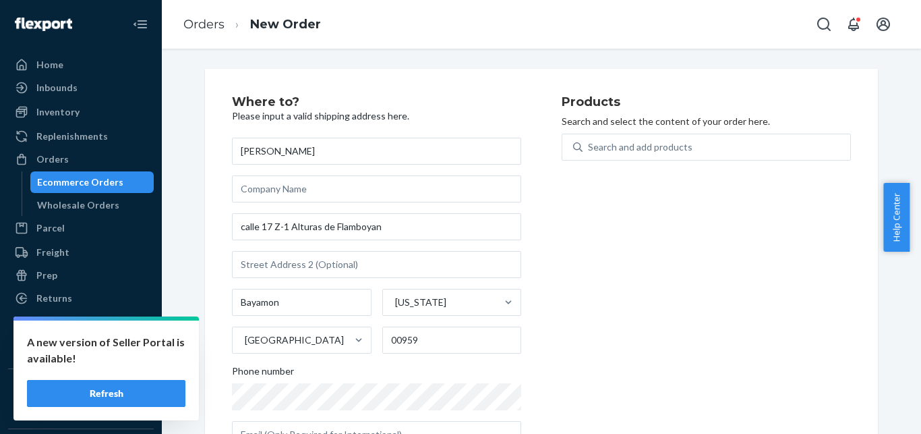
click at [540, 378] on div "Where to? Please input a valid shipping address here. [PERSON_NAME] [STREET_ADD…" at bounding box center [397, 277] width 330 height 363
paste input "GK-P-TBC-100"
type input "GK-P-TBC-100"
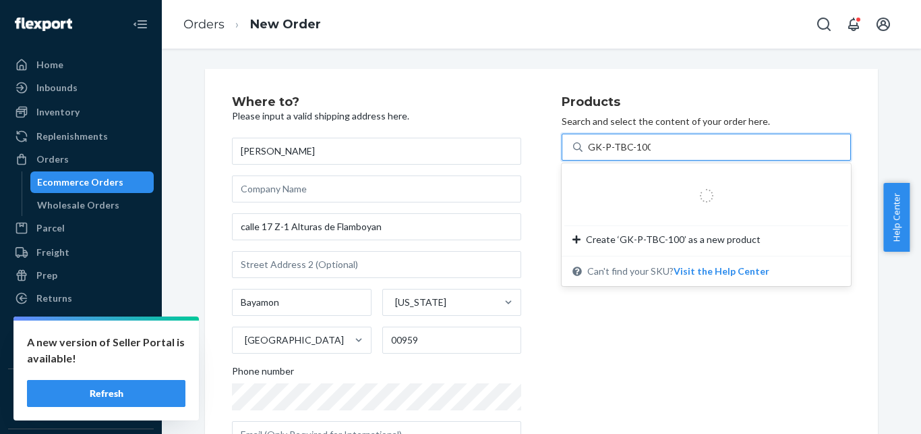
click at [694, 140] on div "GK-P-TBC-100 GK-P-TBC-100" at bounding box center [717, 147] width 268 height 24
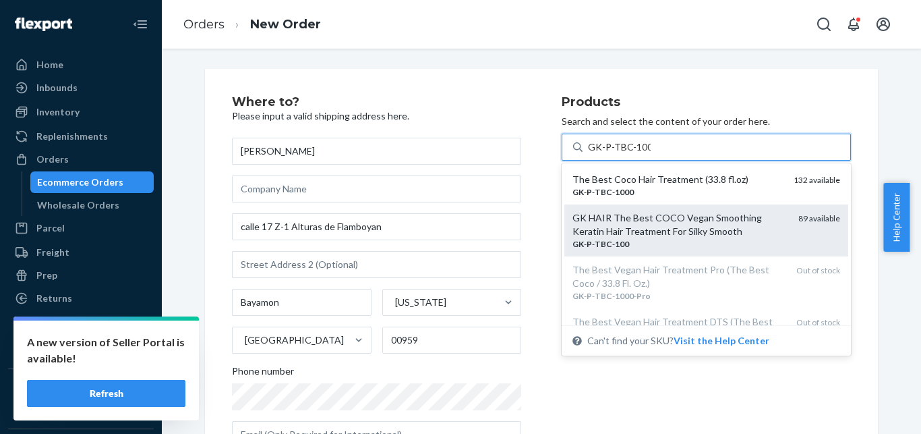
click at [661, 236] on div "GK HAIR The Best COCO Vegan Smoothing Keratin Hair Treatment For Silky Smooth" at bounding box center [680, 224] width 215 height 27
click at [651, 154] on input "GK-P-TBC-100" at bounding box center [619, 146] width 63 height 13
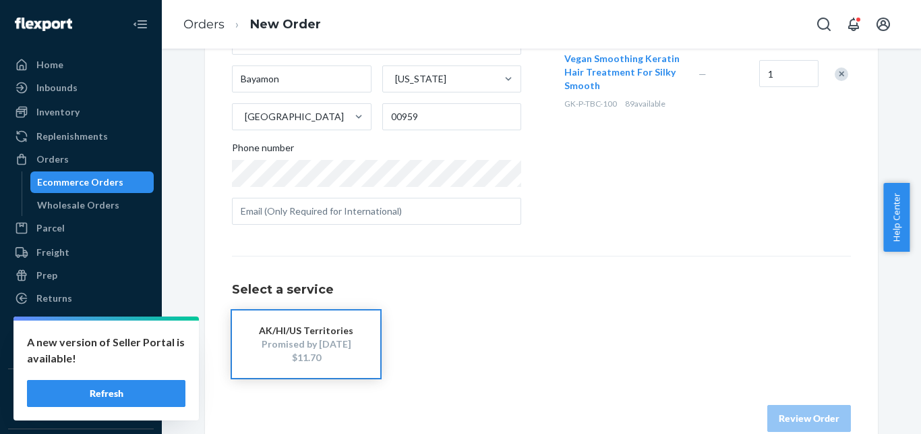
click at [339, 325] on div "AK/HI/US Territories" at bounding box center [306, 330] width 108 height 13
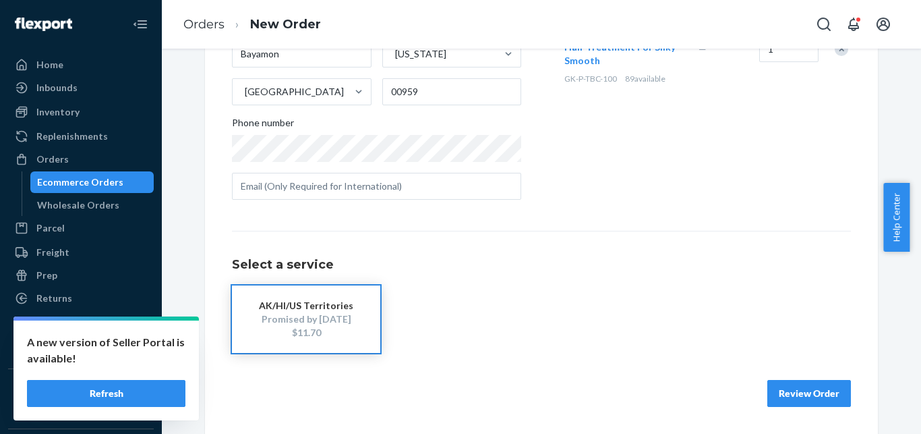
scroll to position [248, 0]
click at [786, 391] on button "Review Order" at bounding box center [810, 393] width 84 height 27
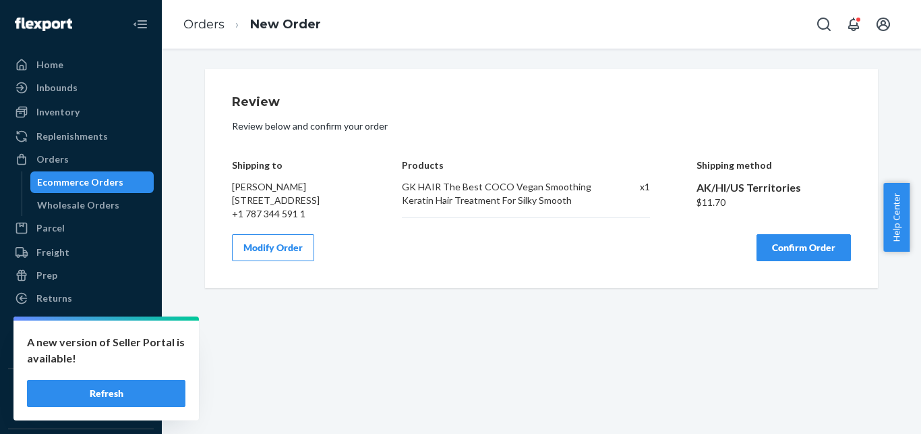
scroll to position [0, 0]
click at [780, 261] on button "Confirm Order" at bounding box center [804, 247] width 94 height 27
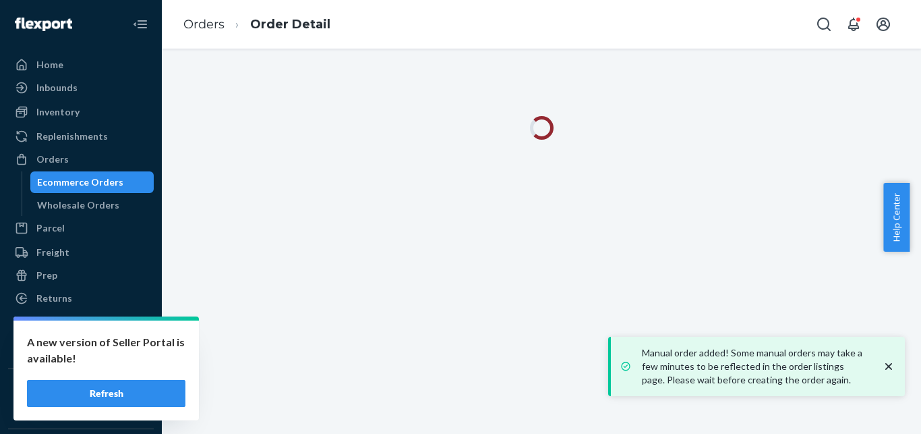
click at [885, 366] on icon "close toast" at bounding box center [888, 366] width 13 height 13
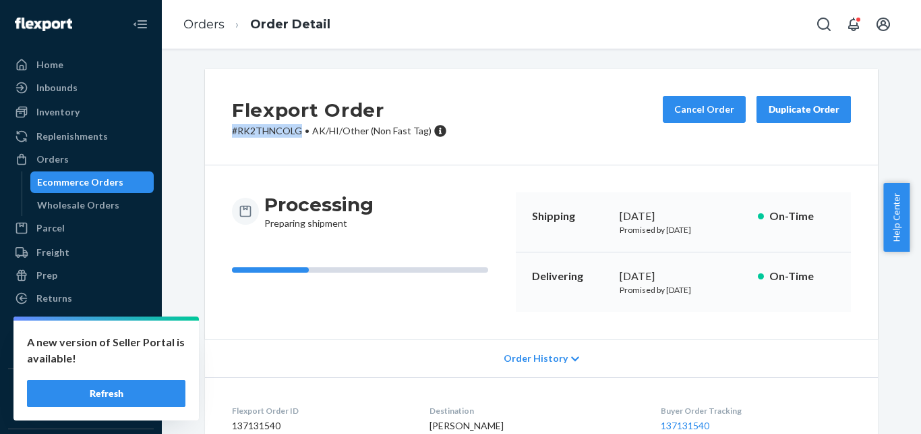
drag, startPoint x: 293, startPoint y: 128, endPoint x: 254, endPoint y: 111, distance: 43.2
click at [219, 130] on div "Flexport Order # RK2THNCOLG • AK/HI/Other (Non Fast Tag) Cancel Order Duplicate…" at bounding box center [541, 117] width 673 height 96
copy p "# RK2THNCOLG"
drag, startPoint x: 76, startPoint y: 179, endPoint x: 119, endPoint y: 169, distance: 43.7
click at [78, 179] on div "Ecommerce Orders" at bounding box center [80, 181] width 86 height 13
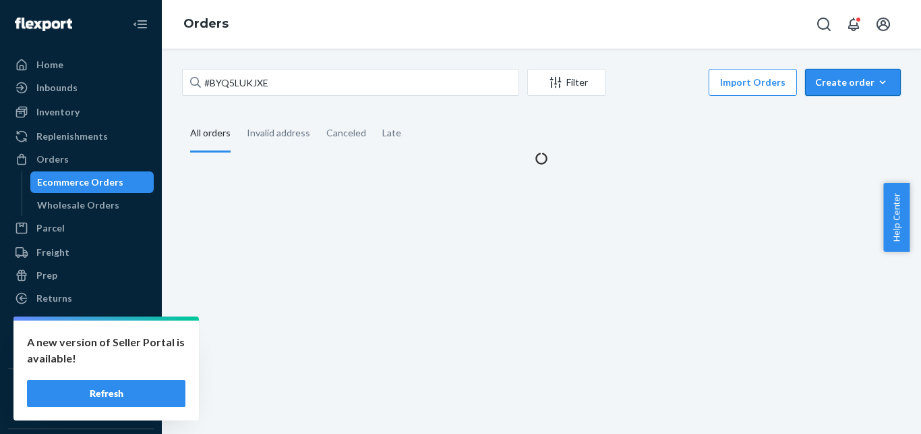
click at [858, 79] on div "Create order" at bounding box center [853, 82] width 76 height 13
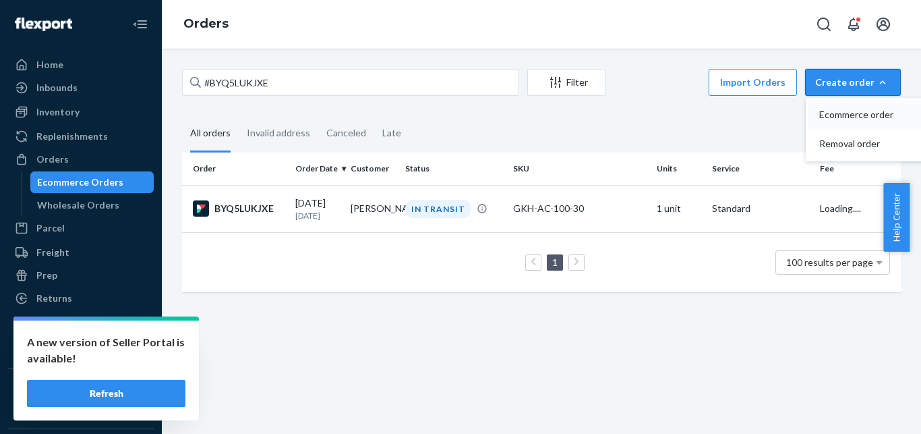
click at [849, 115] on span "Ecommerce order" at bounding box center [862, 114] width 84 height 9
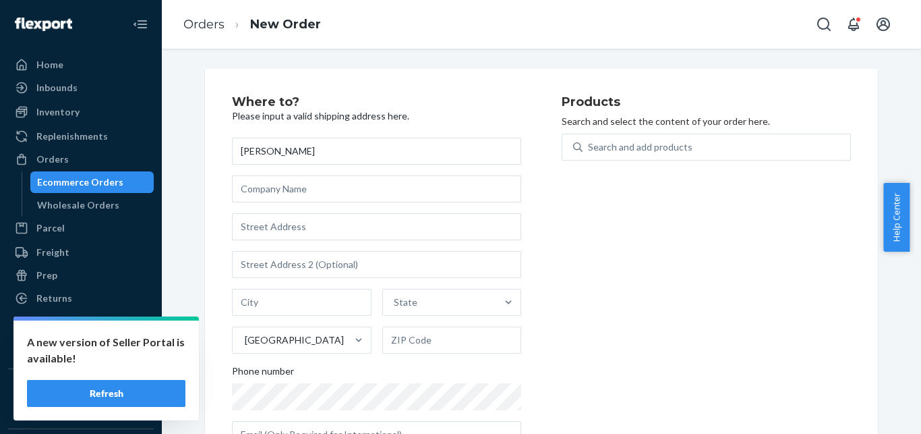
type input "[PERSON_NAME]"
click at [397, 229] on input "text" at bounding box center [376, 226] width 289 height 27
paste input "[STREET_ADDRESS]"
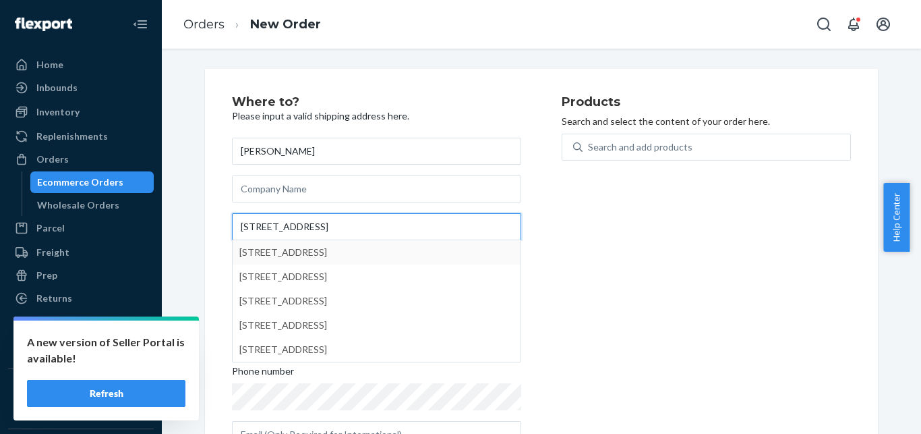
paste input "[GEOGRAPHIC_DATA]"
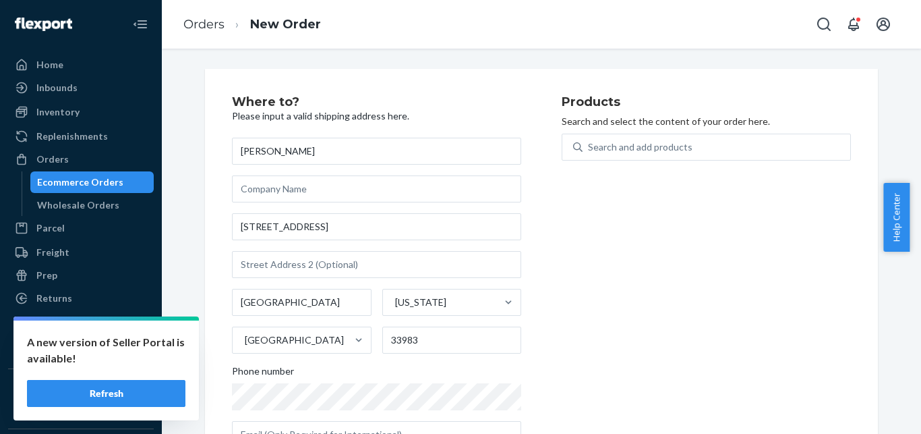
type input "[STREET_ADDRESS]"
type input "[GEOGRAPHIC_DATA]"
type input "33983"
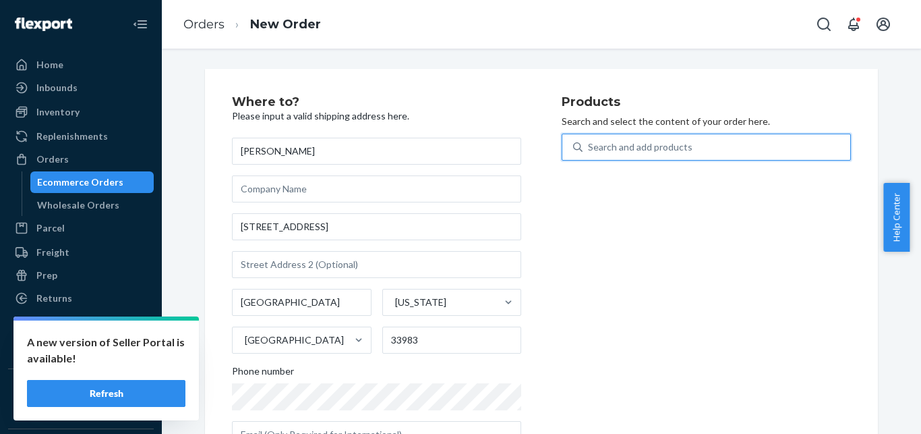
click at [695, 145] on div "Search and add products" at bounding box center [717, 147] width 268 height 24
paste input "[PHONE_NUMBER]"
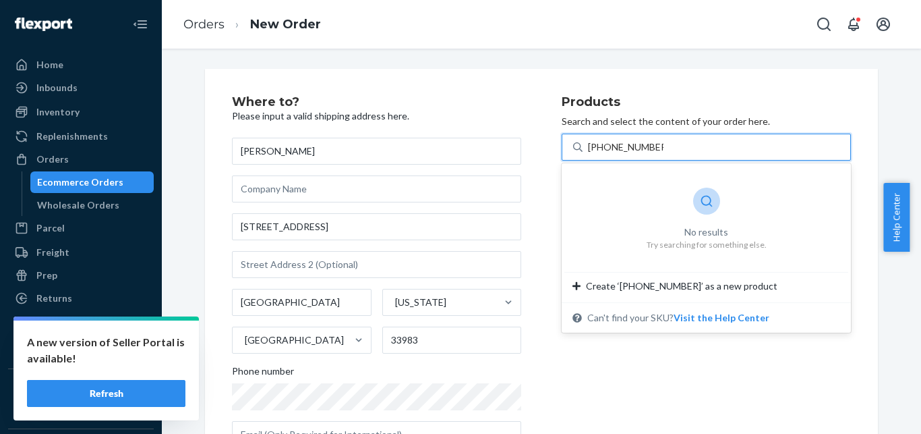
drag, startPoint x: 596, startPoint y: 146, endPoint x: 665, endPoint y: 148, distance: 69.5
click at [664, 148] on input "[PHONE_NUMBER]" at bounding box center [626, 146] width 76 height 13
type input "[PHONE_NUMBER]"
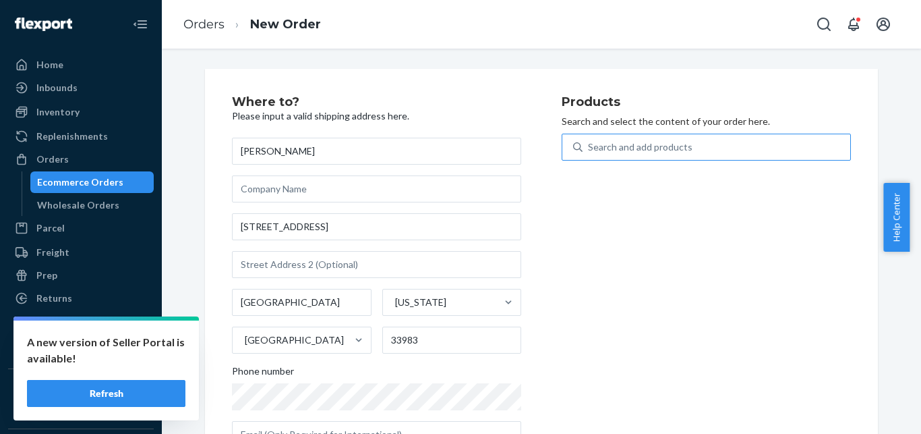
click at [683, 146] on div "Search and add products" at bounding box center [640, 146] width 105 height 13
paste input "GKH-[PERSON_NAME]-250"
type input "GKH-[PERSON_NAME]-250"
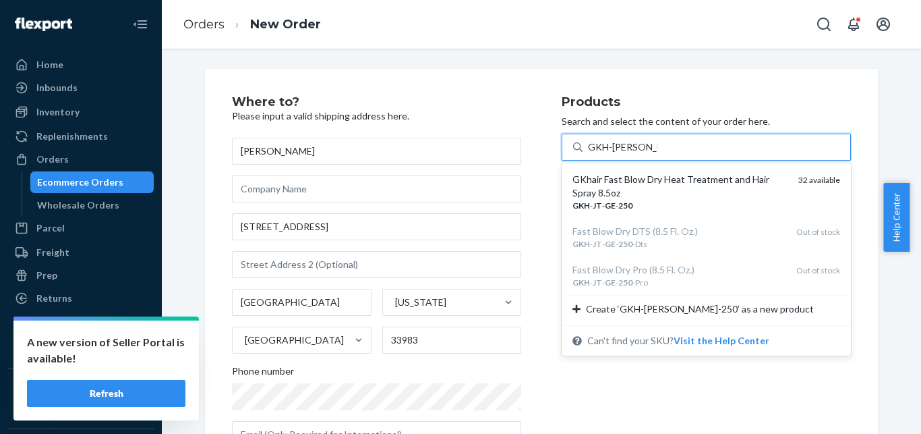
click at [662, 191] on div "GKhair Fast Blow Dry Heat Treatment and Hair Spray 8.5oz" at bounding box center [680, 186] width 215 height 27
click at [658, 154] on input "GKH-[PERSON_NAME]-250" at bounding box center [622, 146] width 69 height 13
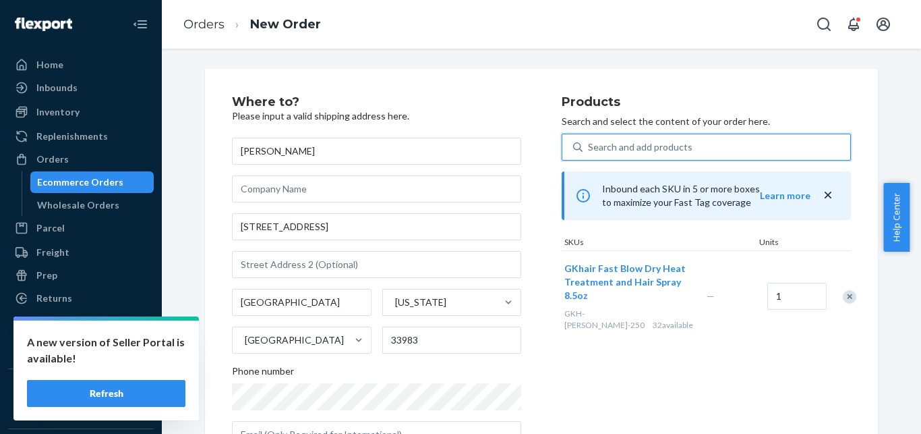
scroll to position [221, 0]
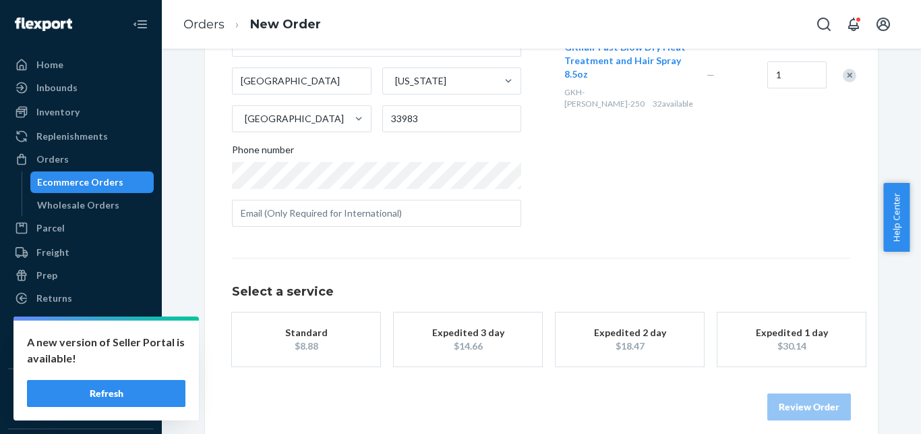
click at [341, 335] on div "Standard" at bounding box center [306, 332] width 108 height 13
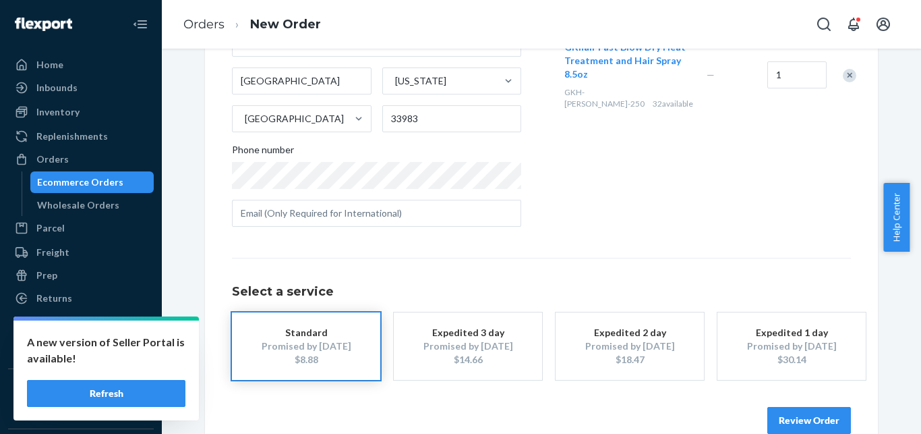
scroll to position [248, 0]
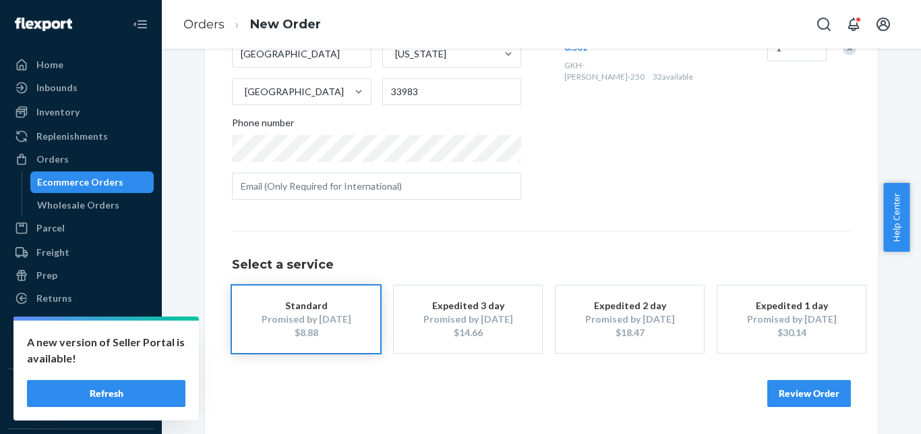
click at [790, 389] on button "Review Order" at bounding box center [810, 393] width 84 height 27
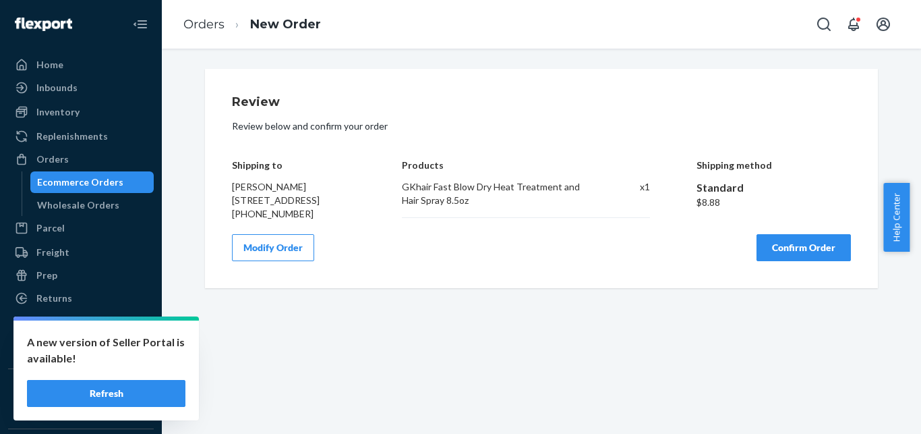
scroll to position [0, 0]
click at [780, 254] on button "Confirm Order" at bounding box center [804, 247] width 94 height 27
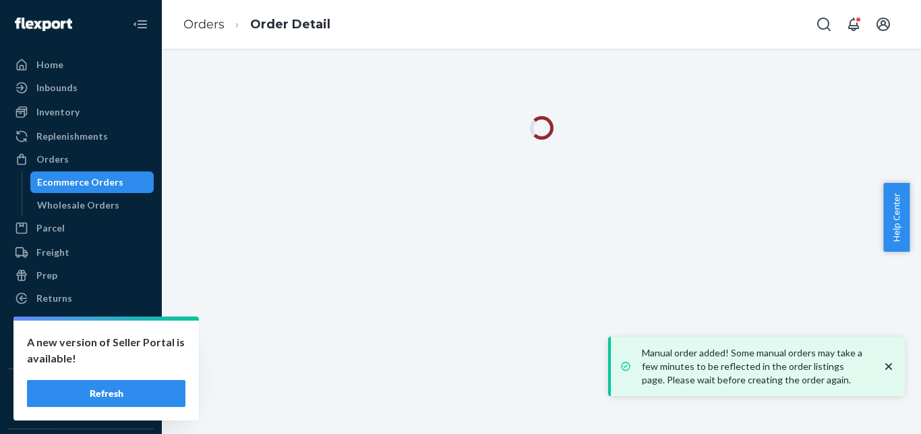
click at [889, 368] on icon "close toast" at bounding box center [888, 366] width 13 height 13
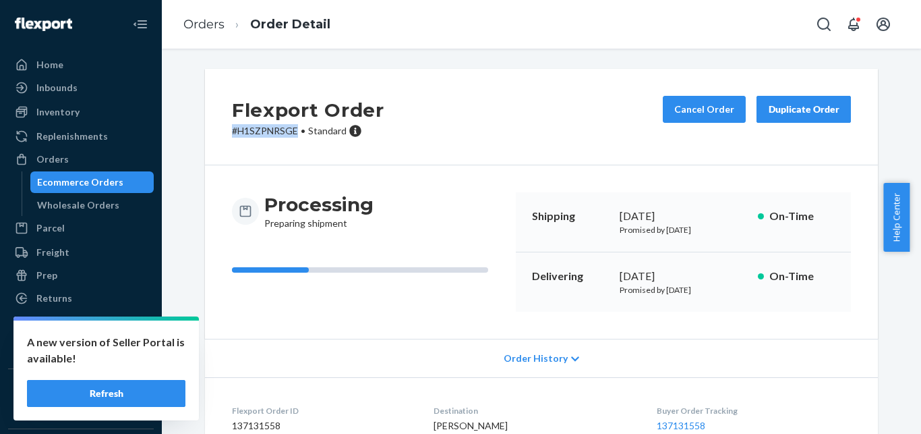
drag, startPoint x: 223, startPoint y: 128, endPoint x: 291, endPoint y: 132, distance: 68.9
click at [291, 132] on div "Flexport Order # H1SZPNRSGE • Standard Cancel Order Duplicate Order" at bounding box center [541, 117] width 673 height 96
click at [78, 186] on div "Ecommerce Orders" at bounding box center [80, 181] width 86 height 13
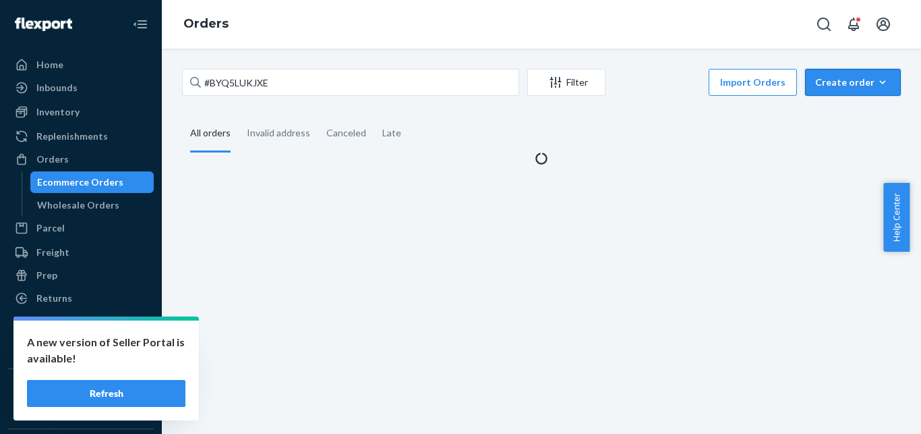
click at [834, 79] on div "Create order" at bounding box center [853, 82] width 76 height 13
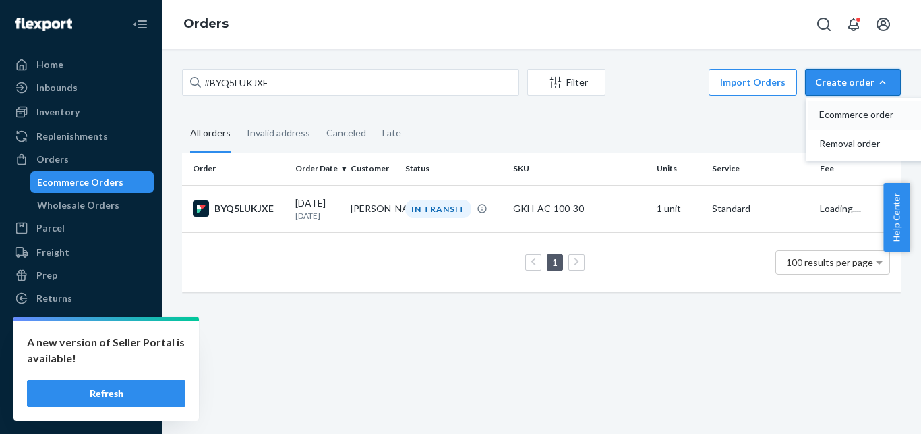
click at [834, 107] on button "Ecommerce order" at bounding box center [874, 114] width 130 height 29
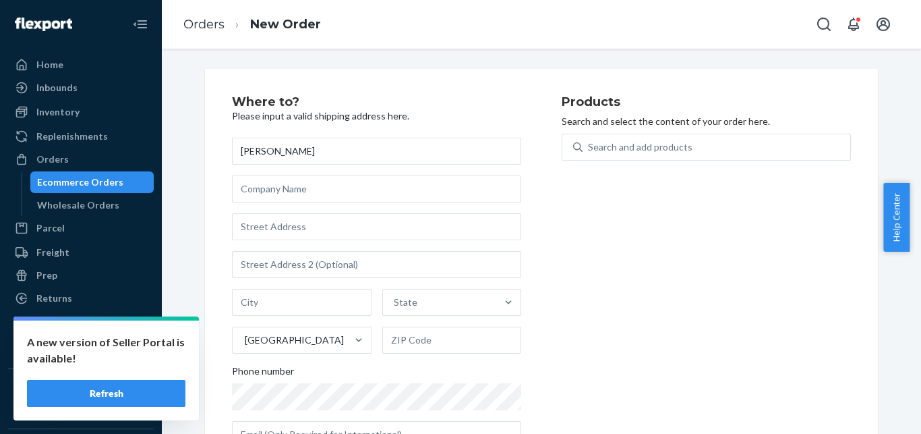
type input "[PERSON_NAME]"
click at [304, 236] on input "text" at bounding box center [376, 226] width 289 height 27
paste input "[STREET_ADDRESS]"
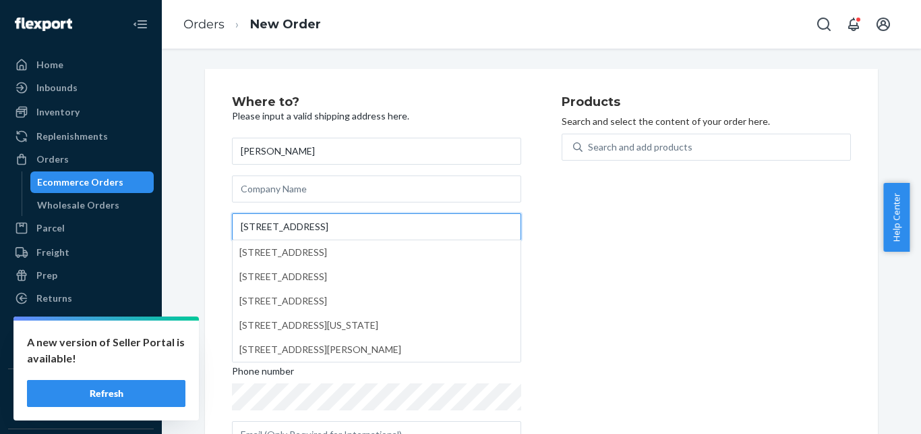
paste input "Whitehall"
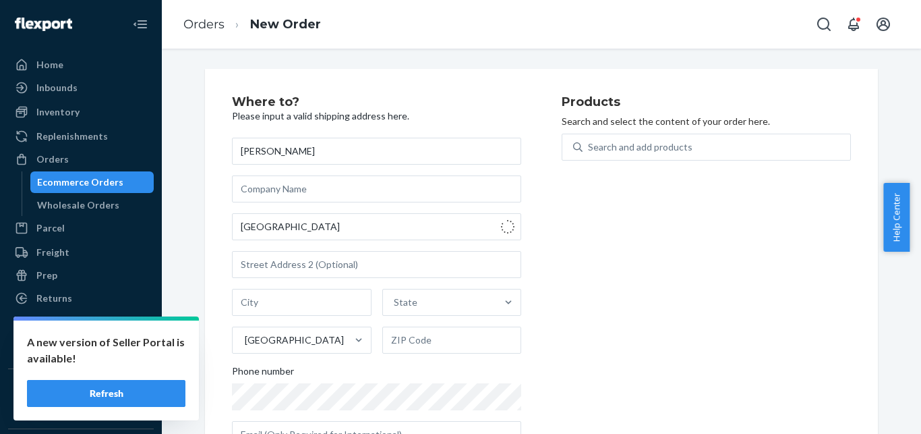
type input "[STREET_ADDRESS]"
type input "Fullerton"
type input "18052"
click at [645, 153] on div "Search and add products" at bounding box center [640, 146] width 105 height 13
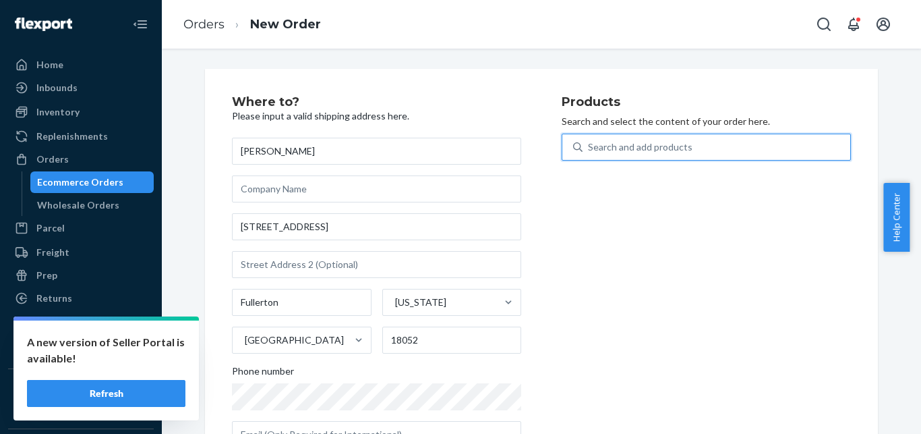
paste input "[PHONE_NUMBER]"
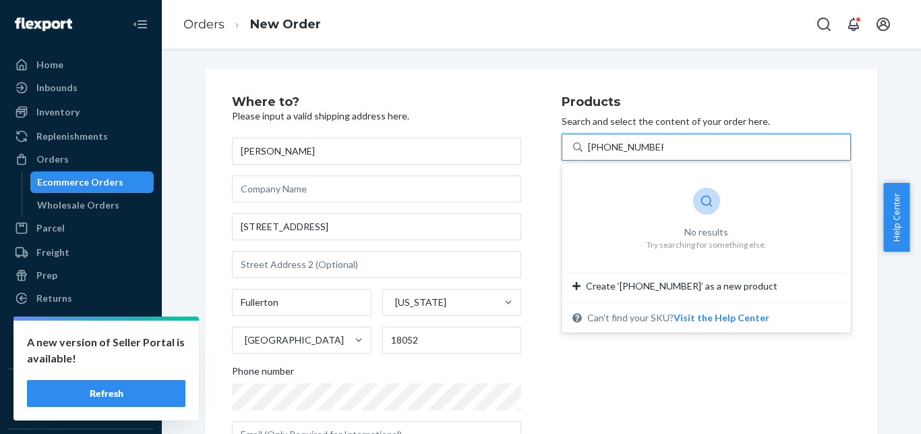
drag, startPoint x: 600, startPoint y: 145, endPoint x: 620, endPoint y: 144, distance: 19.6
click at [634, 146] on input "[PHONE_NUMBER]" at bounding box center [626, 146] width 76 height 13
click at [595, 144] on input "[PHONE_NUMBER]" at bounding box center [626, 146] width 76 height 13
drag, startPoint x: 597, startPoint y: 149, endPoint x: 659, endPoint y: 150, distance: 62.1
click at [659, 150] on input "[PHONE_NUMBER]" at bounding box center [626, 146] width 76 height 13
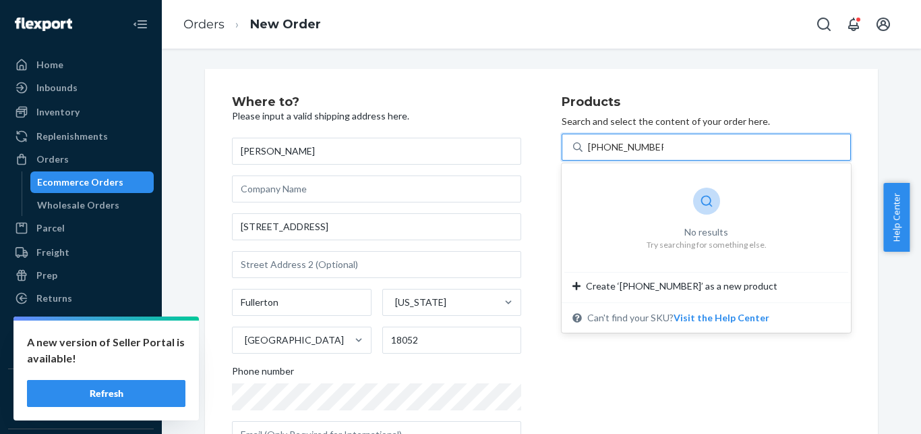
type input "[PHONE_NUMBER]"
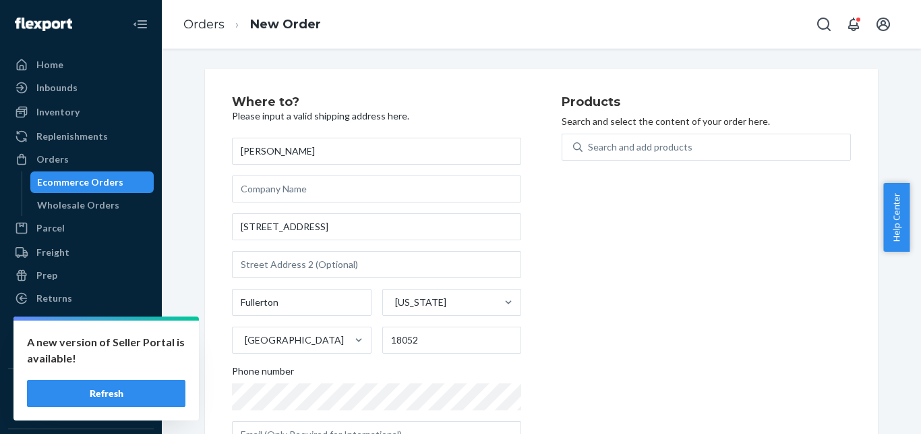
click at [590, 315] on div "Products Search and select the content of your order here. Search and add produ…" at bounding box center [706, 277] width 289 height 363
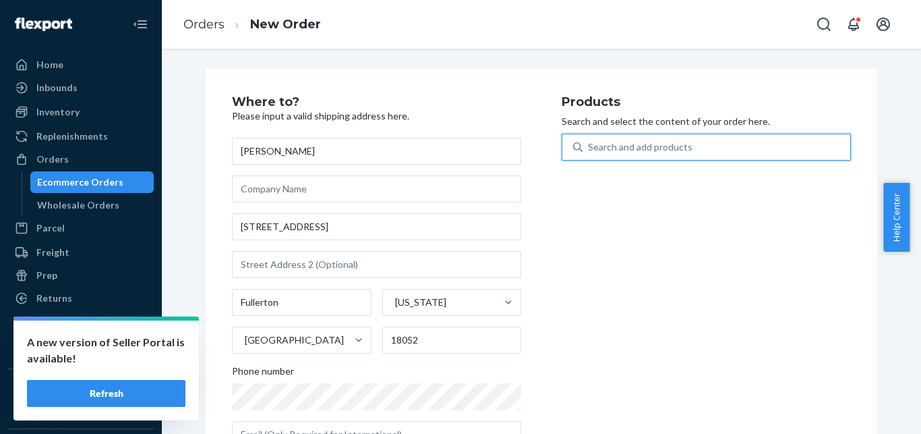
click at [686, 148] on div "Search and add products" at bounding box center [717, 147] width 268 height 24
paste input "GKH-THEBEST-INTRO-KIT"
type input "GKH-THEBEST-INTRO-KIT"
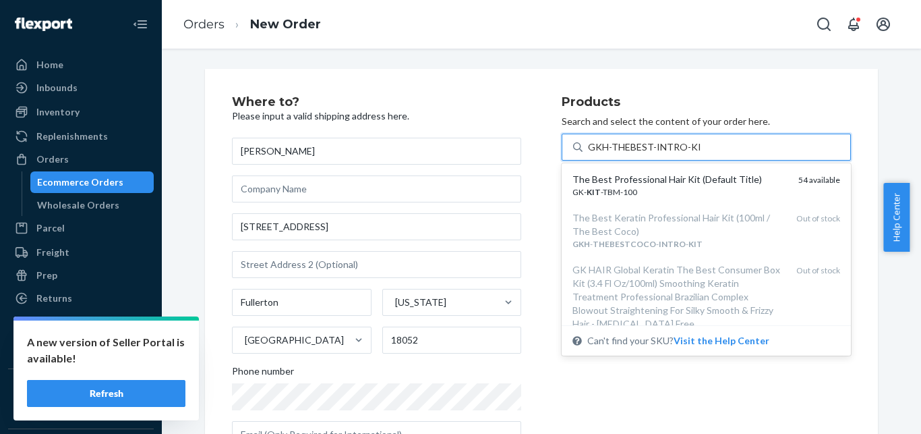
click at [715, 185] on div "The Best Professional Hair Kit (Default Title)" at bounding box center [680, 179] width 215 height 13
click at [702, 154] on input "GKH-THEBEST-INTRO-KIT" at bounding box center [645, 146] width 114 height 13
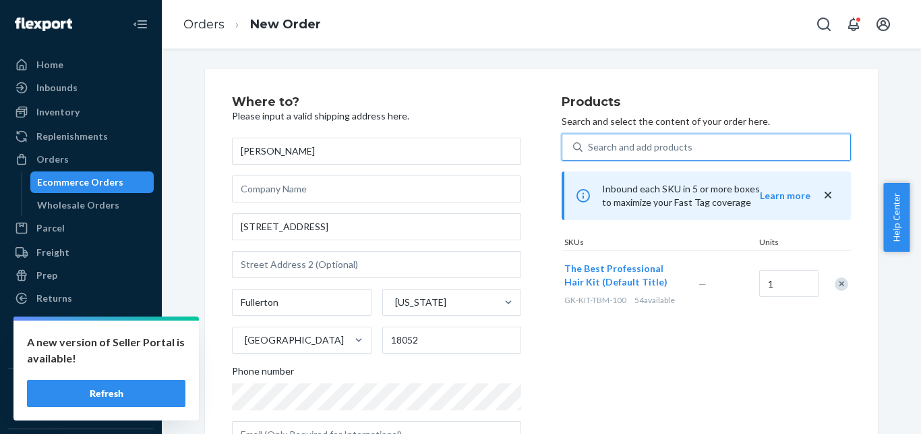
scroll to position [248, 0]
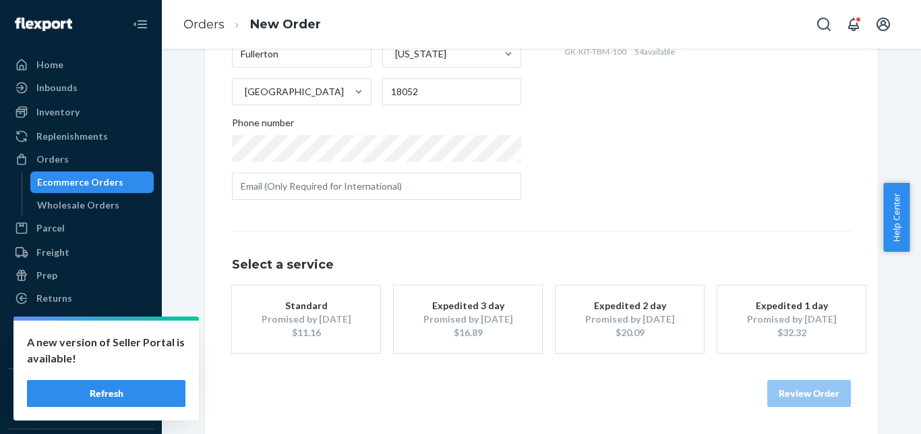
click at [344, 341] on button "Standard Promised by [DATE] $11.16" at bounding box center [306, 318] width 148 height 67
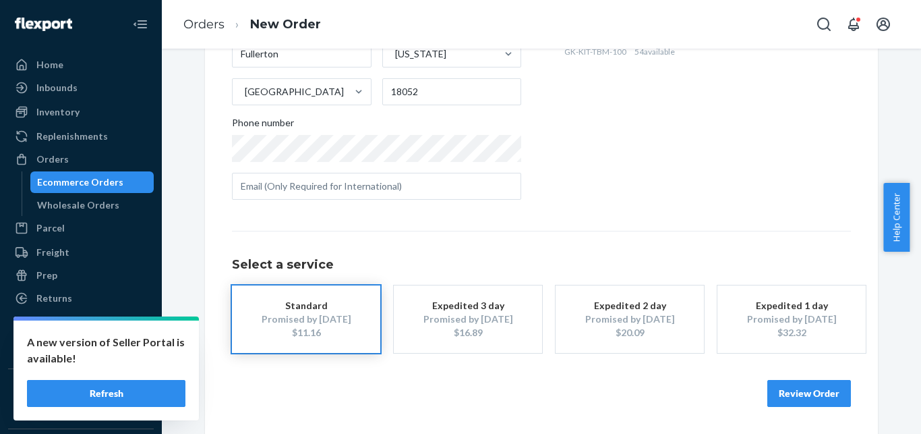
click at [786, 387] on button "Review Order" at bounding box center [810, 393] width 84 height 27
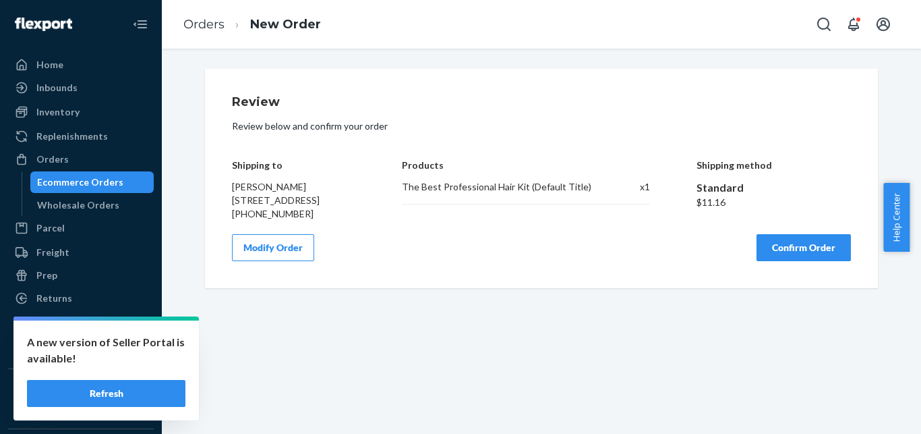
scroll to position [0, 0]
click at [808, 252] on button "Confirm Order" at bounding box center [804, 247] width 94 height 27
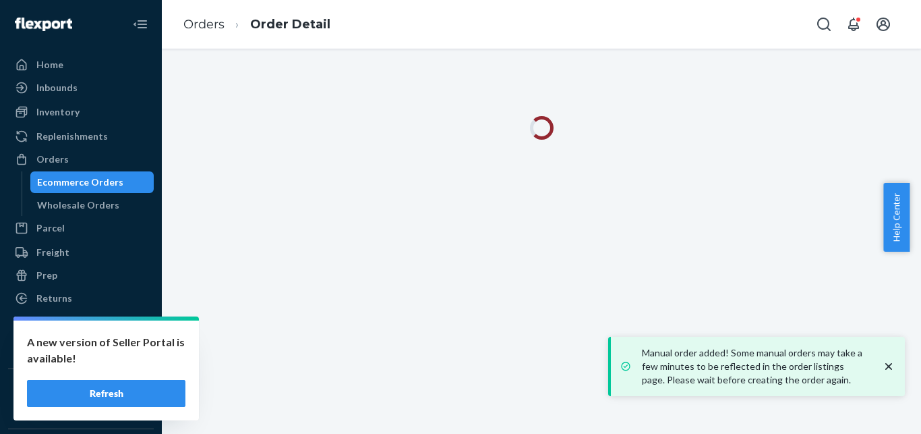
click at [891, 366] on icon "close toast" at bounding box center [888, 366] width 13 height 13
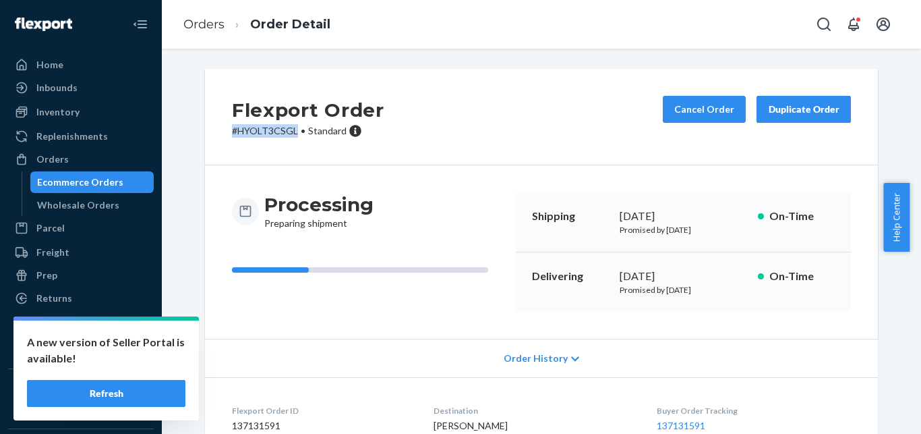
drag, startPoint x: 226, startPoint y: 132, endPoint x: 292, endPoint y: 134, distance: 66.1
click at [292, 134] on div "Flexport Order # HYOLT3CSGL • Standard Cancel Order Duplicate Order" at bounding box center [541, 117] width 673 height 96
click at [82, 187] on div "Ecommerce Orders" at bounding box center [80, 181] width 86 height 13
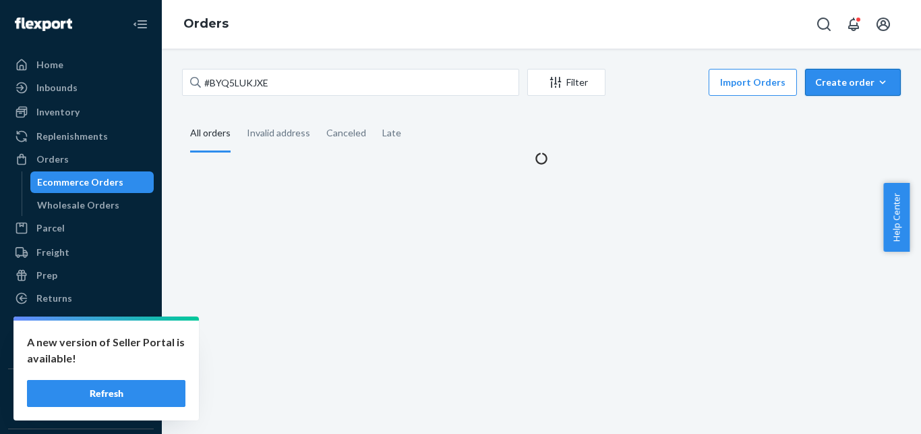
click at [850, 83] on div "Create order" at bounding box center [853, 82] width 76 height 13
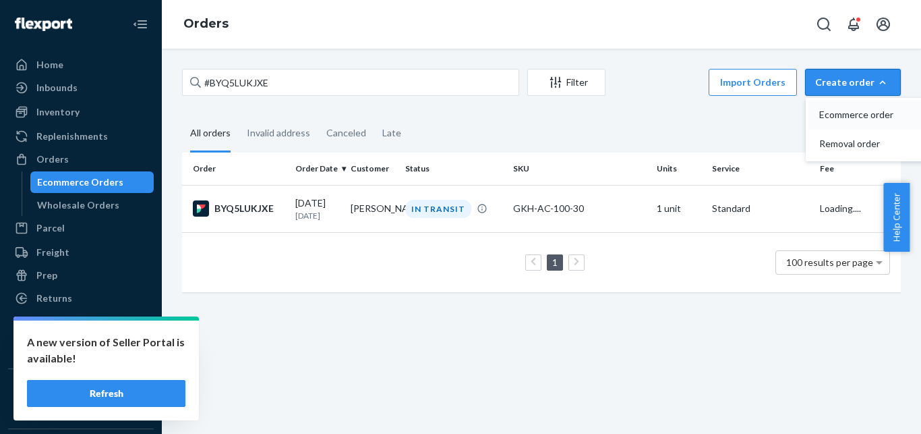
click at [855, 112] on button "Ecommerce order" at bounding box center [874, 114] width 130 height 29
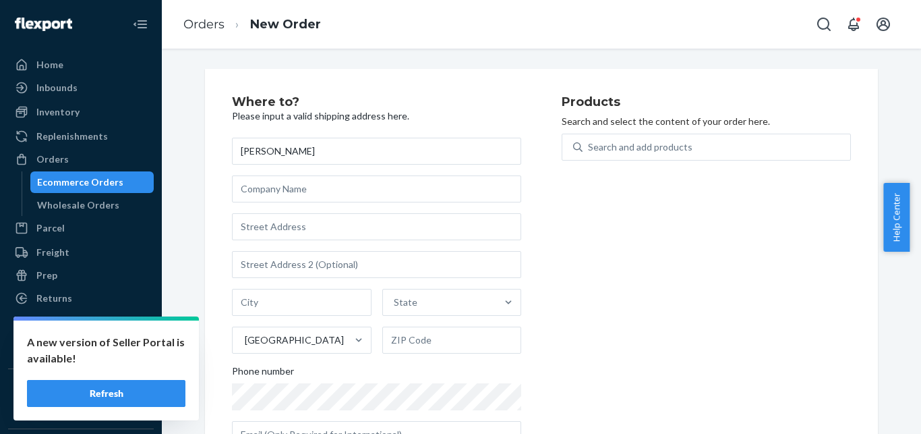
type input "[PERSON_NAME]"
click at [279, 234] on input "text" at bounding box center [376, 226] width 289 height 27
paste input "[STREET_ADDRESS][PERSON_NAME]"
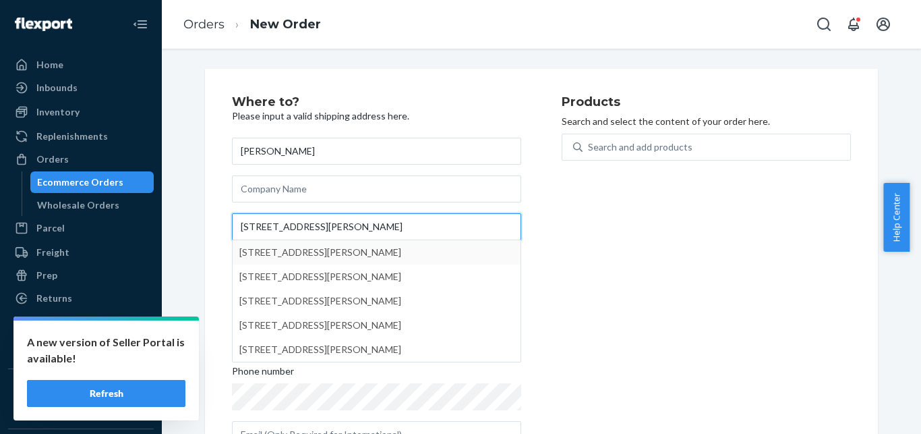
paste input "[GEOGRAPHIC_DATA]"
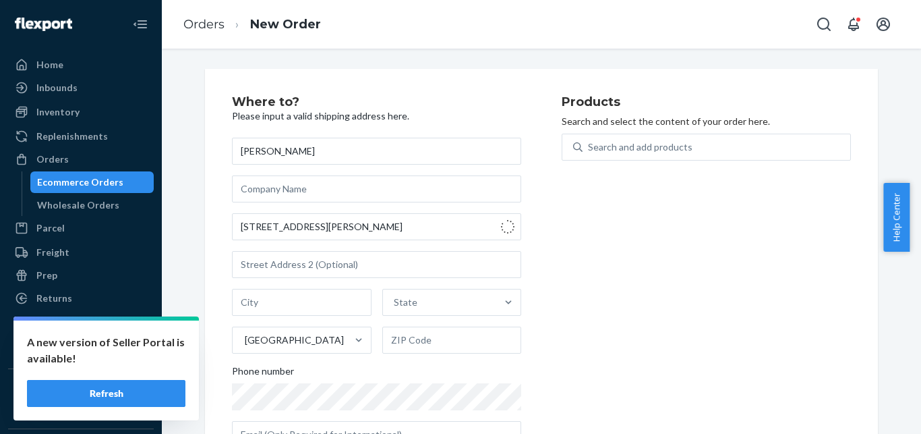
type input "[STREET_ADDRESS][PERSON_NAME]"
type input "[GEOGRAPHIC_DATA]"
type input "34688"
click at [669, 157] on div "Search and add products" at bounding box center [717, 147] width 268 height 24
paste input "[PHONE_NUMBER]"
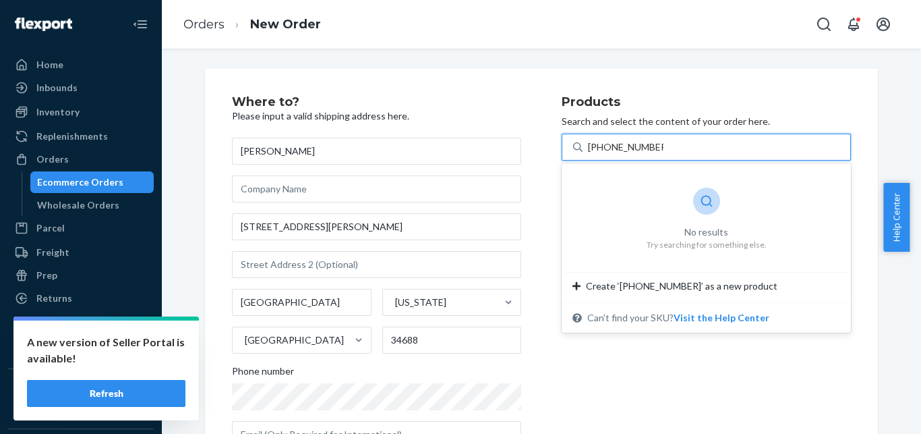
drag, startPoint x: 597, startPoint y: 147, endPoint x: 666, endPoint y: 150, distance: 69.5
click at [664, 150] on input "[PHONE_NUMBER]" at bounding box center [626, 146] width 76 height 13
type input "[PHONE_NUMBER]"
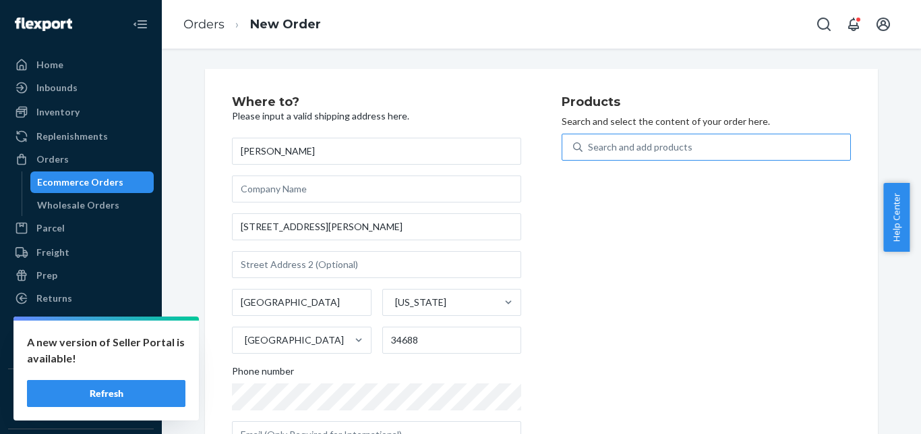
click at [675, 152] on div "Search and add products" at bounding box center [640, 146] width 105 height 13
paste input "[PERSON_NAME]-SRM-100"
type input "[PERSON_NAME]-SRM-100"
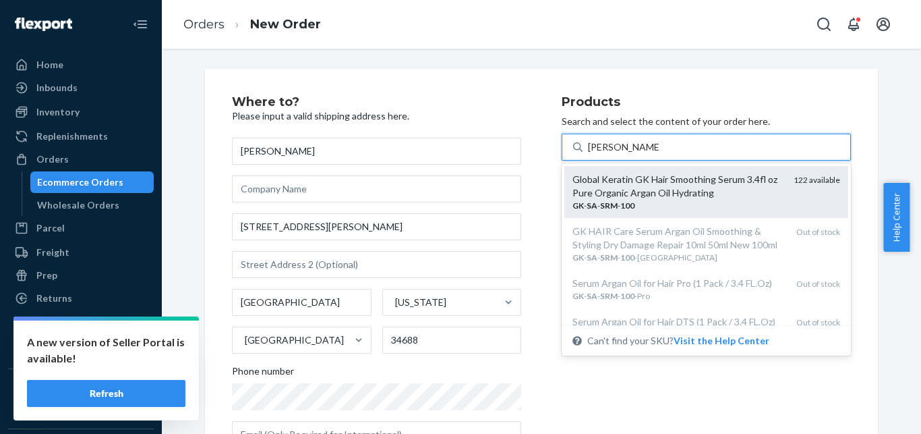
click at [699, 190] on div "Global Keratin GK Hair Smoothing Serum 3.4fl oz Pure Organic Argan Oil Hydrating" at bounding box center [678, 186] width 210 height 27
click at [660, 154] on input "[PERSON_NAME]-SRM-100" at bounding box center [623, 146] width 71 height 13
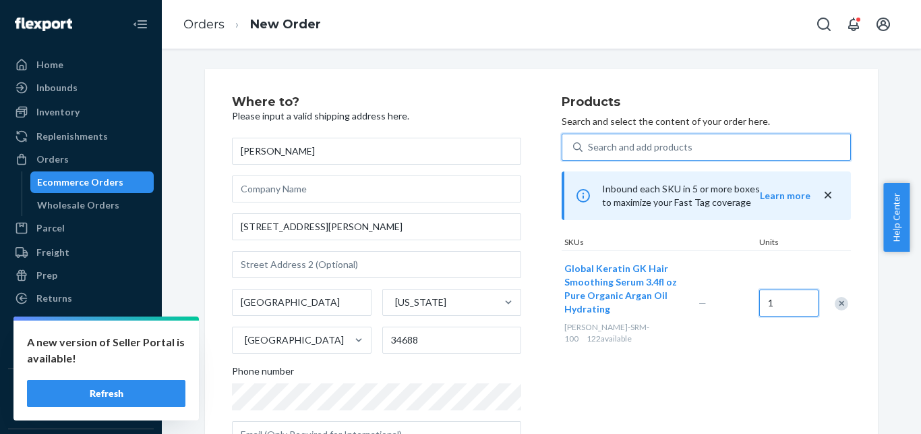
drag, startPoint x: 780, startPoint y: 301, endPoint x: 747, endPoint y: 302, distance: 32.4
click at [759, 302] on input "1" at bounding box center [788, 302] width 59 height 27
drag, startPoint x: 762, startPoint y: 300, endPoint x: 739, endPoint y: 300, distance: 22.3
click at [759, 300] on input "21" at bounding box center [788, 302] width 59 height 27
type input "2"
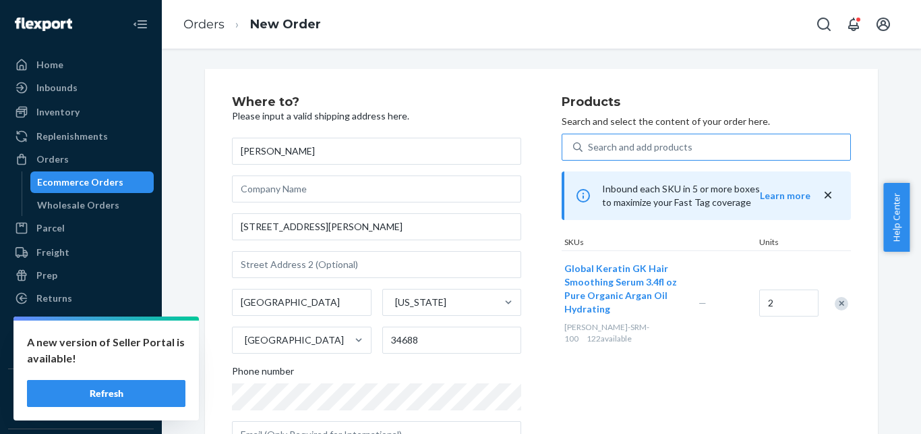
click at [757, 319] on div "2" at bounding box center [787, 303] width 61 height 55
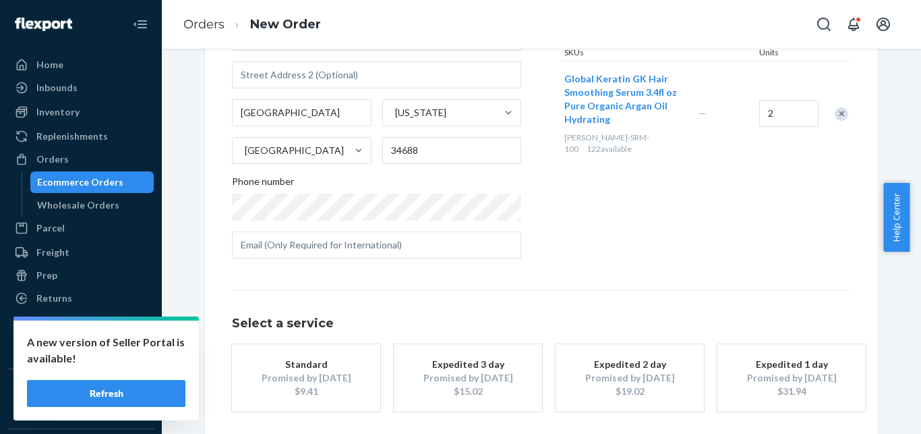
click at [313, 369] on div "Standard" at bounding box center [306, 363] width 108 height 13
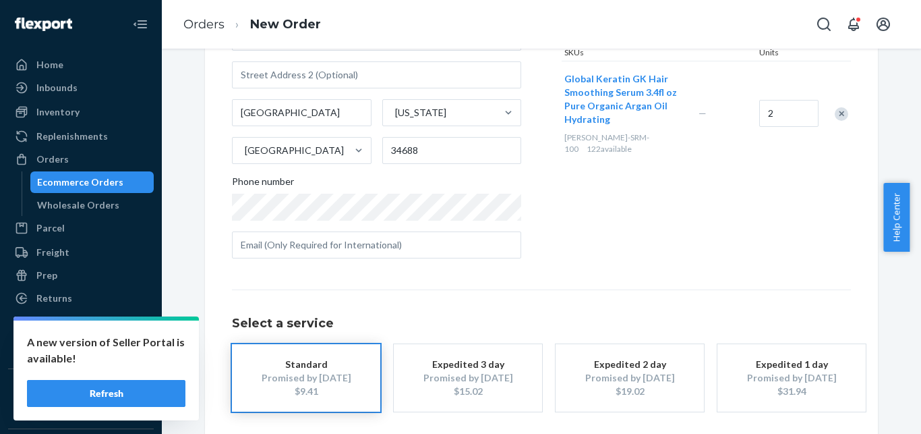
scroll to position [248, 0]
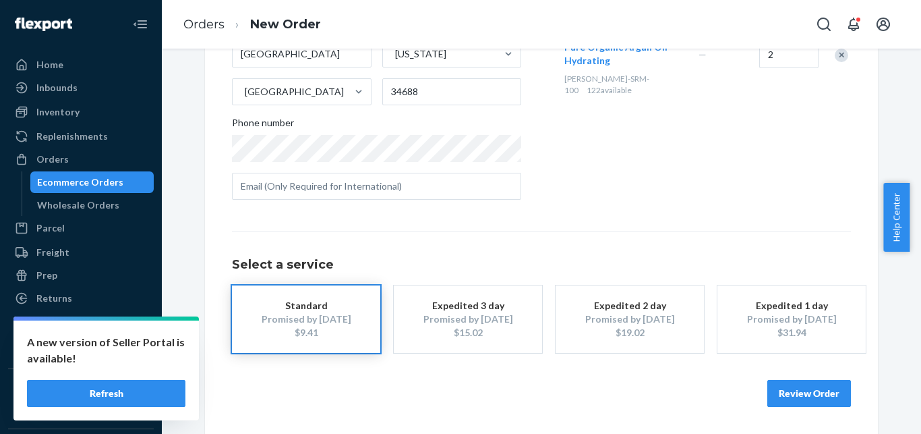
click at [773, 397] on button "Review Order" at bounding box center [810, 393] width 84 height 27
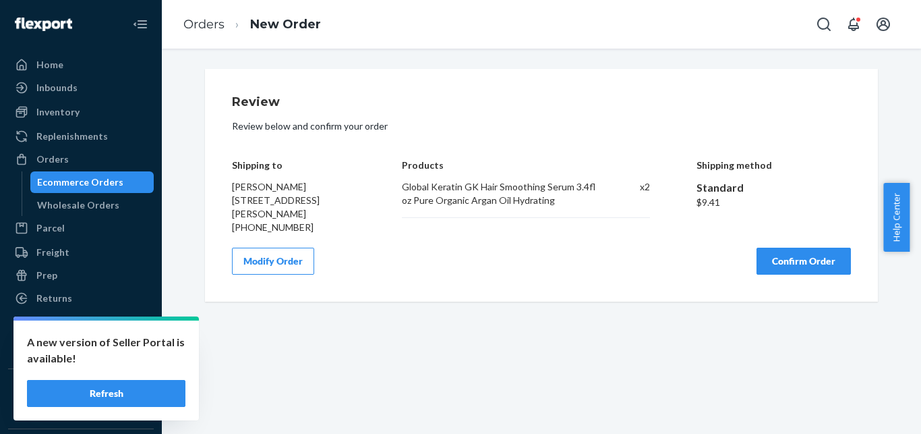
click at [780, 262] on button "Confirm Order" at bounding box center [804, 261] width 94 height 27
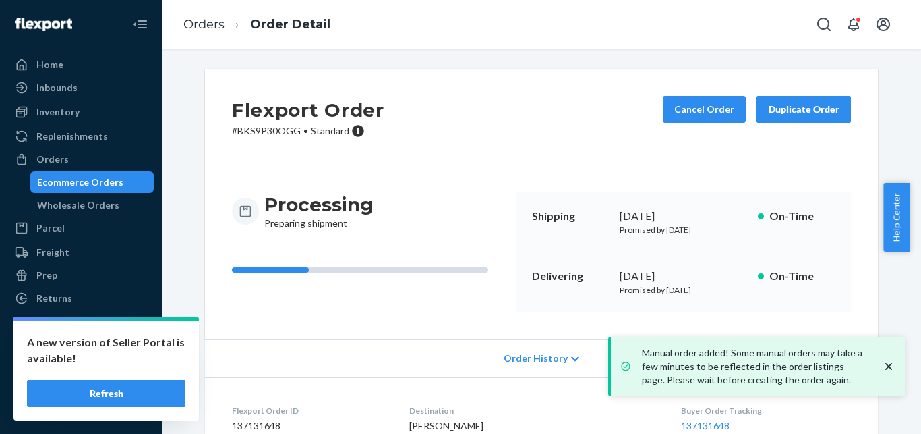
click at [888, 366] on icon "close toast" at bounding box center [889, 366] width 7 height 7
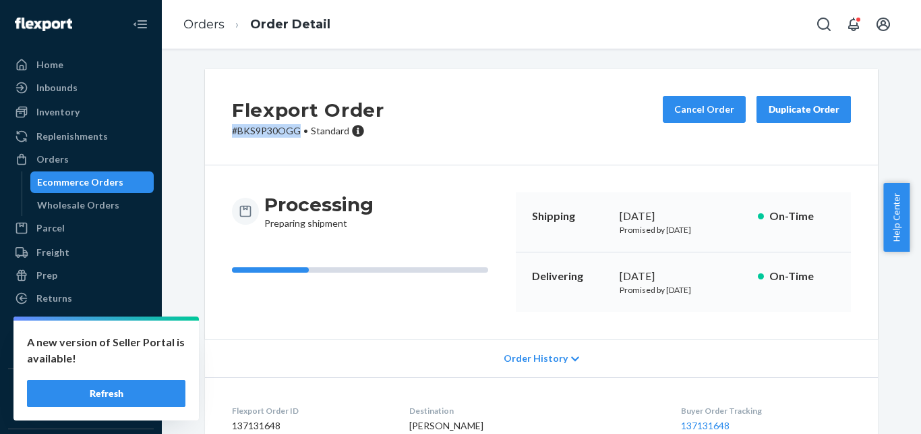
drag, startPoint x: 293, startPoint y: 134, endPoint x: 219, endPoint y: 131, distance: 74.9
click at [221, 134] on div "Flexport Order # BKS9P30OGG • Standard Cancel Order Duplicate Order" at bounding box center [541, 117] width 673 height 96
click at [98, 178] on div "Ecommerce Orders" at bounding box center [80, 181] width 86 height 13
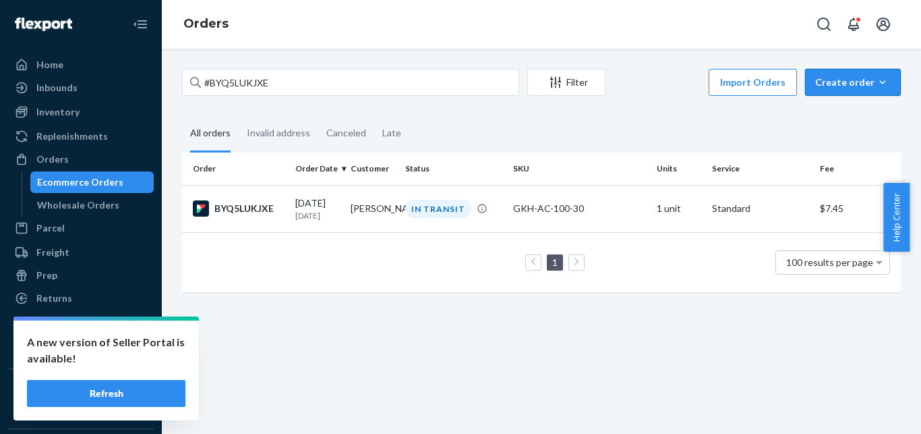
click at [828, 74] on button "Create order Ecommerce order Removal order" at bounding box center [853, 82] width 96 height 27
click at [834, 117] on span "Ecommerce order" at bounding box center [862, 114] width 84 height 9
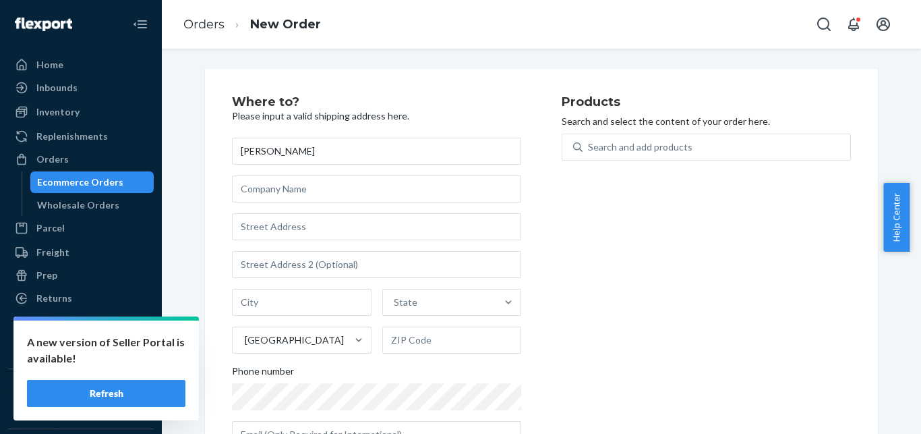
type input "[PERSON_NAME]"
click at [362, 228] on input "text" at bounding box center [376, 226] width 289 height 27
paste input "[STREET_ADDRESS][PERSON_NAME]"
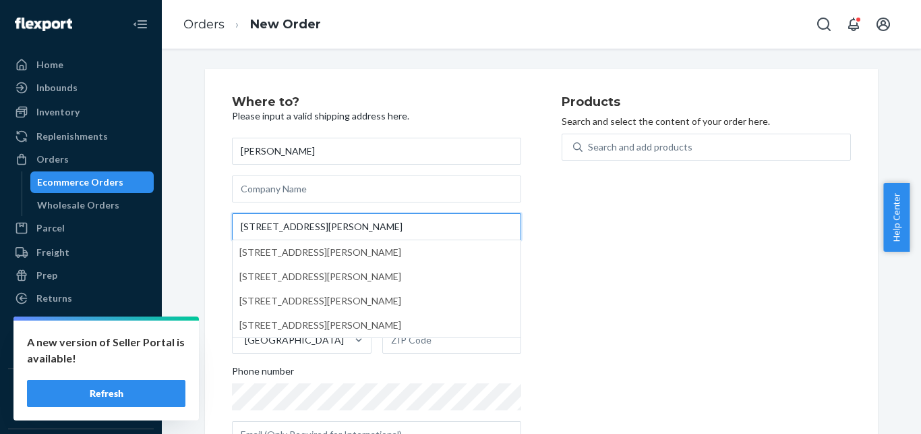
paste input "[GEOGRAPHIC_DATA]"
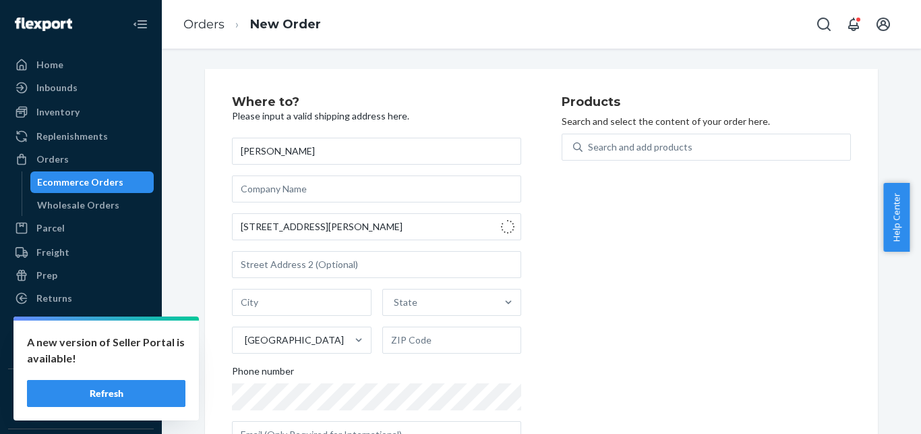
type input "[STREET_ADDRESS][PERSON_NAME]"
type input "123"
type input "[GEOGRAPHIC_DATA]"
type input "89169"
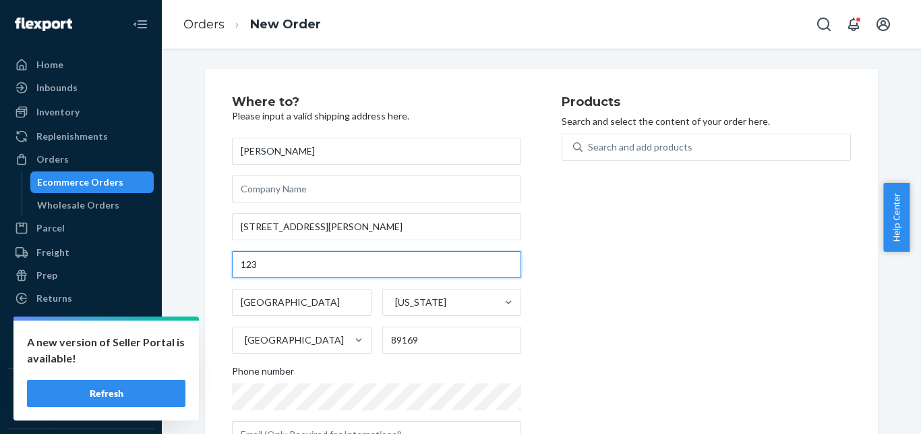
drag, startPoint x: 152, startPoint y: 259, endPoint x: 77, endPoint y: 250, distance: 75.5
click at [232, 252] on input "123" at bounding box center [376, 264] width 289 height 27
paste input "#527"
type input "#527"
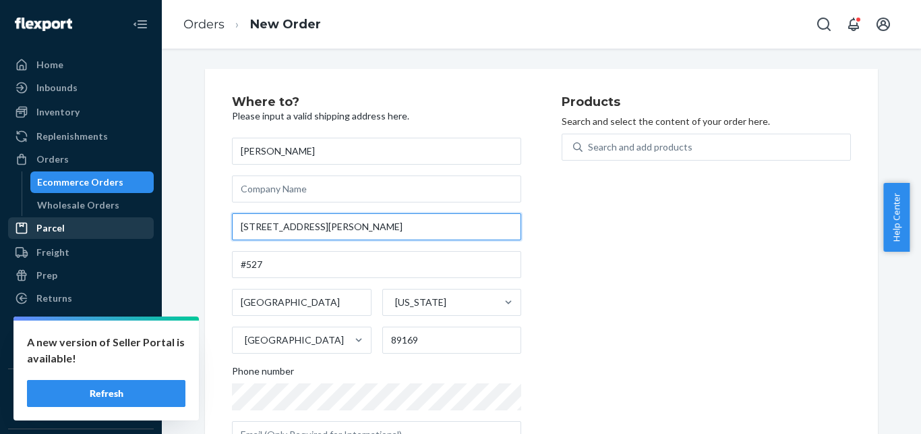
drag, startPoint x: 318, startPoint y: 227, endPoint x: 20, endPoint y: 219, distance: 298.9
click at [232, 221] on input "[STREET_ADDRESS][PERSON_NAME]" at bounding box center [376, 226] width 289 height 27
paste input "Ste 123"
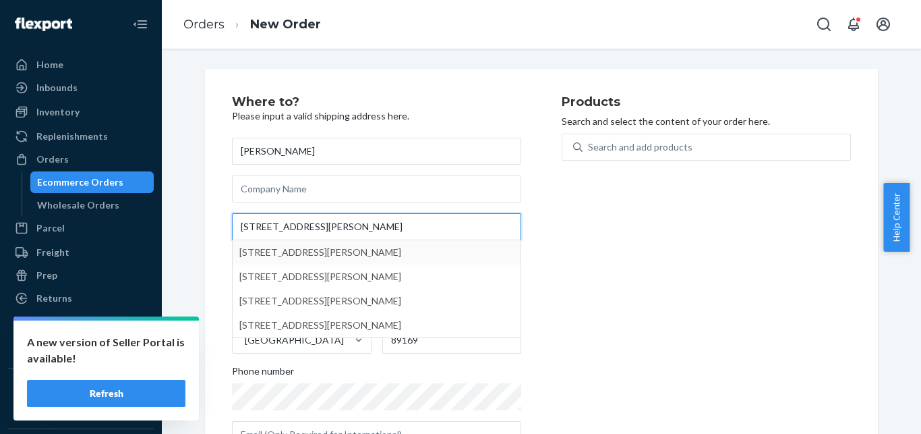
type input "[STREET_ADDRESS][PERSON_NAME]"
click at [680, 268] on div "Products Search and select the content of your order here. Search and add produ…" at bounding box center [706, 277] width 289 height 363
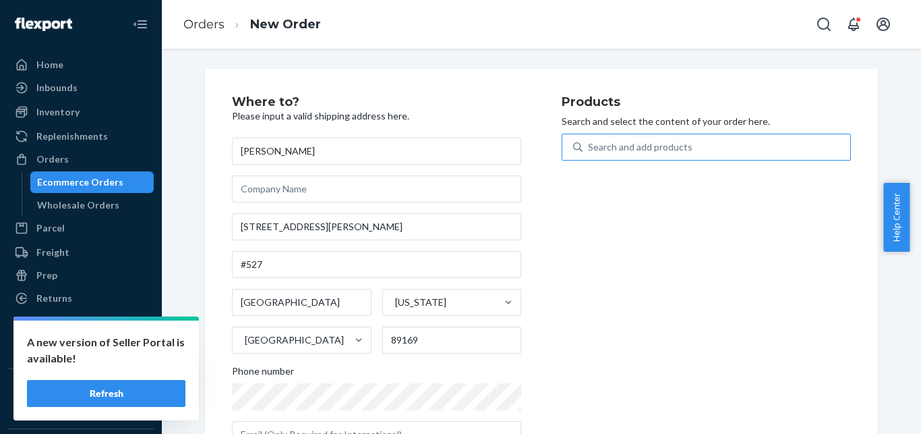
click at [641, 138] on div "Search and add products" at bounding box center [717, 147] width 268 height 24
paste input "[PHONE_NUMBER]"
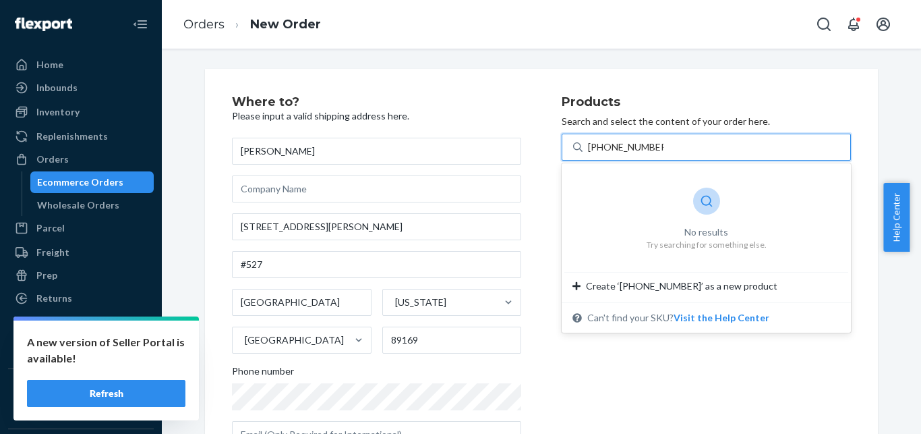
drag, startPoint x: 598, startPoint y: 146, endPoint x: 661, endPoint y: 152, distance: 63.8
click at [661, 152] on input "[PHONE_NUMBER]" at bounding box center [626, 146] width 76 height 13
type input "[PHONE_NUMBER]"
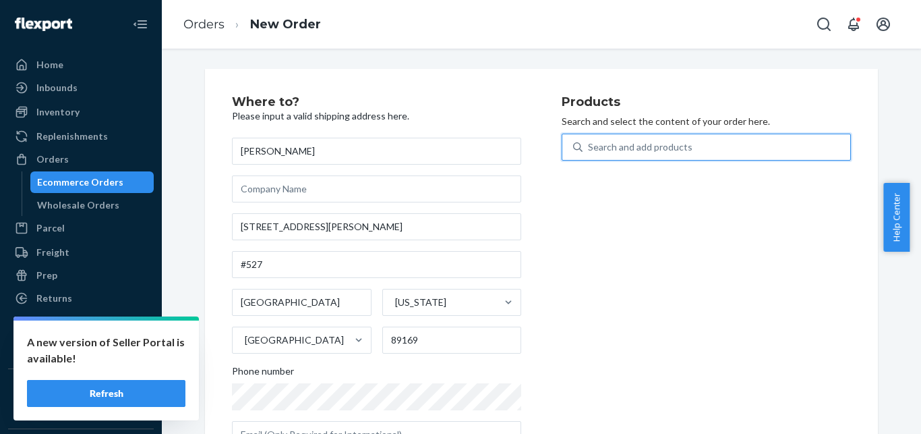
click at [606, 150] on div "Search and add products" at bounding box center [640, 146] width 105 height 13
paste input "GKH-AC-100-10"
type input "GKH-AC-100-10"
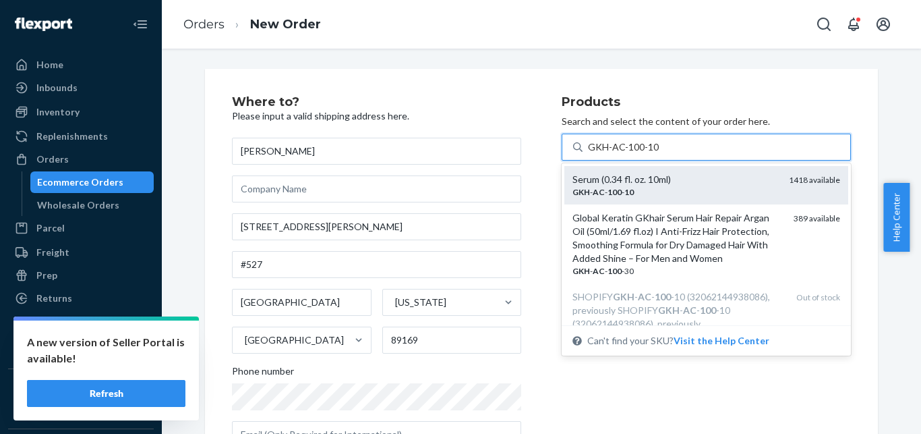
click at [712, 181] on div "Serum (0.34 fl. oz. 10ml)" at bounding box center [676, 179] width 206 height 13
click at [659, 154] on input "GKH-AC-100-10" at bounding box center [623, 146] width 71 height 13
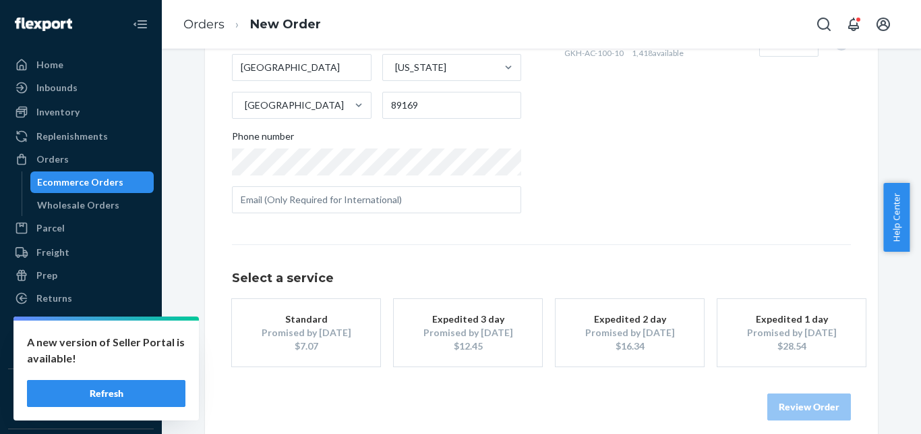
click at [289, 326] on div "Promised by [DATE]" at bounding box center [306, 332] width 108 height 13
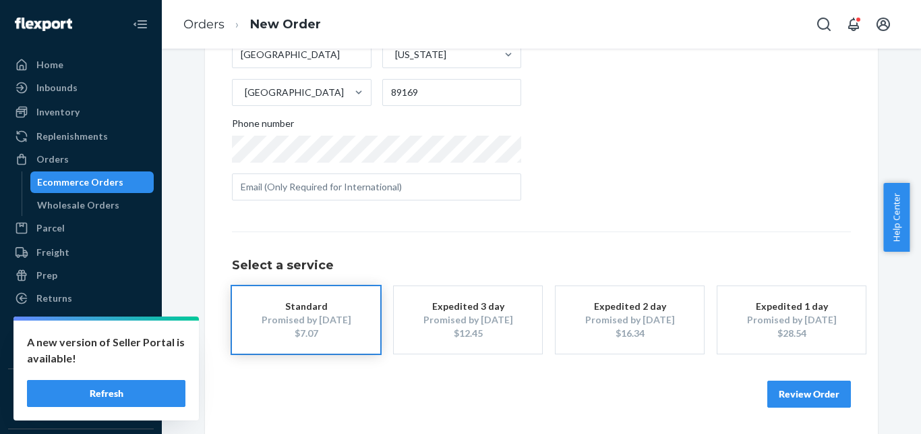
scroll to position [248, 0]
click at [793, 401] on button "Review Order" at bounding box center [810, 393] width 84 height 27
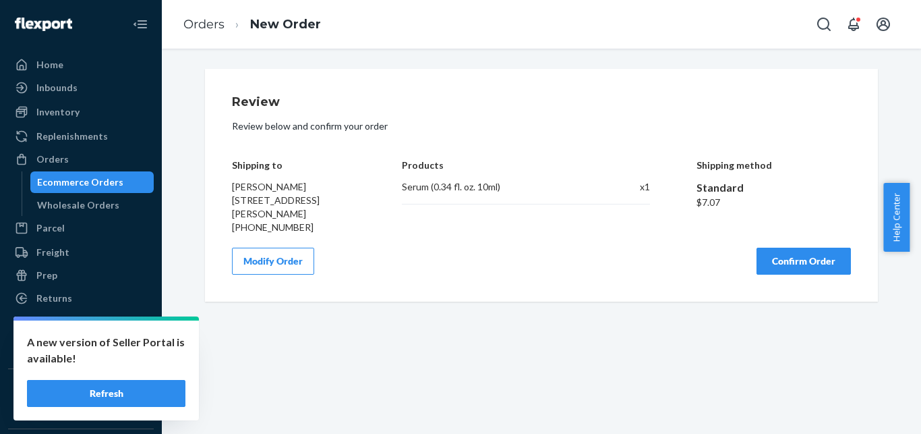
scroll to position [0, 0]
click at [274, 268] on button "Modify Order" at bounding box center [273, 261] width 82 height 27
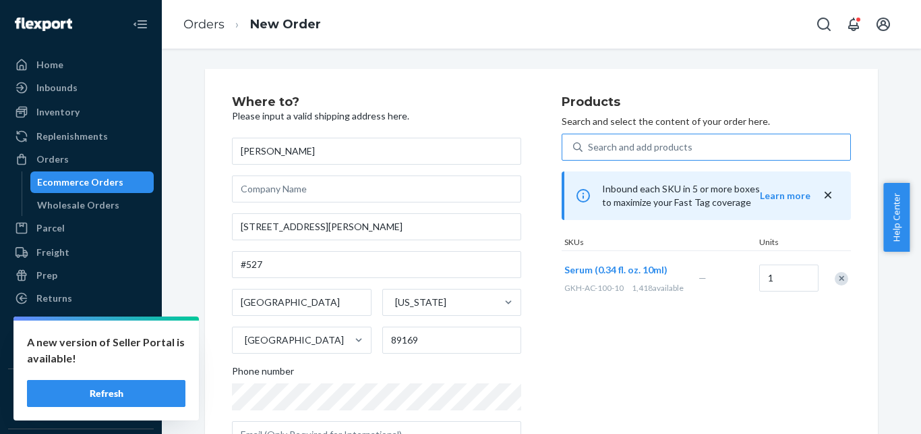
paste input "GKH-[PERSON_NAME]-250"
click at [694, 150] on div "Search and add products" at bounding box center [717, 147] width 268 height 24
type input "GKH-[PERSON_NAME]-250"
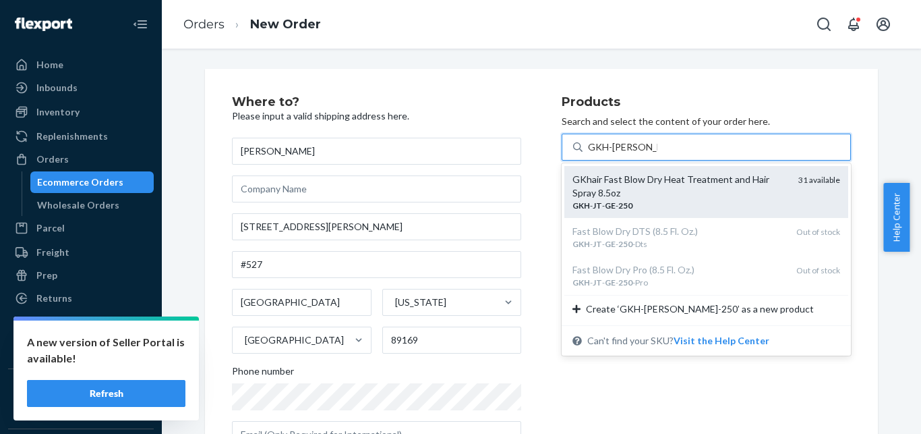
click at [685, 188] on div "GKhair Fast Blow Dry Heat Treatment and Hair Spray 8.5oz" at bounding box center [680, 186] width 215 height 27
click at [658, 154] on input "GKH-[PERSON_NAME]-250" at bounding box center [622, 146] width 69 height 13
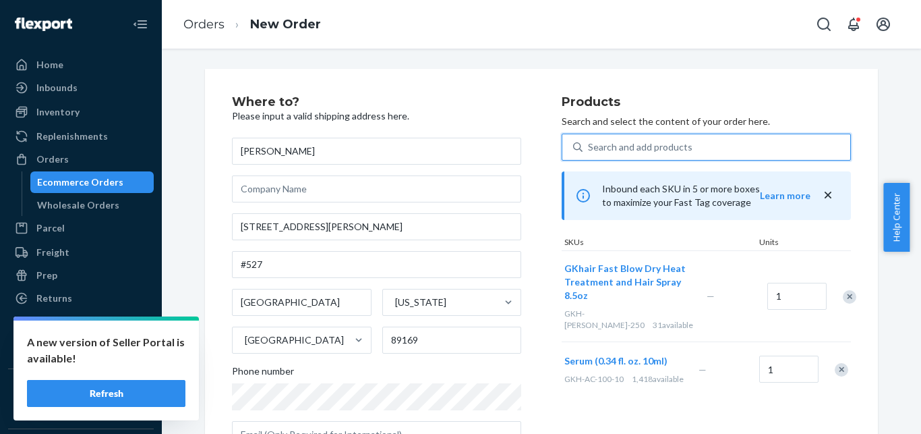
scroll to position [248, 0]
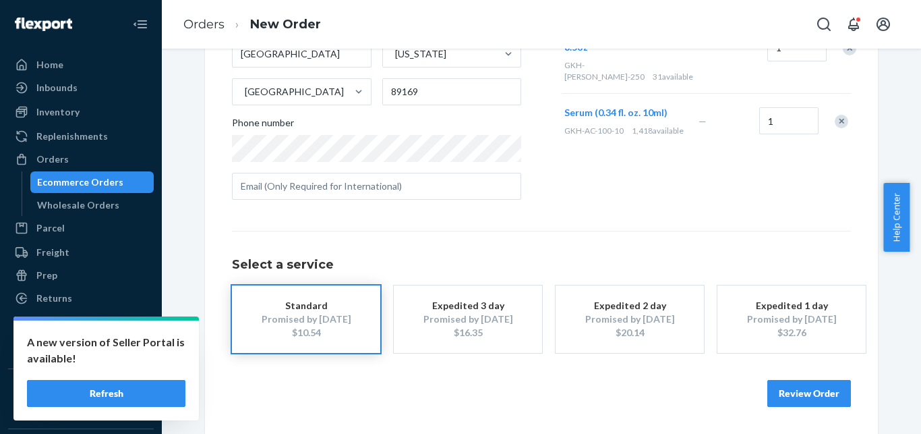
click at [355, 326] on button "Standard Promised by [DATE] $10.54" at bounding box center [306, 318] width 148 height 67
click at [801, 398] on button "Review Order" at bounding box center [810, 393] width 84 height 27
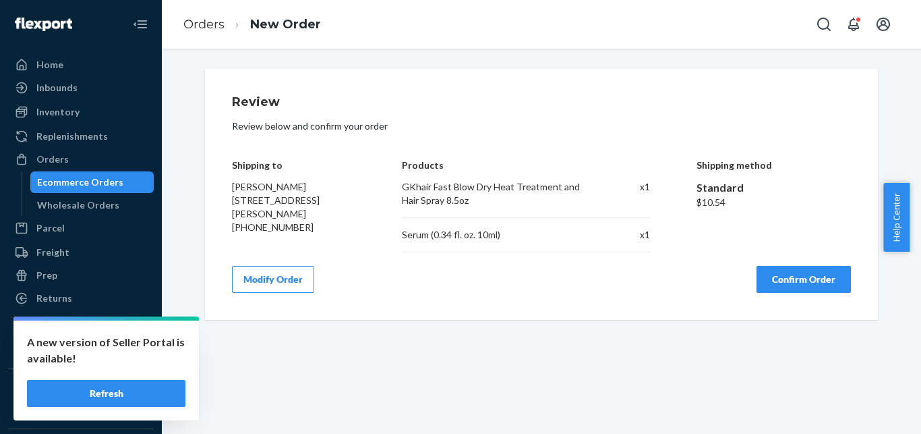
click at [816, 262] on div "Review Review below and confirm your order Shipping to [PERSON_NAME] [STREET_AD…" at bounding box center [541, 194] width 619 height 197
click at [819, 275] on button "Confirm Order" at bounding box center [804, 279] width 94 height 27
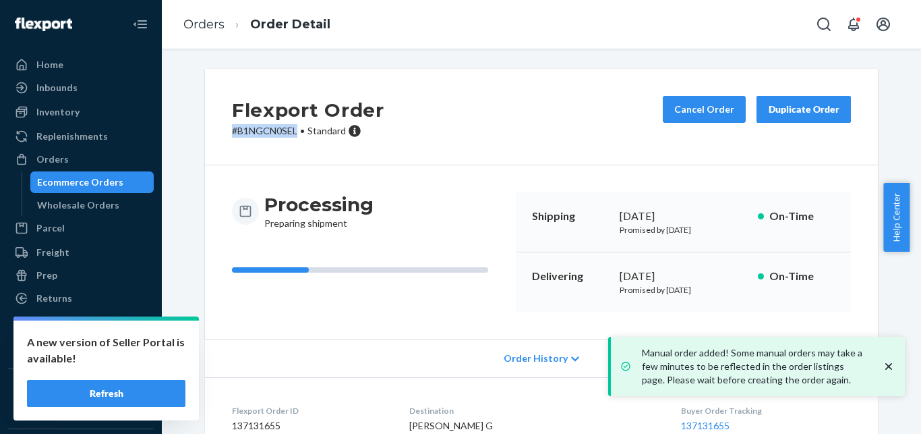
drag, startPoint x: 290, startPoint y: 135, endPoint x: 179, endPoint y: 135, distance: 110.6
click at [182, 136] on div "Flexport Order # B1NGCN0SEL • Standard Cancel Order Duplicate Order Processing …" at bounding box center [541, 355] width 739 height 573
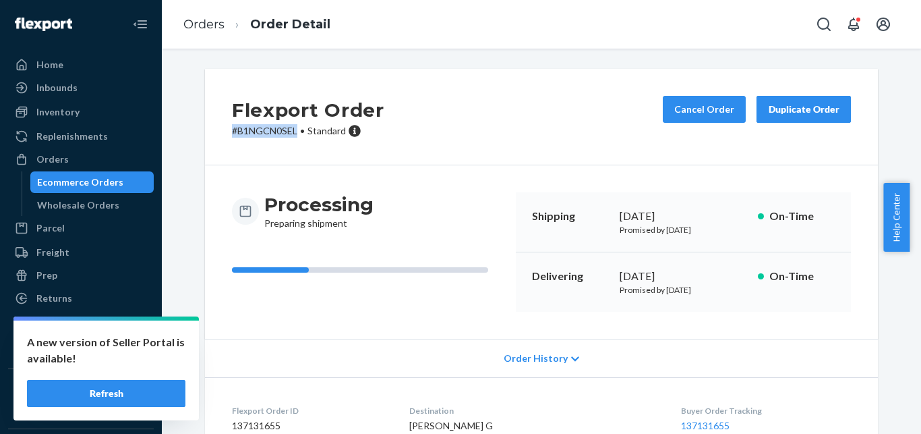
click at [103, 175] on div "Ecommerce Orders" at bounding box center [92, 182] width 121 height 19
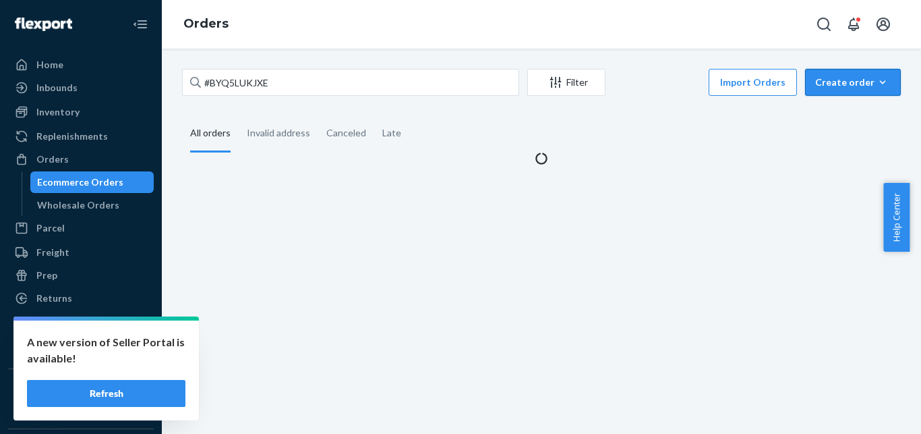
click at [840, 88] on div "Create order" at bounding box center [853, 82] width 76 height 13
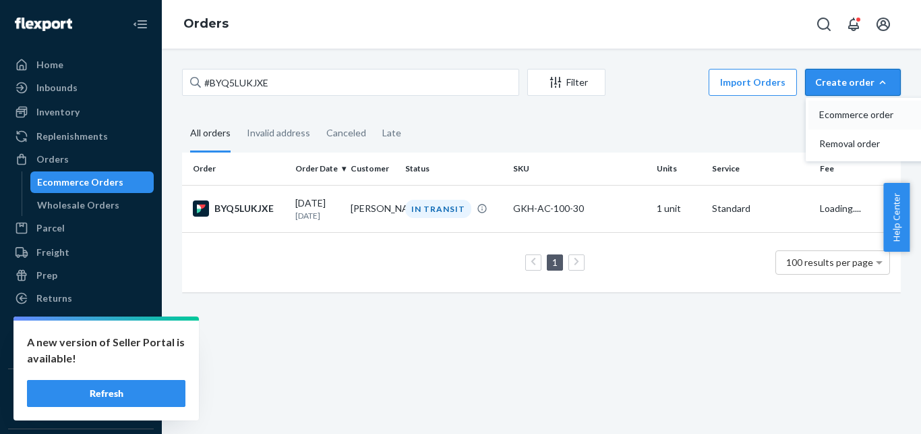
click at [832, 116] on span "Ecommerce order" at bounding box center [862, 114] width 84 height 9
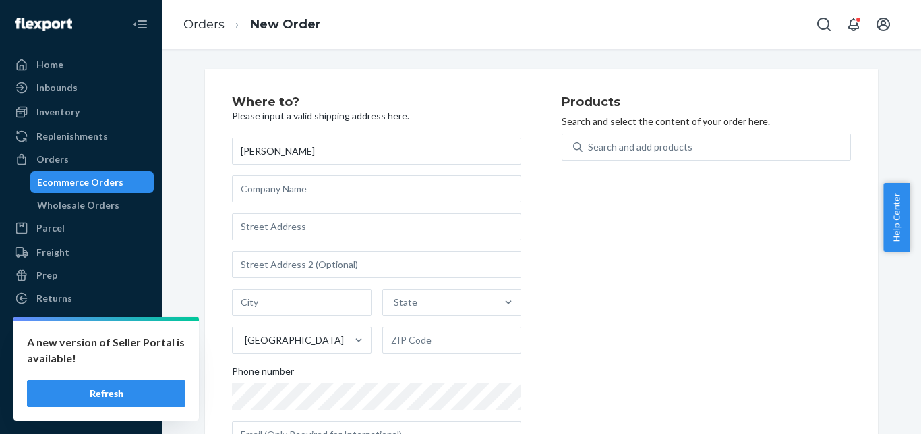
type input "[PERSON_NAME]"
click at [353, 241] on div "[PERSON_NAME] State [GEOGRAPHIC_DATA] Phone number" at bounding box center [376, 293] width 289 height 310
click at [385, 231] on input "text" at bounding box center [376, 226] width 289 height 27
paste input "5 Aster Pl"
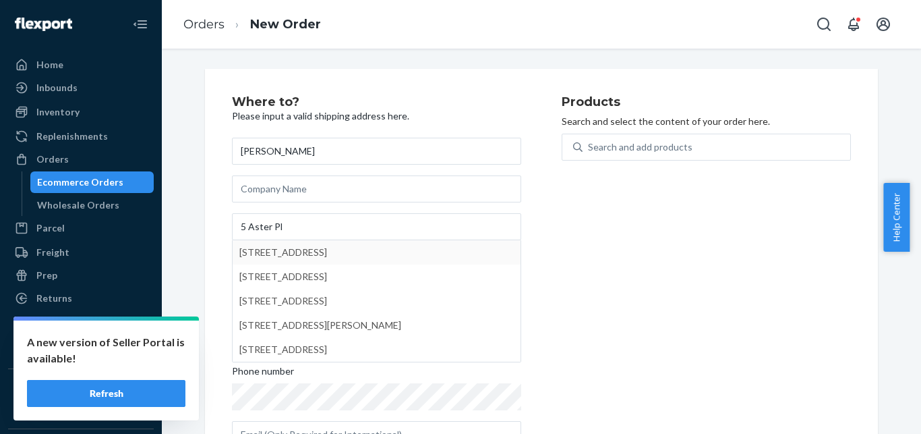
click at [610, 244] on div "Products Search and select the content of your order here. Search and add produ…" at bounding box center [706, 277] width 289 height 363
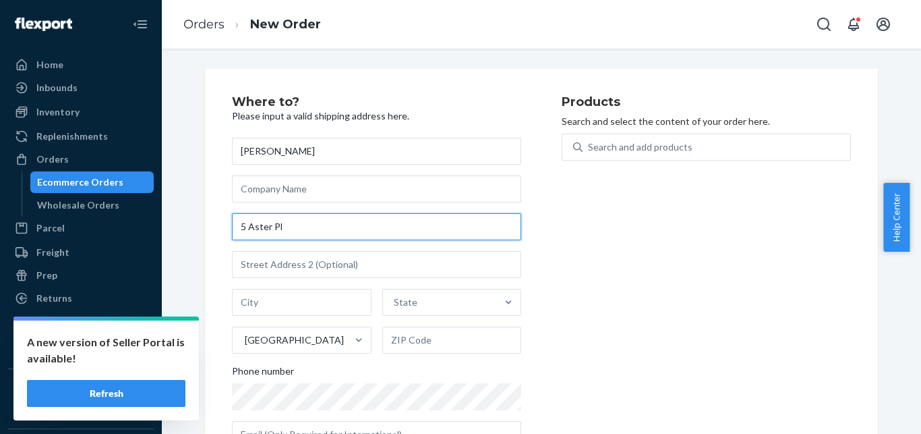
click at [352, 231] on input "5 Aster Pl" at bounding box center [376, 226] width 289 height 27
paste input "Moriches"
type input "5 Aster Pl"
type input "Moriches"
type input "11955"
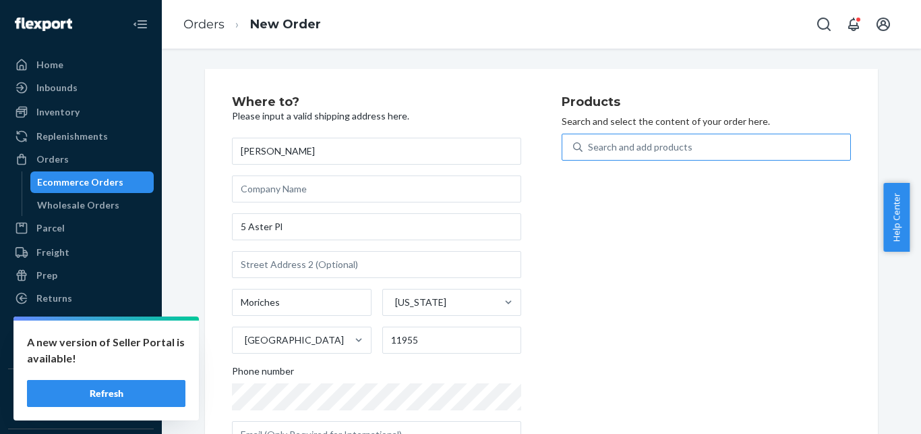
click at [629, 142] on div "Search and add products" at bounding box center [640, 146] width 105 height 13
click at [590, 142] on input "Search and add products" at bounding box center [588, 146] width 1 height 13
paste input "[PHONE_NUMBER]"
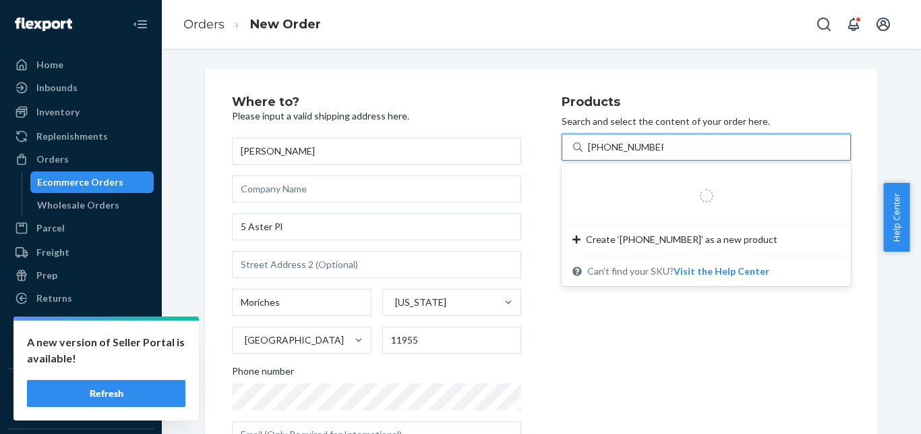
click at [600, 152] on input "[PHONE_NUMBER]" at bounding box center [626, 146] width 76 height 13
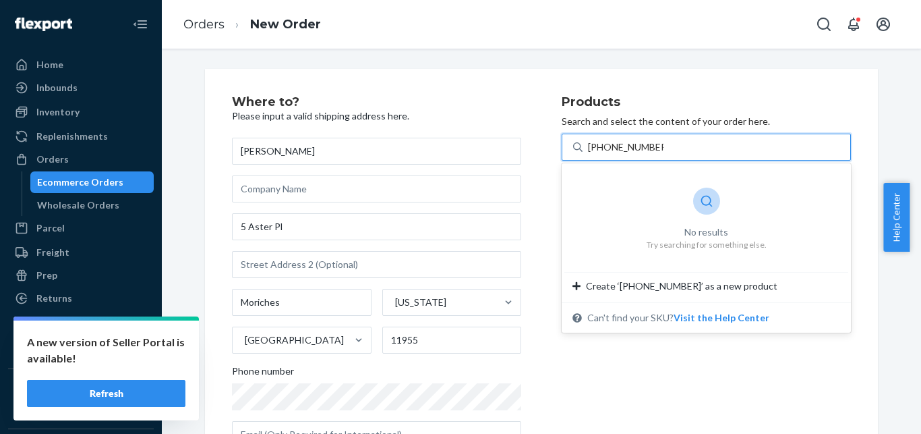
click at [596, 147] on input "[PHONE_NUMBER]" at bounding box center [626, 146] width 76 height 13
drag, startPoint x: 596, startPoint y: 147, endPoint x: 670, endPoint y: 138, distance: 74.0
click at [664, 140] on input "[PHONE_NUMBER]" at bounding box center [626, 146] width 76 height 13
type input "[PHONE_NUMBER]"
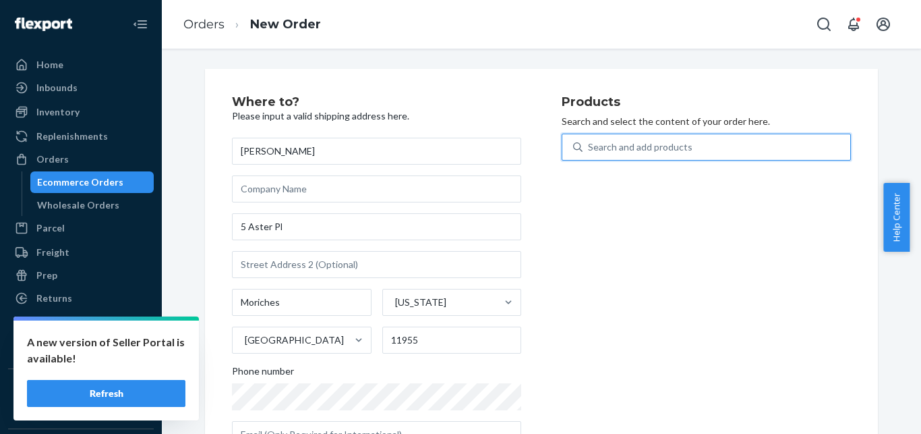
click at [625, 148] on div "Search and add products" at bounding box center [640, 146] width 105 height 13
click at [590, 148] on input "0 results available. Use Up and Down to choose options, press Enter to select t…" at bounding box center [588, 146] width 1 height 13
paste input "GKH-AC-100-30"
type input "GKH-AC-100-30"
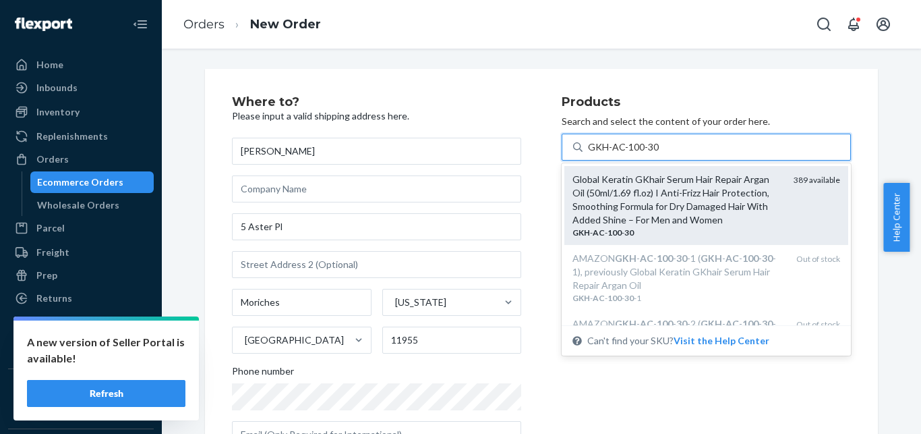
click at [672, 189] on div "Global Keratin GKhair Serum Hair Repair Argan Oil (50ml/1.69 fl.oz) I Anti-Friz…" at bounding box center [678, 200] width 210 height 54
click at [659, 154] on input "GKH-AC-100-30" at bounding box center [623, 146] width 71 height 13
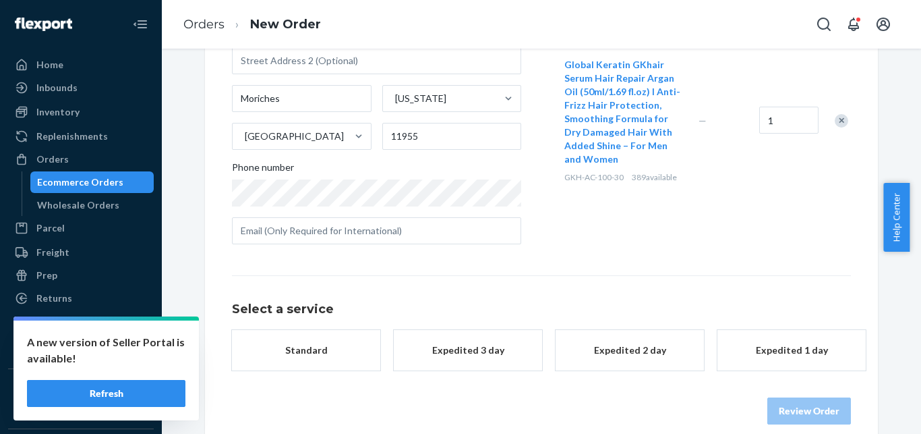
click at [340, 341] on button "Standard" at bounding box center [306, 350] width 148 height 40
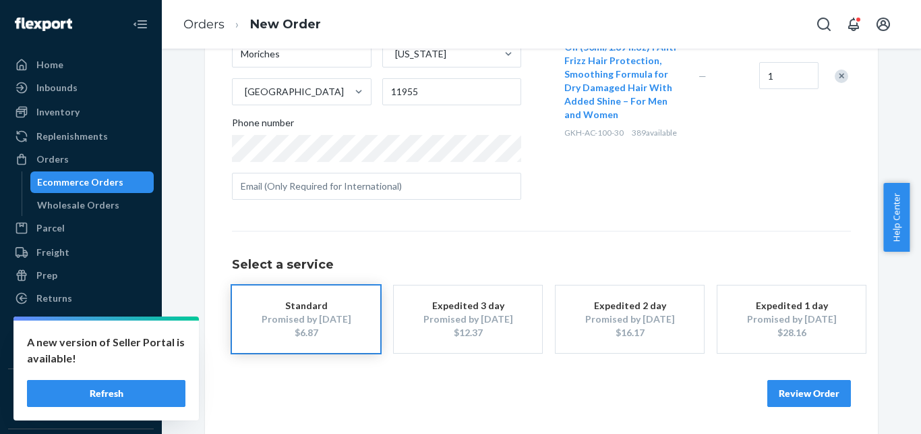
scroll to position [248, 0]
click at [805, 403] on button "Review Order" at bounding box center [810, 393] width 84 height 27
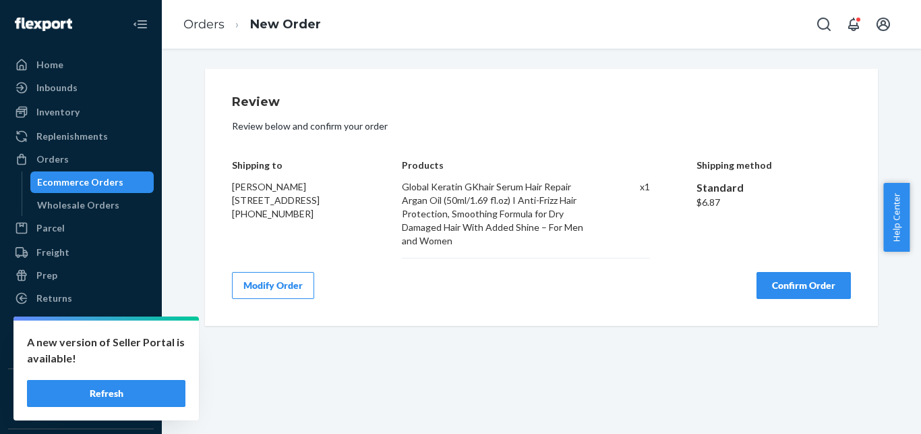
scroll to position [0, 0]
click at [803, 285] on button "Confirm Order" at bounding box center [804, 285] width 94 height 27
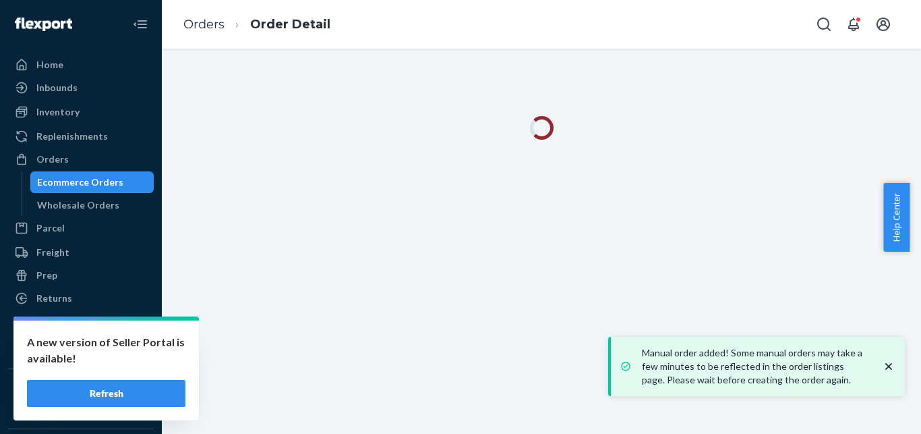
click at [889, 364] on icon "close toast" at bounding box center [888, 366] width 13 height 13
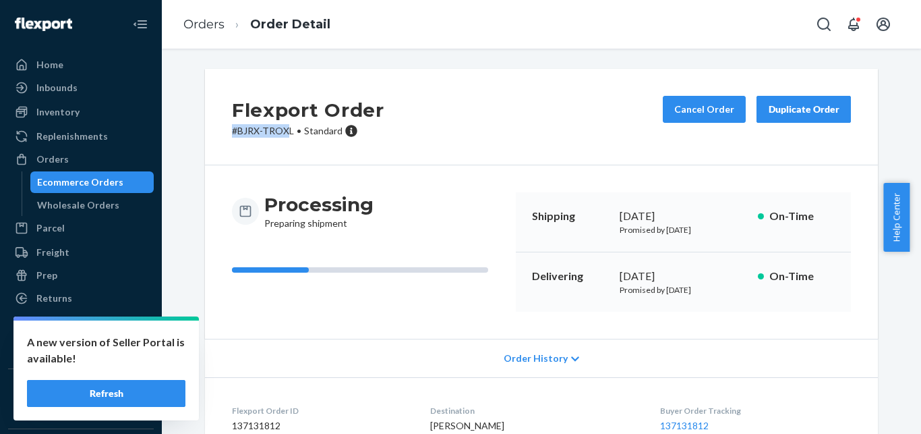
drag, startPoint x: 226, startPoint y: 133, endPoint x: 283, endPoint y: 133, distance: 57.3
click at [283, 133] on div "Flexport Order # BJRX-TROXL • Standard Cancel Order Duplicate Order" at bounding box center [541, 117] width 673 height 96
click at [277, 137] on p "# BJRX-TROXL • Standard" at bounding box center [308, 130] width 152 height 13
drag, startPoint x: 286, startPoint y: 136, endPoint x: 211, endPoint y: 132, distance: 74.9
click at [212, 132] on div "Flexport Order # BJRX-TROXL • Standard Cancel Order Duplicate Order" at bounding box center [541, 117] width 673 height 96
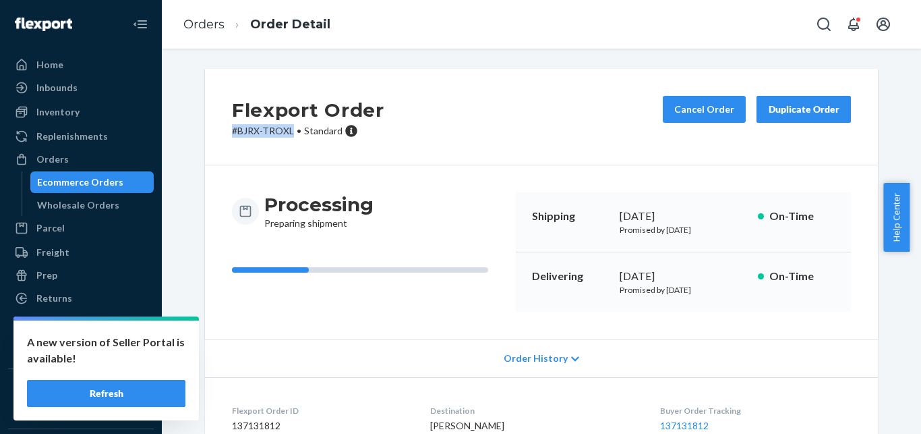
click at [109, 180] on div "Ecommerce Orders" at bounding box center [80, 181] width 86 height 13
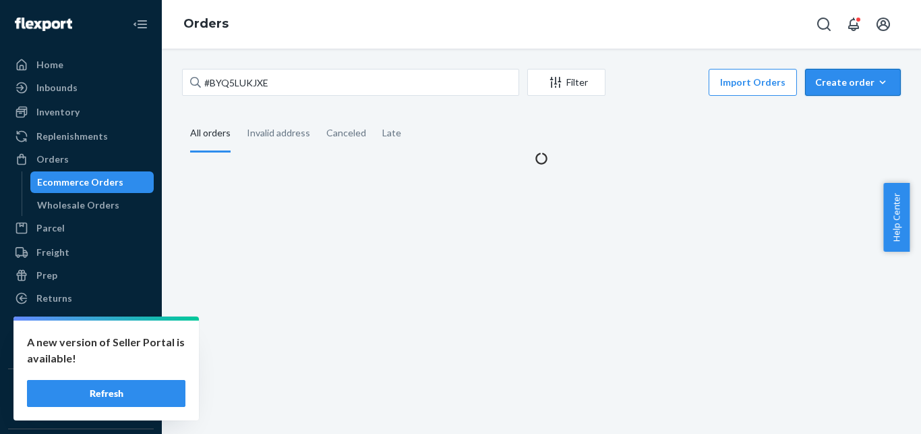
drag, startPoint x: 857, startPoint y: 73, endPoint x: 841, endPoint y: 119, distance: 49.1
click at [854, 75] on button "Create order Ecommerce order Removal order" at bounding box center [853, 82] width 96 height 27
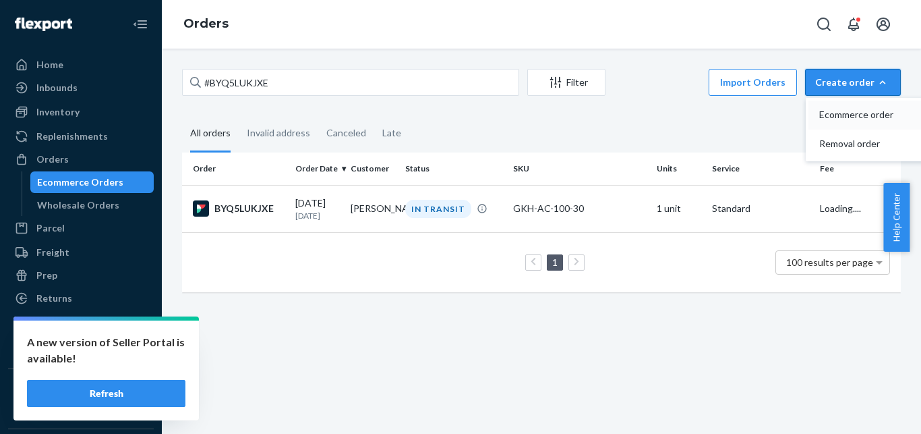
click at [841, 119] on span "Ecommerce order" at bounding box center [862, 114] width 84 height 9
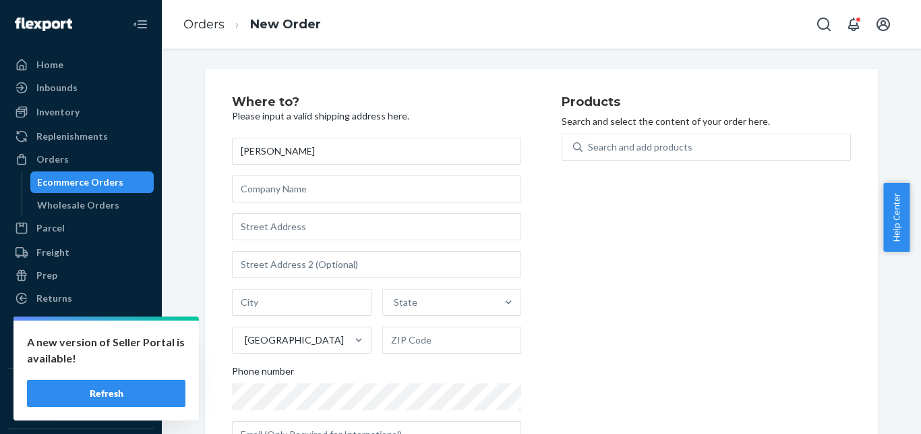
type input "[PERSON_NAME]"
drag, startPoint x: 344, startPoint y: 204, endPoint x: 339, endPoint y: 219, distance: 16.4
click at [341, 202] on input "text" at bounding box center [376, 188] width 289 height 27
click at [337, 225] on input "text" at bounding box center [376, 226] width 289 height 27
paste input "Cond. Camino Real"
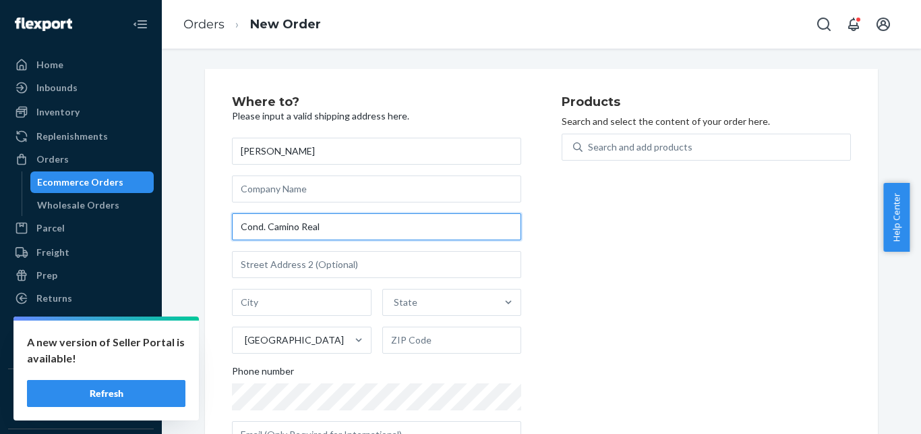
type input "Cond. Camino Real"
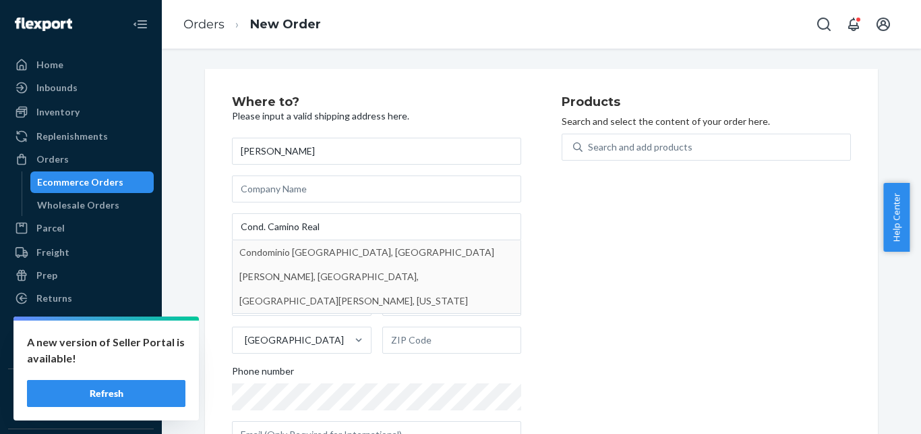
click at [659, 238] on div "Products Search and select the content of your order here. Search and add produ…" at bounding box center [706, 277] width 289 height 363
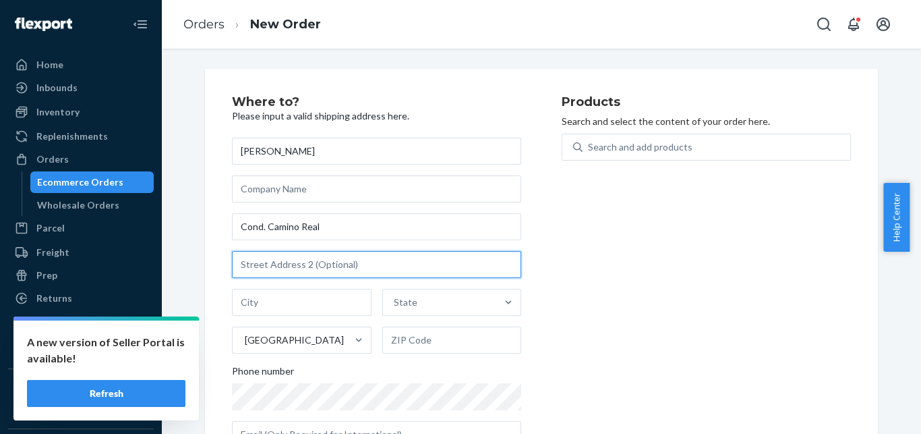
drag, startPoint x: 390, startPoint y: 262, endPoint x: 411, endPoint y: 248, distance: 25.8
click at [389, 262] on input "text" at bounding box center [376, 264] width 289 height 27
paste input "[STREET_ADDRESS][PERSON_NAME] E602"
type input "[STREET_ADDRESS][PERSON_NAME] E602"
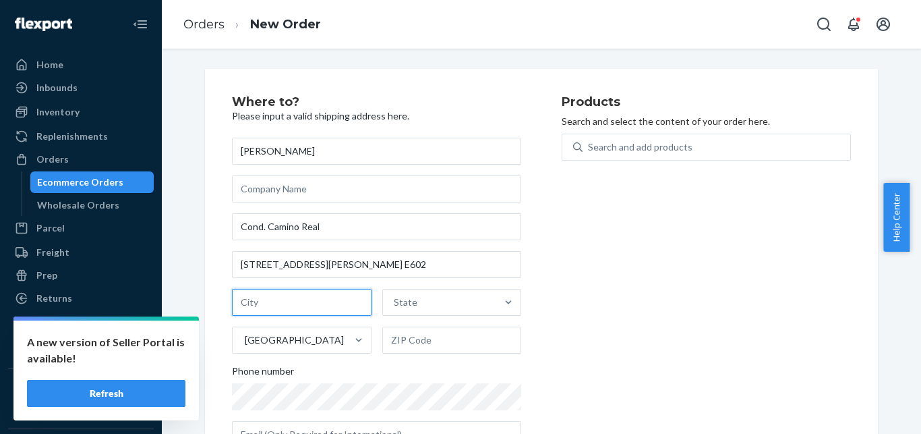
click at [289, 314] on input "text" at bounding box center [302, 302] width 140 height 27
paste input "Guaynabo"
type input "Guaynabo"
click at [409, 301] on div "State" at bounding box center [406, 301] width 24 height 13
click at [395, 301] on input "State" at bounding box center [394, 301] width 1 height 13
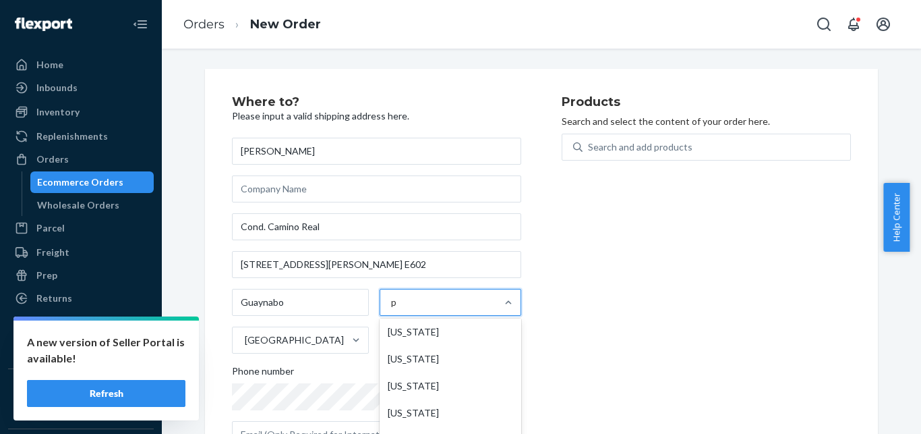
type input "pr"
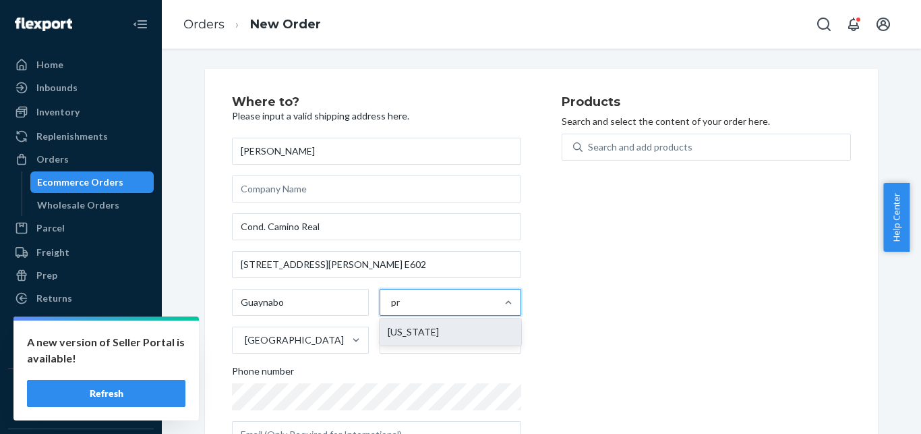
click at [458, 332] on div "[US_STATE]" at bounding box center [451, 331] width 142 height 27
click at [401, 309] on input "pr" at bounding box center [396, 301] width 10 height 13
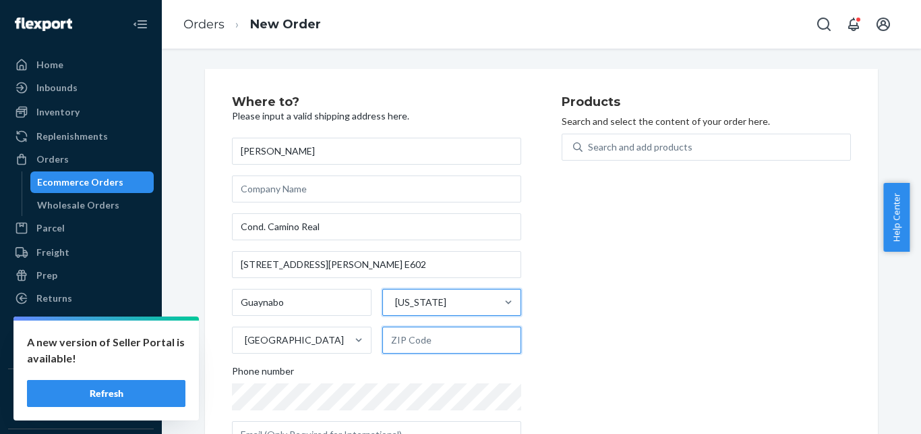
click at [474, 336] on input "text" at bounding box center [452, 339] width 140 height 27
paste input "00966-4121"
type input "00966-4121"
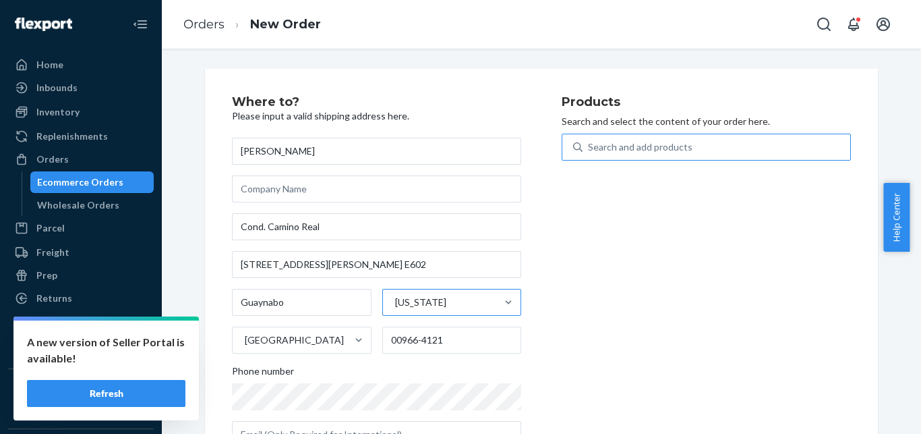
click at [618, 159] on div "Search and add products" at bounding box center [717, 147] width 268 height 24
paste input "[PHONE_NUMBER]"
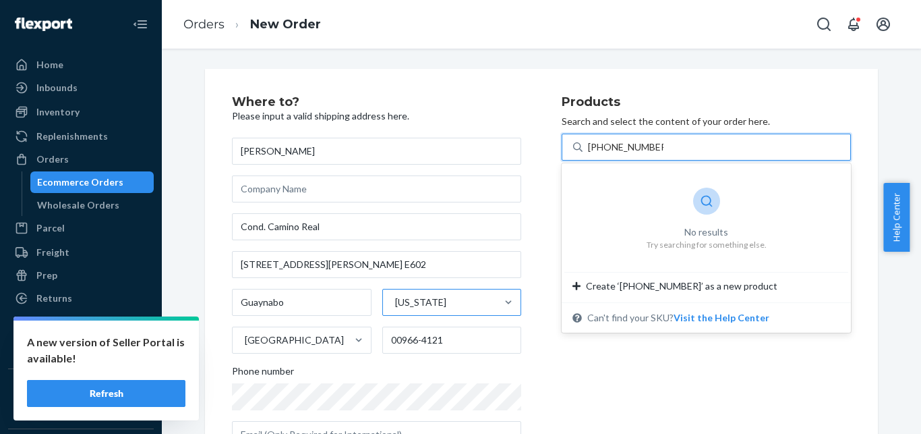
drag, startPoint x: 596, startPoint y: 144, endPoint x: 666, endPoint y: 142, distance: 70.2
click at [664, 142] on input "[PHONE_NUMBER]" at bounding box center [626, 146] width 76 height 13
type input "[PHONE_NUMBER]"
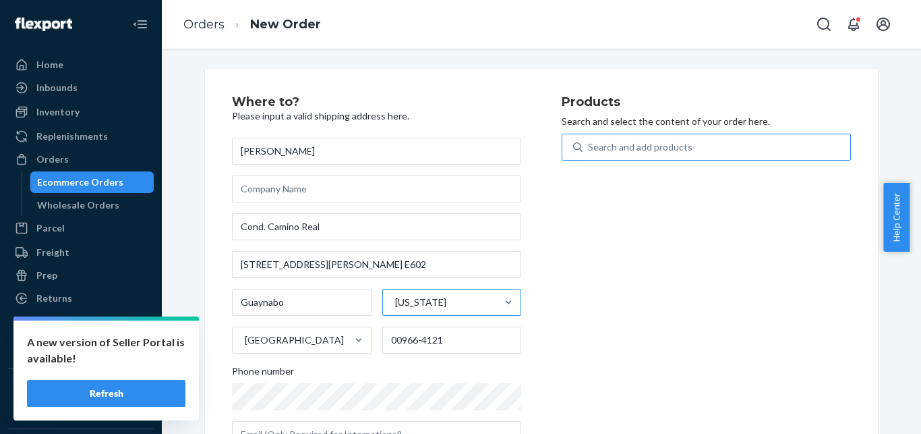
click at [653, 135] on div "Search and add products" at bounding box center [706, 147] width 289 height 27
paste input "GK-KIT-MOIST-300-DUO"
type input "GK-KIT-MOIST-300-DUO"
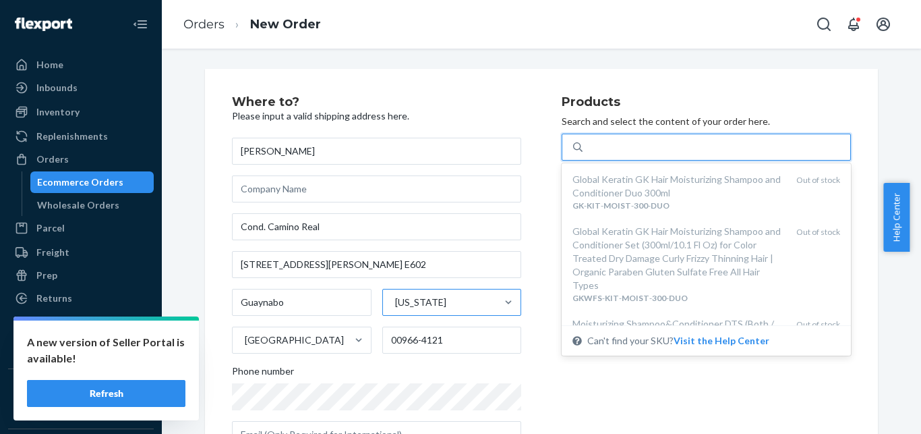
click at [739, 136] on div "GK-KIT-MOIST-300-DUO" at bounding box center [717, 147] width 268 height 24
click at [697, 140] on input "option undefined focused, 1 of 10. 10 results available for search term GK-KIT-…" at bounding box center [642, 146] width 109 height 13
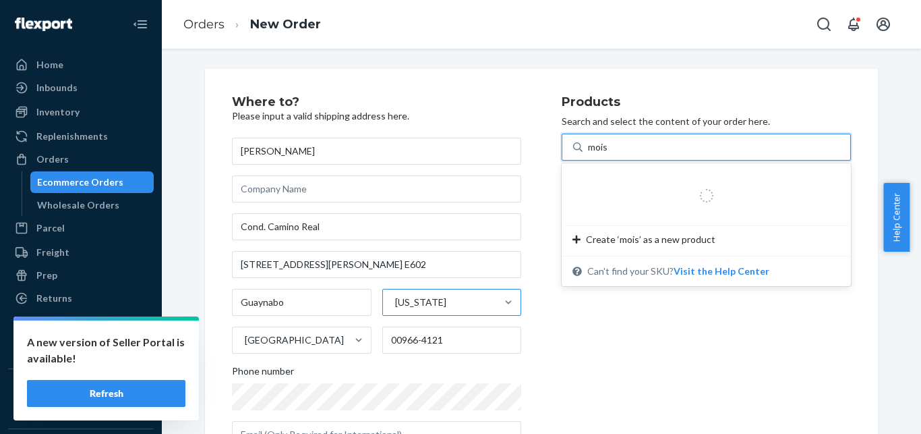
type input "moist"
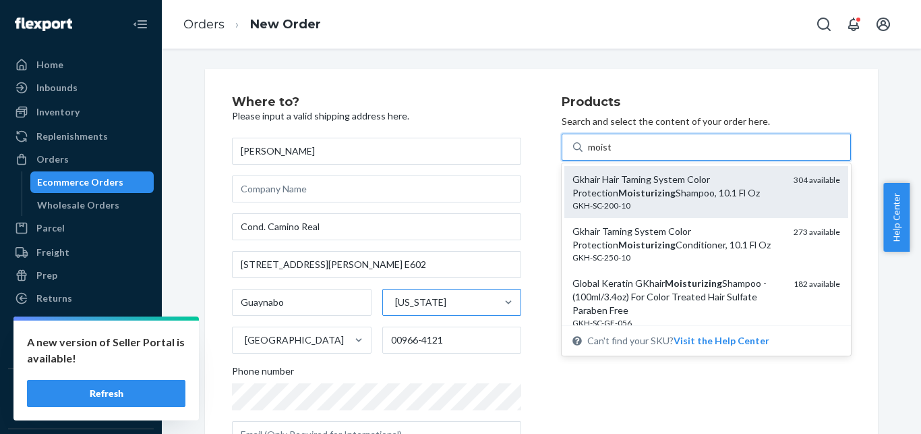
click at [741, 188] on div "Gkhair Hair Taming System Color Protection Moisturizing Shampoo, 10.1 Fl Oz" at bounding box center [678, 186] width 210 height 27
click at [612, 154] on input "moist" at bounding box center [600, 146] width 24 height 13
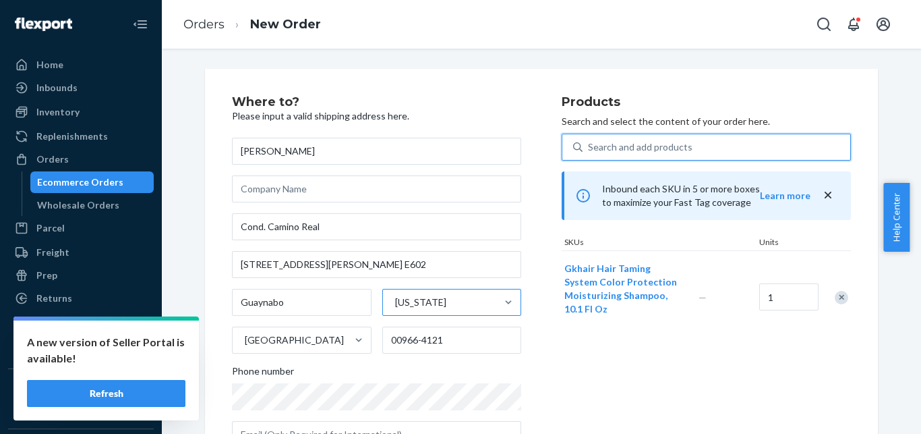
click at [704, 144] on div "Search and add products" at bounding box center [717, 147] width 268 height 24
click at [590, 144] on input "0 results available. Select is focused ,type to refine list, press Down to open…" at bounding box center [588, 146] width 1 height 13
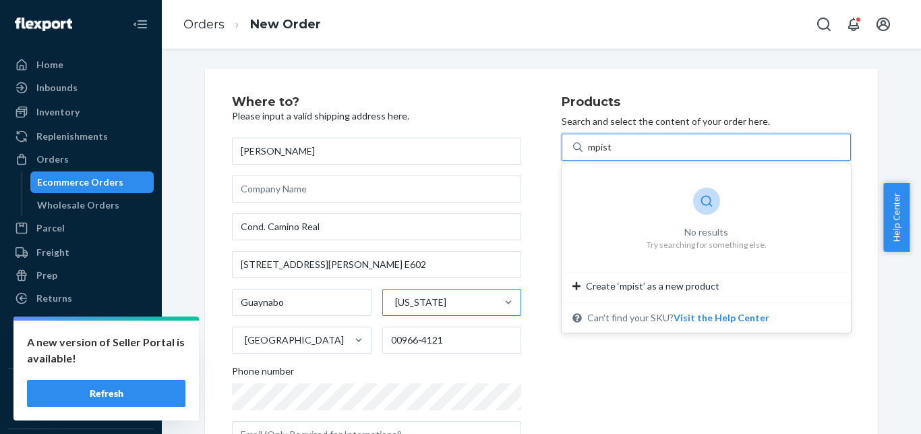
click at [590, 144] on input "mpist" at bounding box center [600, 146] width 24 height 13
type input "moist"
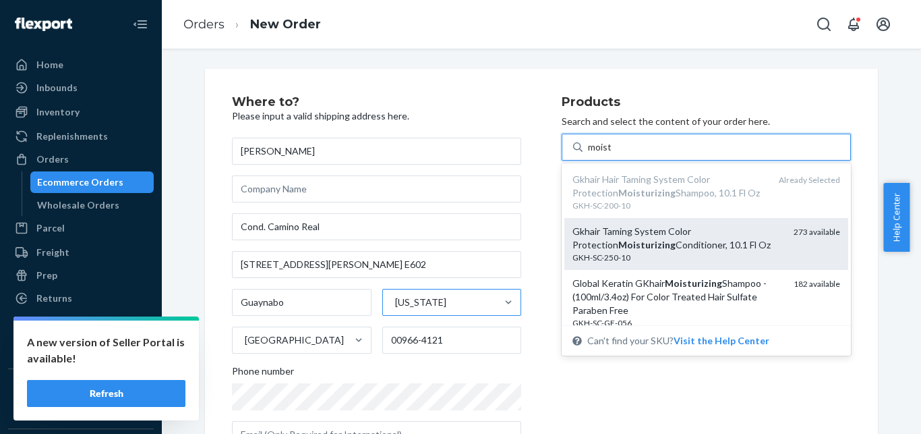
click at [685, 239] on div "Gkhair Taming System Color Protection Moisturizing Conditioner, 10.1 Fl Oz" at bounding box center [678, 238] width 210 height 27
click at [612, 154] on input "moist" at bounding box center [600, 146] width 24 height 13
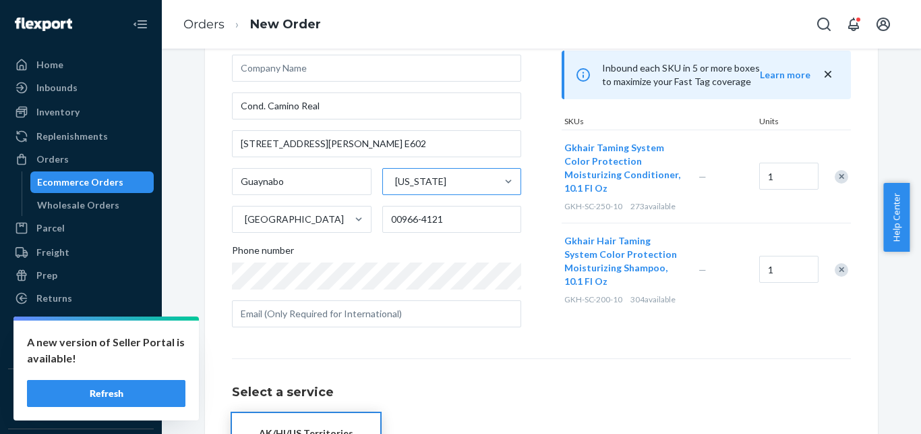
scroll to position [248, 0]
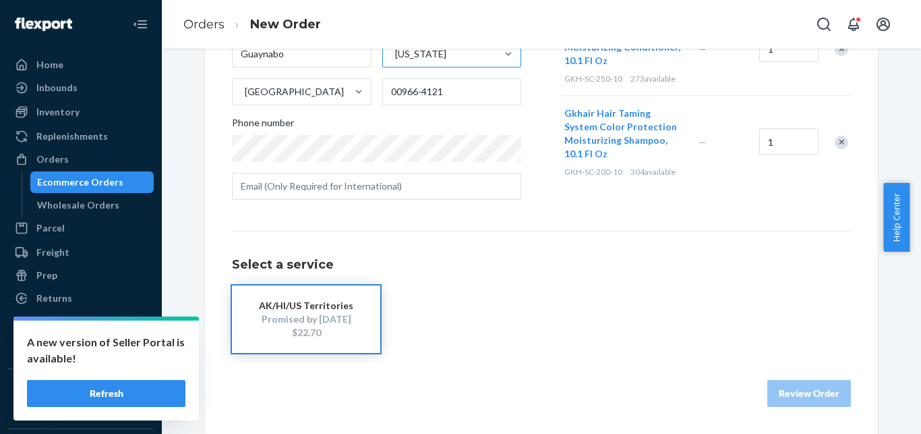
click at [325, 324] on div "Promised by [DATE]" at bounding box center [306, 318] width 108 height 13
click at [773, 384] on button "Review Order" at bounding box center [810, 393] width 84 height 27
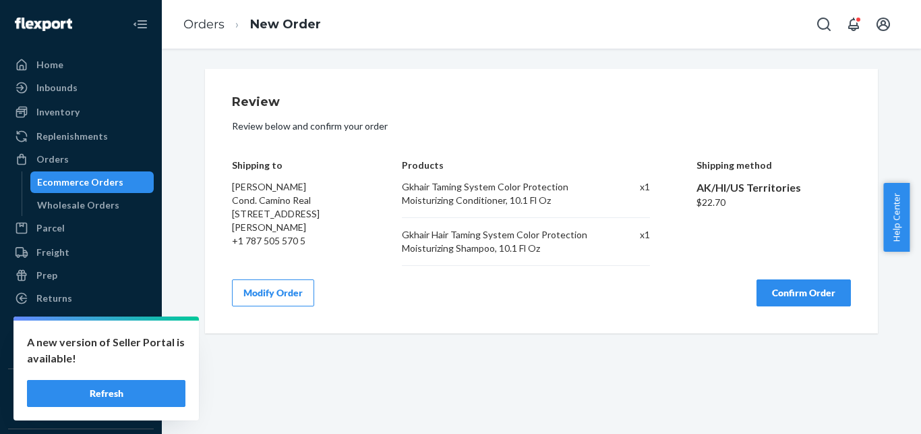
scroll to position [0, 0]
click at [808, 304] on button "Confirm Order" at bounding box center [804, 292] width 94 height 27
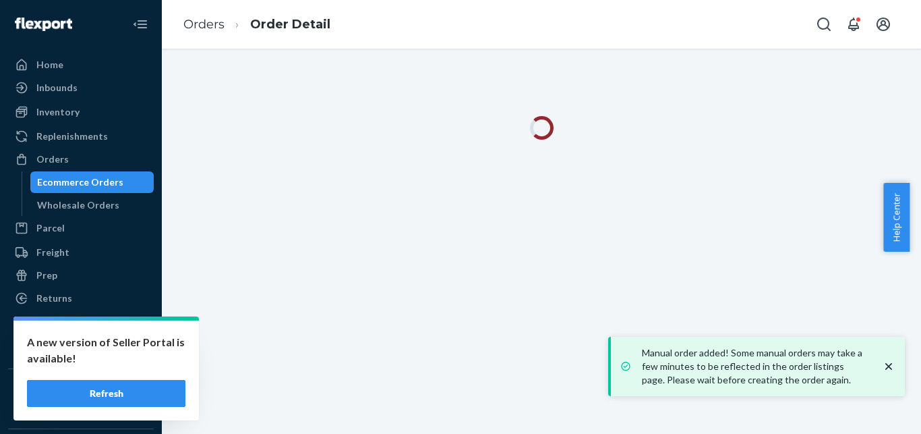
click at [888, 370] on icon "close toast" at bounding box center [888, 366] width 13 height 13
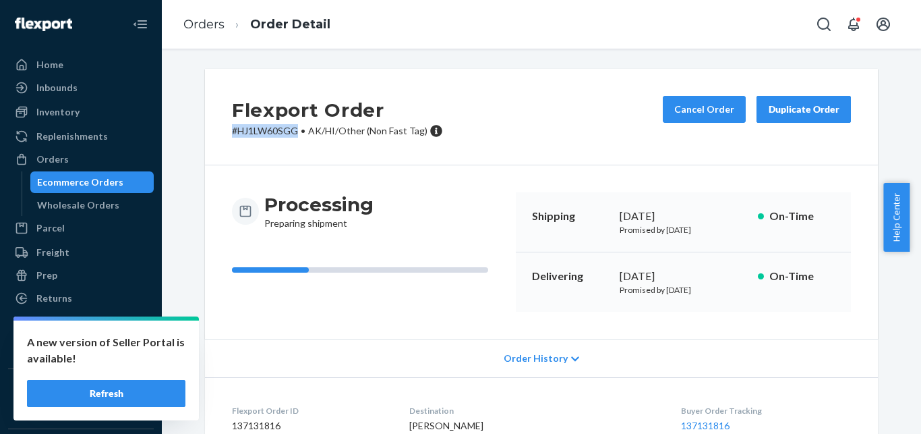
drag, startPoint x: 295, startPoint y: 130, endPoint x: 224, endPoint y: 130, distance: 70.8
click at [224, 130] on div "Flexport Order # HJ1LW60SGG • AK/HI/Other (Non Fast Tag) Cancel Order Duplicate…" at bounding box center [541, 117] width 673 height 96
click at [114, 171] on div "Orders Ecommerce Orders Wholesale Orders" at bounding box center [81, 181] width 146 height 67
click at [116, 181] on div "Ecommerce Orders" at bounding box center [80, 181] width 86 height 13
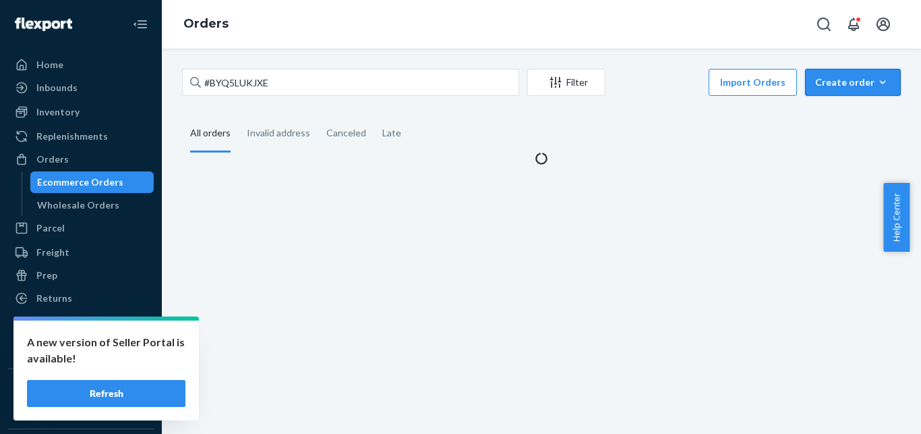
click at [858, 86] on div "Create order" at bounding box center [853, 82] width 76 height 13
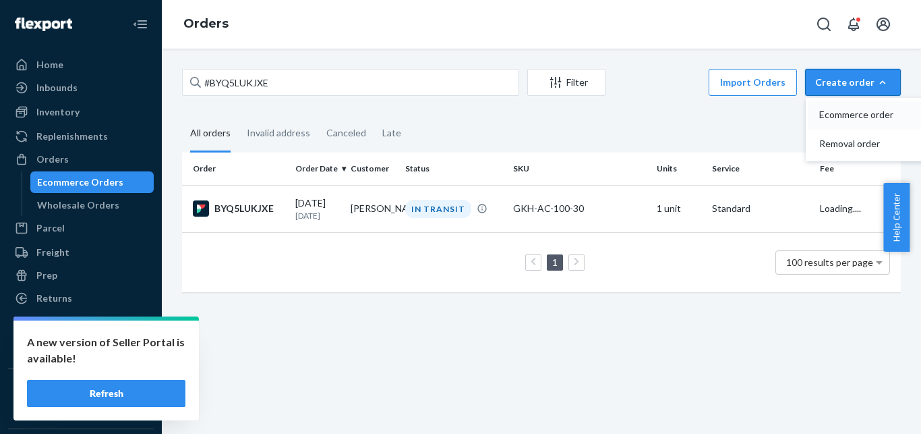
click at [856, 119] on span "Ecommerce order" at bounding box center [862, 114] width 84 height 9
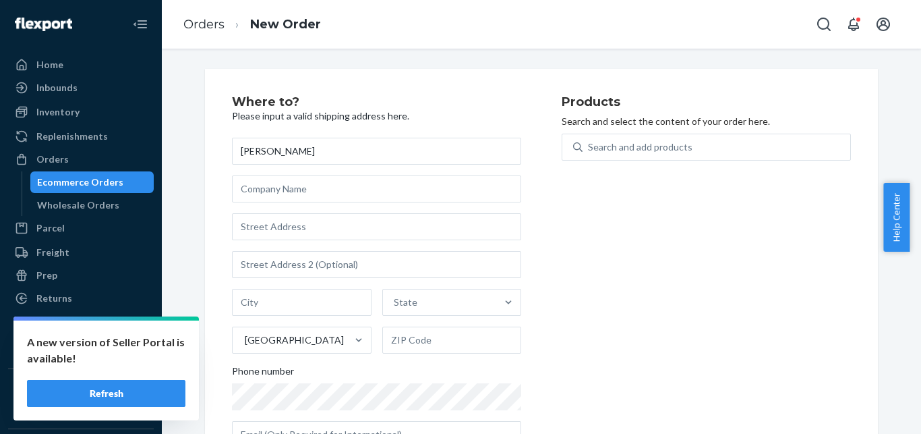
type input "[PERSON_NAME]"
click at [378, 221] on input "text" at bounding box center [376, 226] width 289 height 27
paste input "[STREET_ADDRESS]"
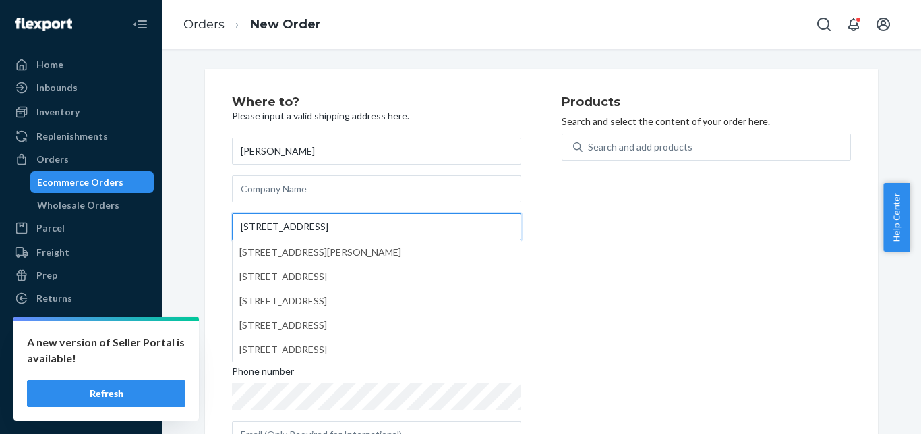
paste input "[PERSON_NAME]"
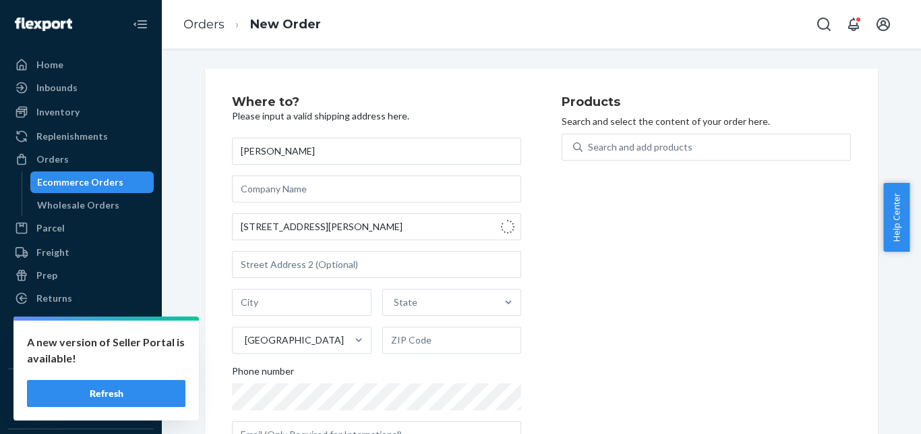
type input "[STREET_ADDRESS]"
type input "[PERSON_NAME]"
type input "63638"
click at [596, 163] on div "Search and add products" at bounding box center [706, 155] width 289 height 43
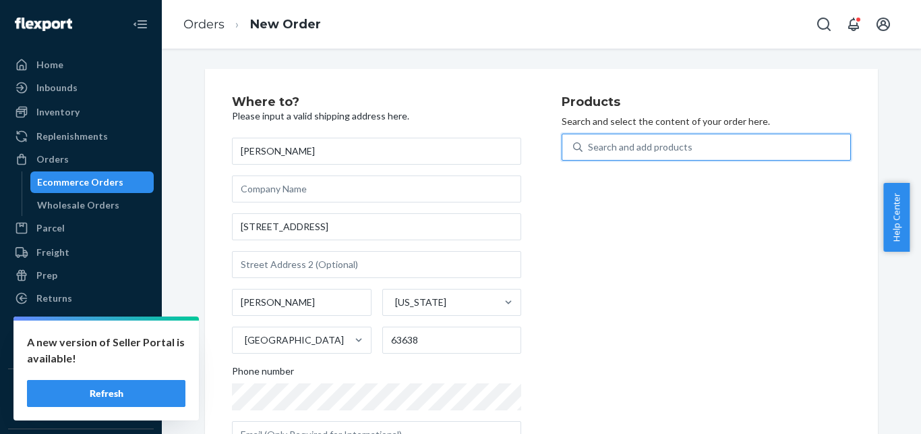
click at [612, 152] on div "Search and add products" at bounding box center [640, 146] width 105 height 13
click at [590, 152] on input "0 results available. Use Up and Down to choose options, press Enter to select t…" at bounding box center [588, 146] width 1 height 13
paste input "[PHONE_NUMBER]"
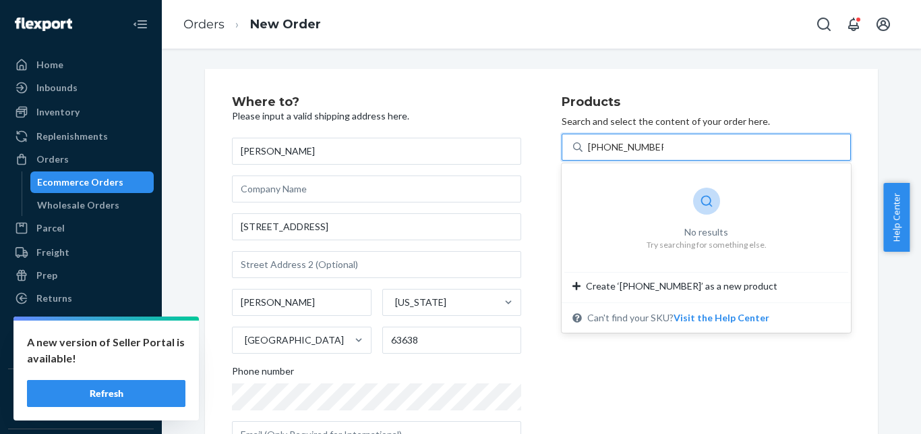
drag, startPoint x: 597, startPoint y: 146, endPoint x: 679, endPoint y: 152, distance: 82.6
click at [664, 152] on input "[PHONE_NUMBER]" at bounding box center [626, 146] width 76 height 13
type input "[PHONE_NUMBER]"
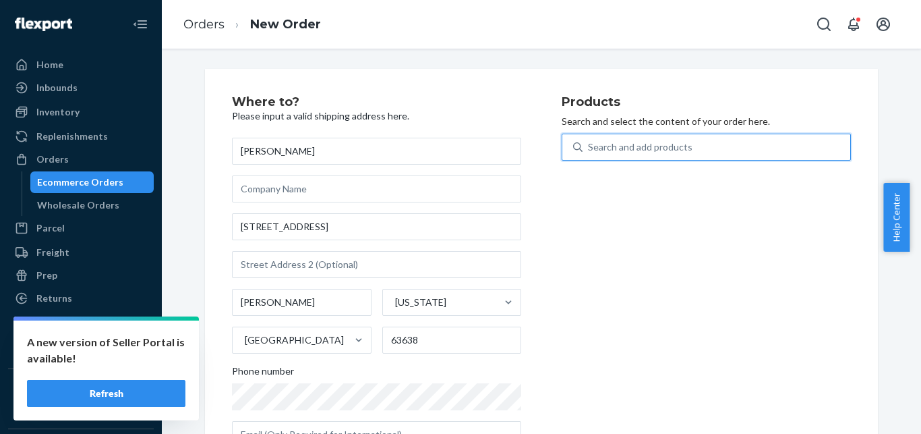
click at [601, 146] on div "Search and add products" at bounding box center [640, 146] width 105 height 13
paste input "GKH-AC-100-30"
type input "GKH-AC-100-30"
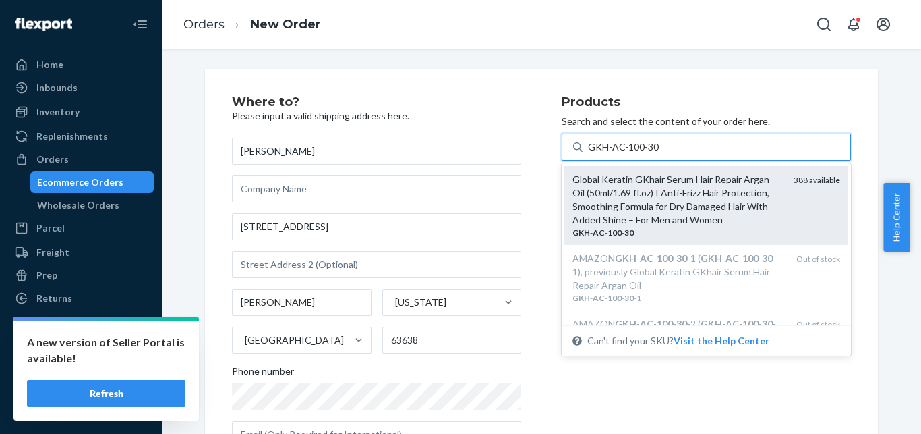
click at [647, 194] on div "Global Keratin GKhair Serum Hair Repair Argan Oil (50ml/1.69 fl.oz) I Anti-Friz…" at bounding box center [678, 200] width 210 height 54
click at [647, 154] on input "GKH-AC-100-30" at bounding box center [623, 146] width 71 height 13
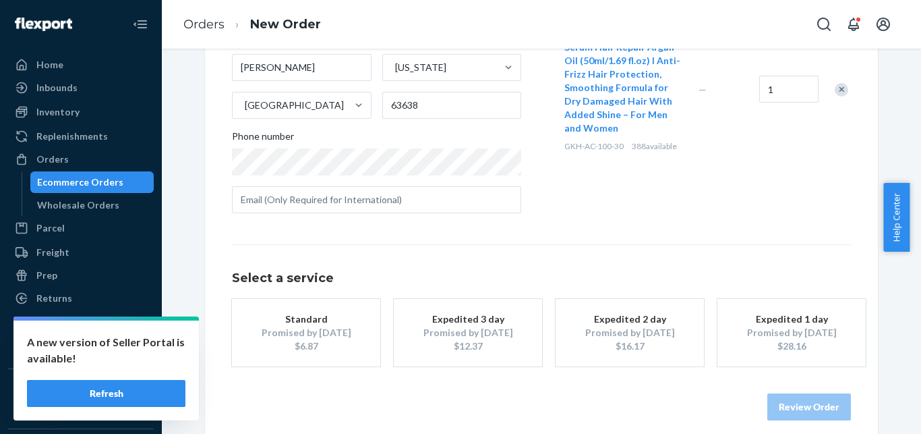
click at [277, 339] on div "Promised by [DATE]" at bounding box center [306, 332] width 108 height 13
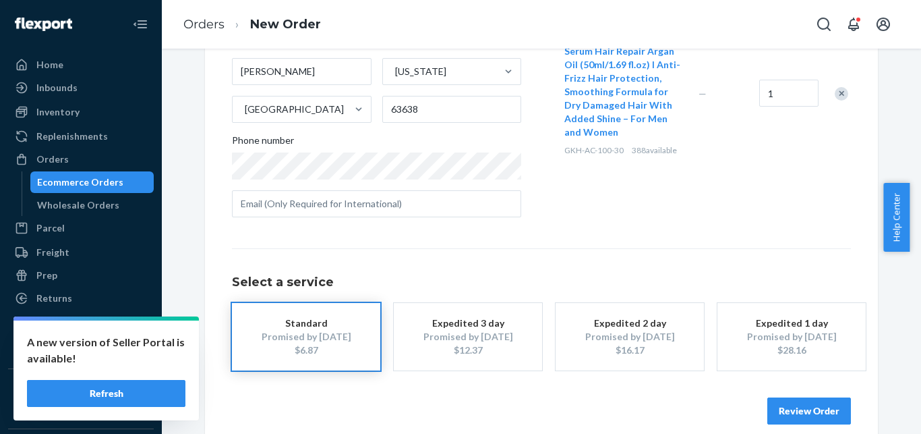
scroll to position [248, 0]
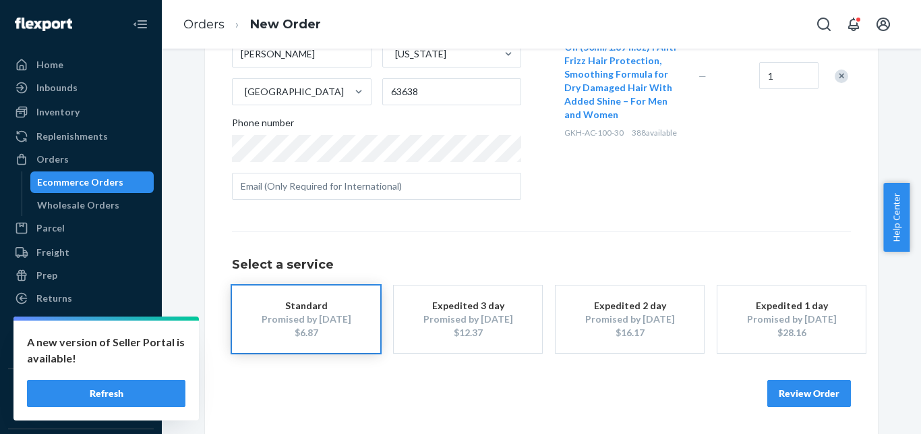
click at [800, 386] on button "Review Order" at bounding box center [810, 393] width 84 height 27
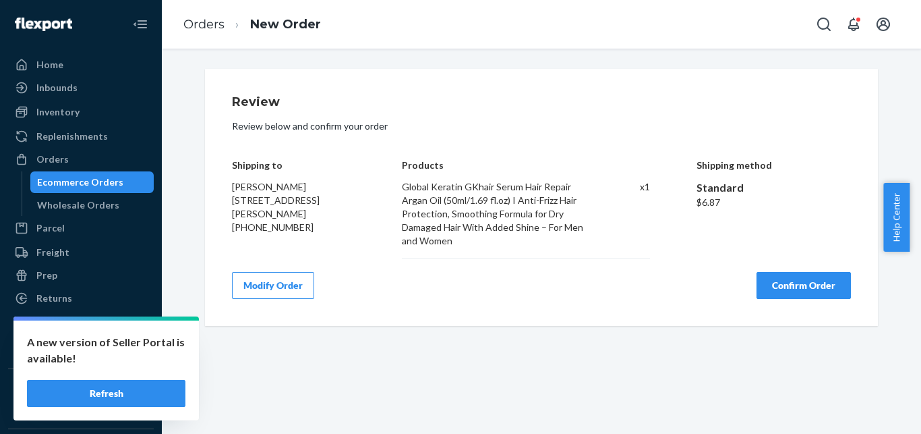
scroll to position [0, 0]
click at [754, 272] on div "Review Review below and confirm your order Shipping to [PERSON_NAME] [STREET_AD…" at bounding box center [541, 197] width 619 height 203
click at [769, 281] on button "Confirm Order" at bounding box center [804, 285] width 94 height 27
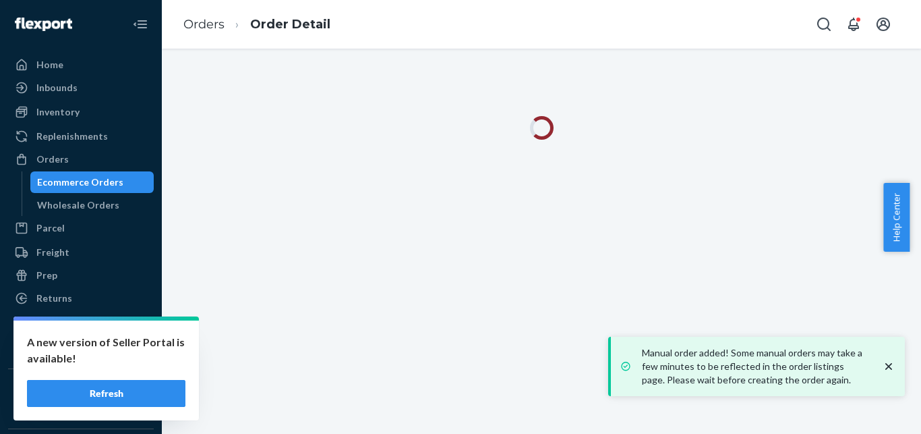
click at [894, 370] on icon "close toast" at bounding box center [888, 366] width 13 height 13
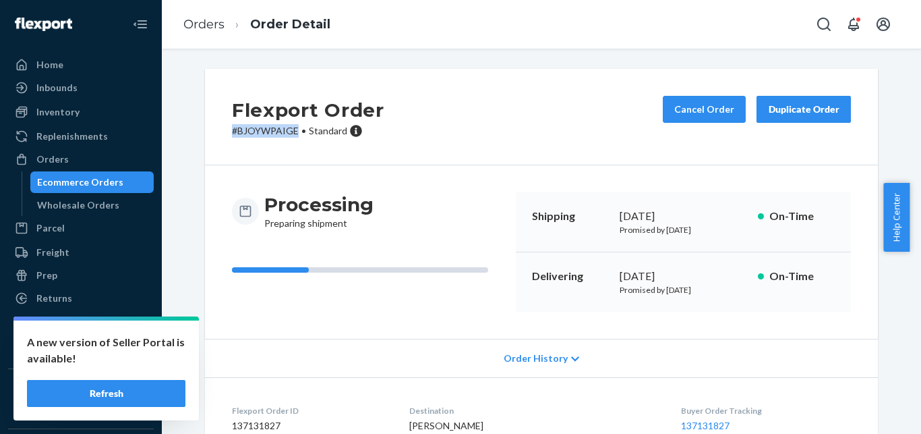
drag, startPoint x: 225, startPoint y: 134, endPoint x: 295, endPoint y: 135, distance: 70.2
click at [295, 134] on div "Flexport Order # BJOYWPAIGE • Standard Cancel Order Duplicate Order" at bounding box center [541, 117] width 673 height 96
drag, startPoint x: 90, startPoint y: 180, endPoint x: 918, endPoint y: 102, distance: 831.3
click at [91, 180] on div "Ecommerce Orders" at bounding box center [80, 181] width 86 height 13
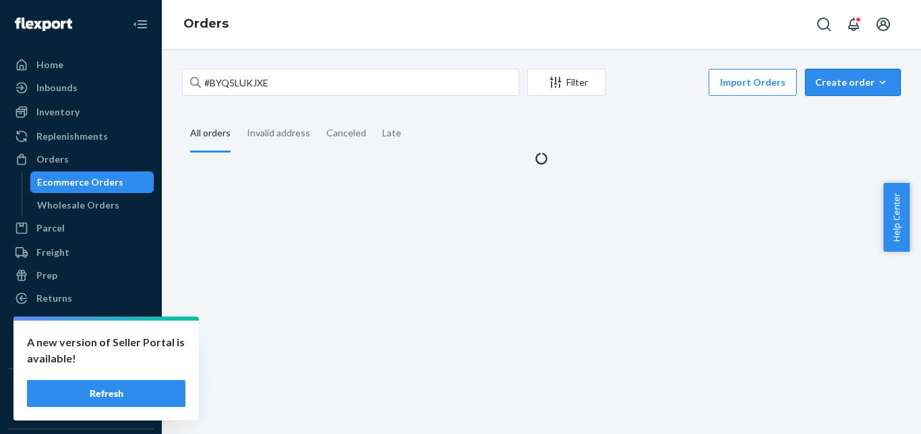
click at [850, 77] on div "Create order" at bounding box center [853, 82] width 76 height 13
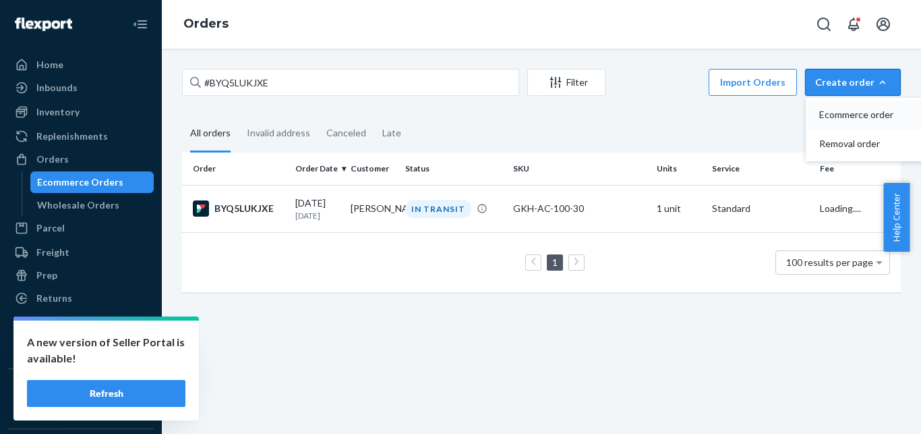
click at [841, 119] on span "Ecommerce order" at bounding box center [862, 114] width 84 height 9
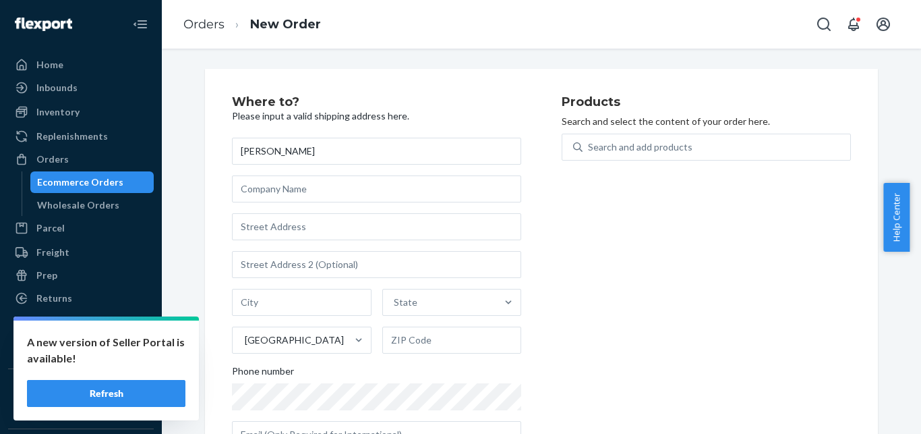
type input "[PERSON_NAME]"
click at [378, 221] on input "text" at bounding box center [376, 226] width 289 height 27
paste input "306 [PERSON_NAME] Dr"
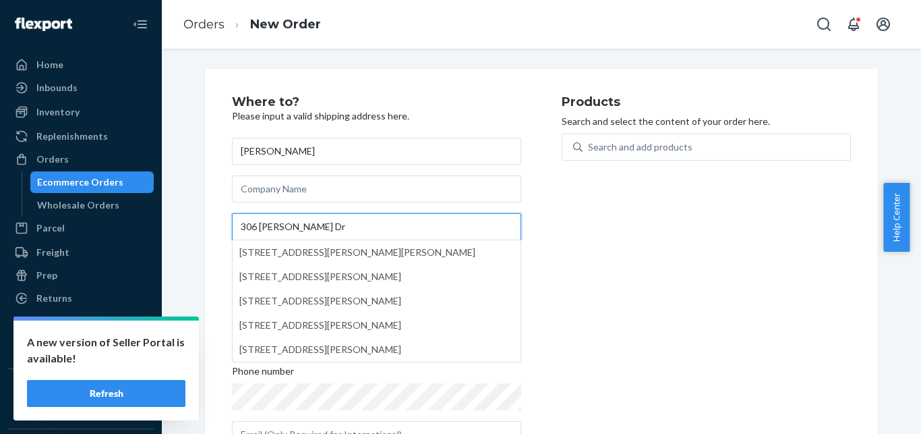
paste input "[PERSON_NAME]"
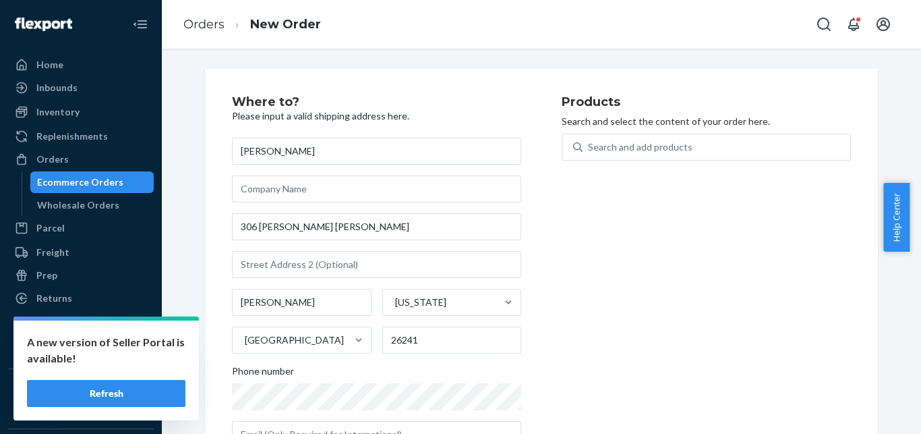
type input "306 [PERSON_NAME] Dr"
type input "[PERSON_NAME]"
type input "26241"
click at [619, 140] on div "Search and add products" at bounding box center [640, 146] width 105 height 13
paste input "[PHONE_NUMBER]"
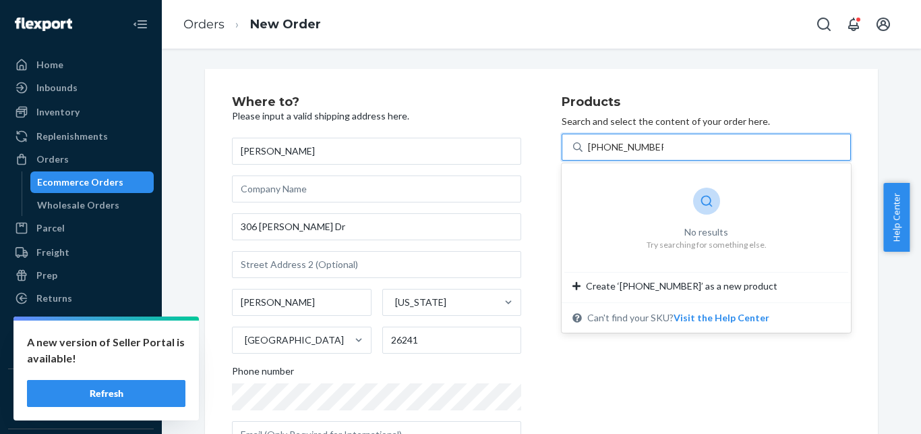
drag, startPoint x: 596, startPoint y: 150, endPoint x: 666, endPoint y: 148, distance: 69.5
click at [664, 148] on input "[PHONE_NUMBER]" at bounding box center [626, 146] width 76 height 13
type input "[PHONE_NUMBER]"
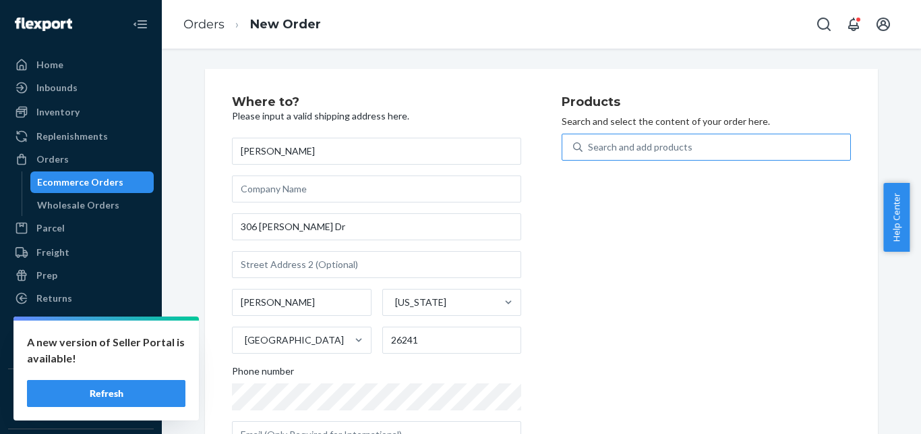
click at [598, 148] on div "Search and add products" at bounding box center [640, 146] width 105 height 13
paste input "GKH-SC-GE-057"
type input "GKH-SC-GE-057"
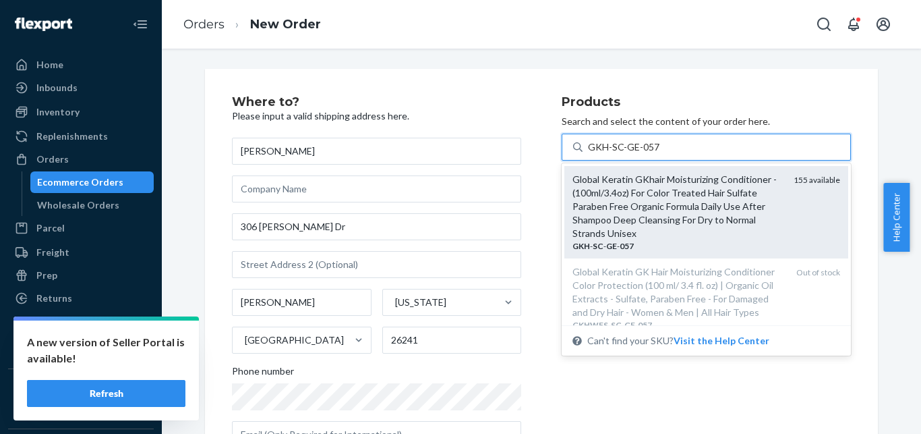
click at [735, 185] on div "Global Keratin GKhair Moisturizing Conditioner - (100ml/3.4oz) For Color Treate…" at bounding box center [678, 206] width 210 height 67
click at [660, 154] on input "GKH-SC-GE-057" at bounding box center [623, 146] width 71 height 13
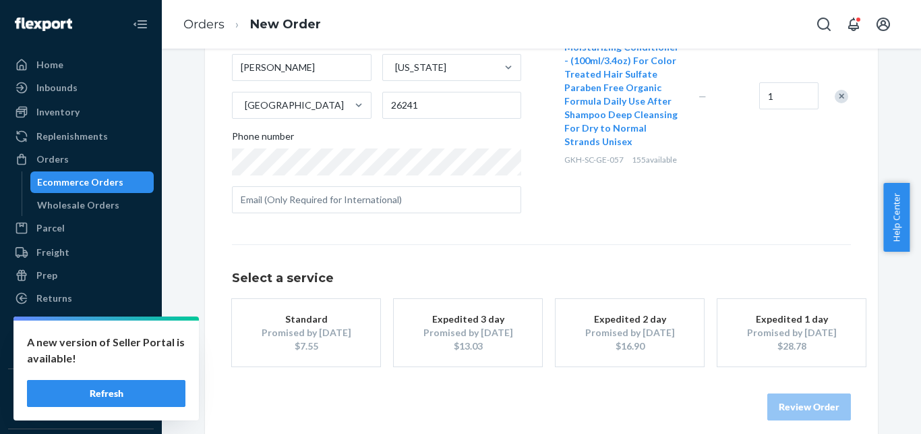
click at [264, 322] on div "Standard" at bounding box center [306, 318] width 108 height 13
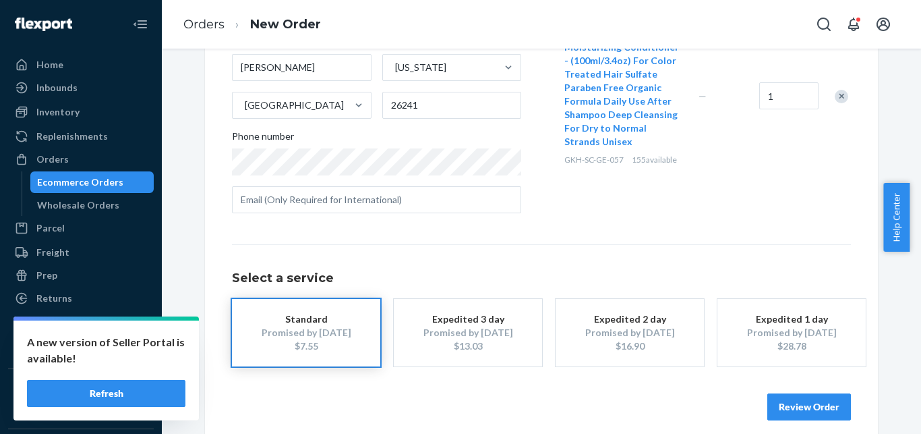
scroll to position [248, 0]
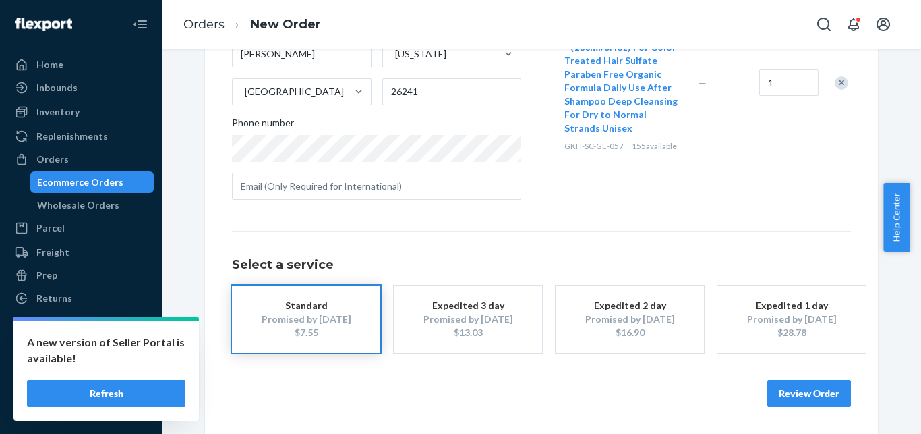
click at [780, 384] on button "Review Order" at bounding box center [810, 393] width 84 height 27
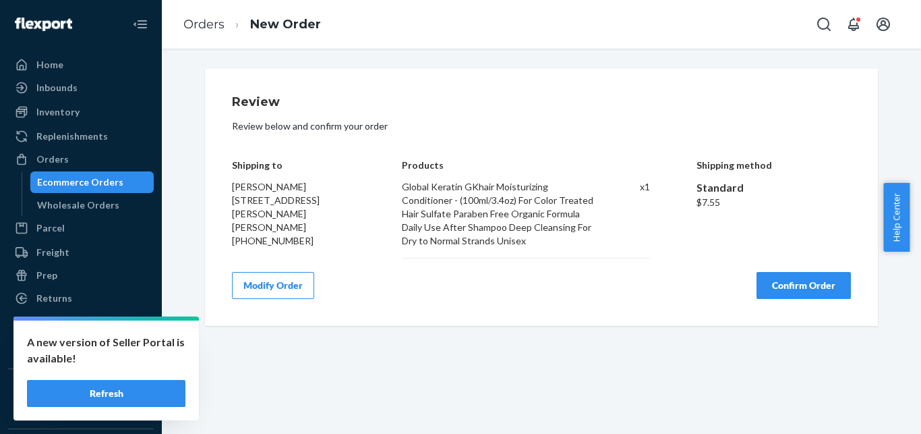
scroll to position [0, 0]
click at [787, 280] on button "Confirm Order" at bounding box center [804, 285] width 94 height 27
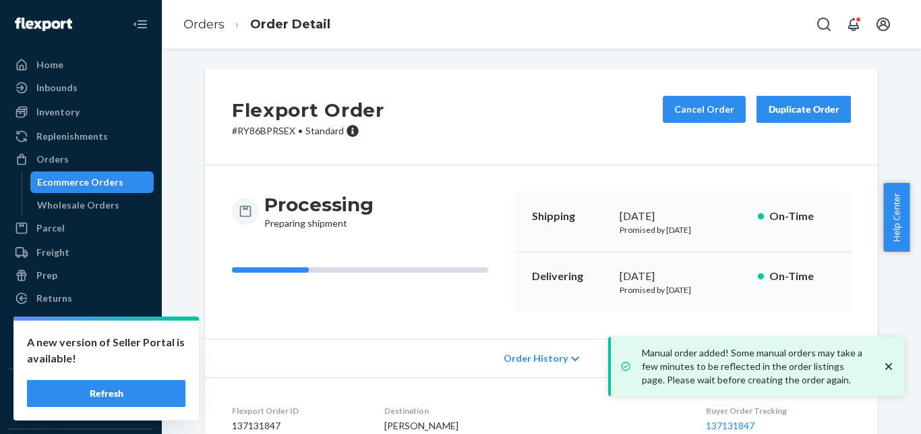
click at [888, 363] on icon "close toast" at bounding box center [888, 366] width 13 height 13
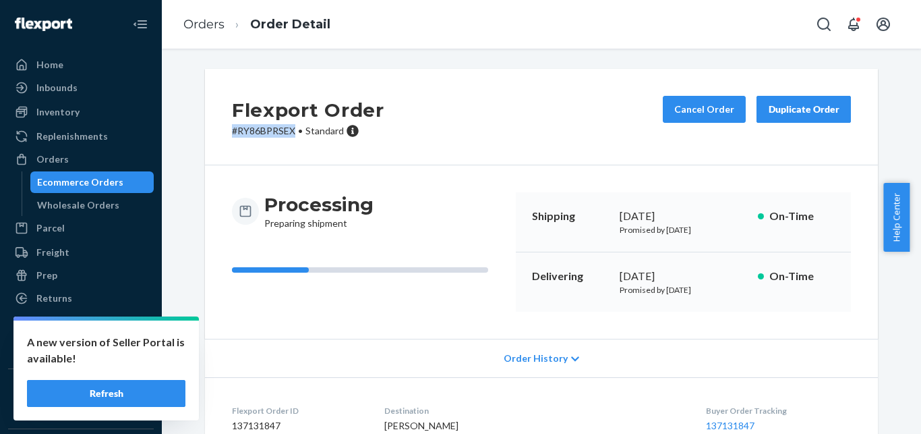
drag, startPoint x: 225, startPoint y: 130, endPoint x: 291, endPoint y: 133, distance: 66.2
click at [291, 133] on div "Flexport Order # RY86BPRSEX • Standard Cancel Order Duplicate Order" at bounding box center [541, 117] width 673 height 96
